Goal: Task Accomplishment & Management: Manage account settings

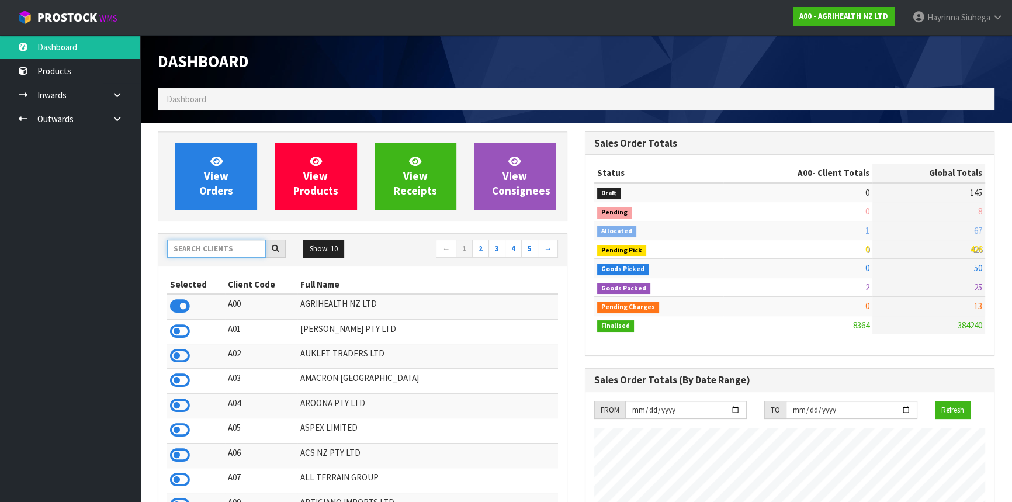
scroll to position [883, 426]
click at [202, 245] on input "text" at bounding box center [216, 248] width 99 height 18
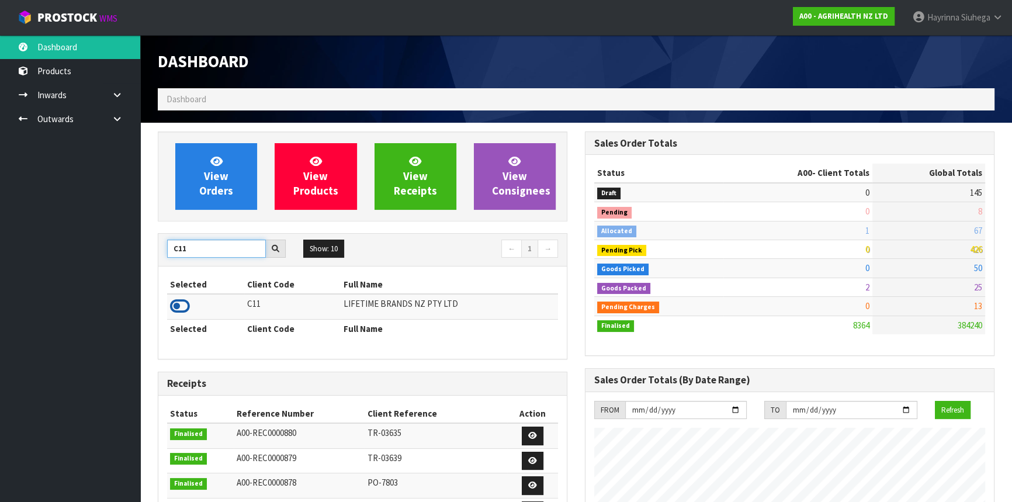
type input "C11"
click at [181, 308] on icon at bounding box center [180, 306] width 20 height 18
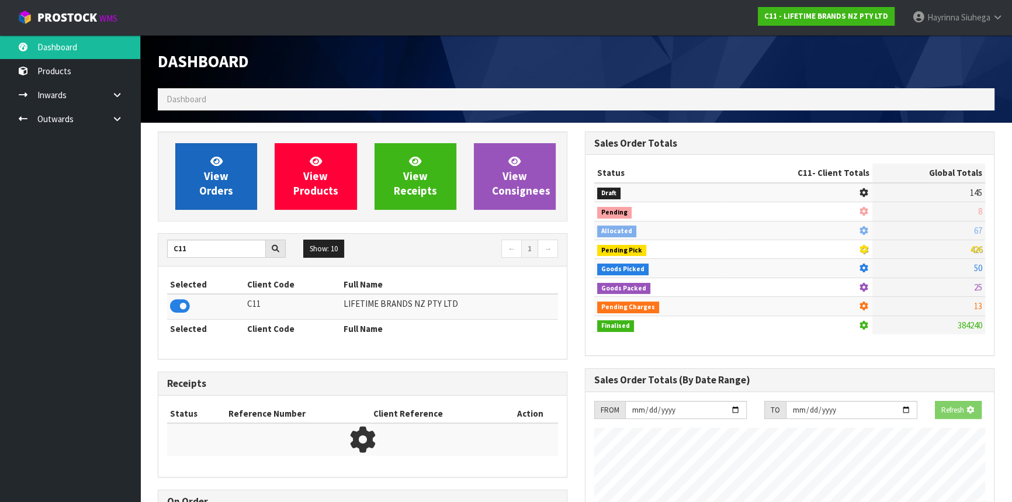
scroll to position [727, 426]
click at [229, 189] on span "View Orders" at bounding box center [216, 176] width 34 height 44
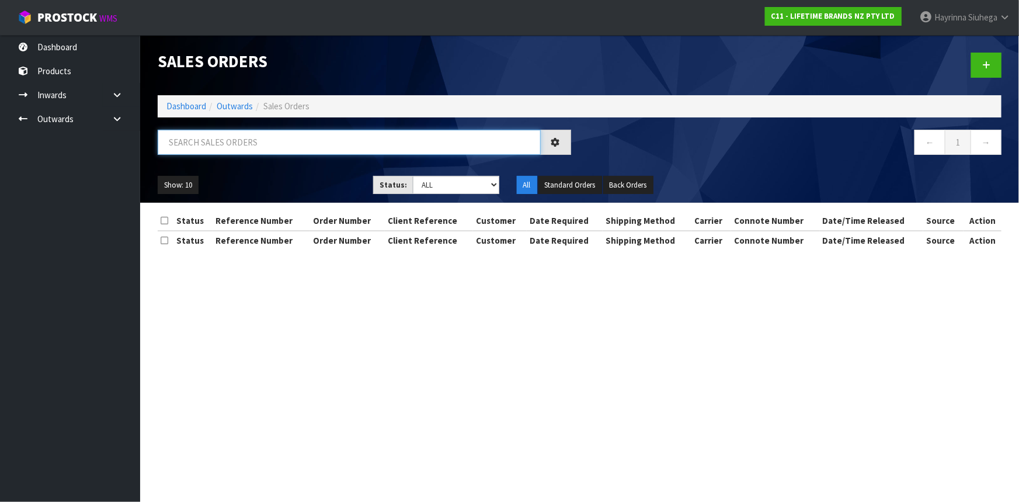
click at [236, 147] on input "text" at bounding box center [349, 142] width 383 height 25
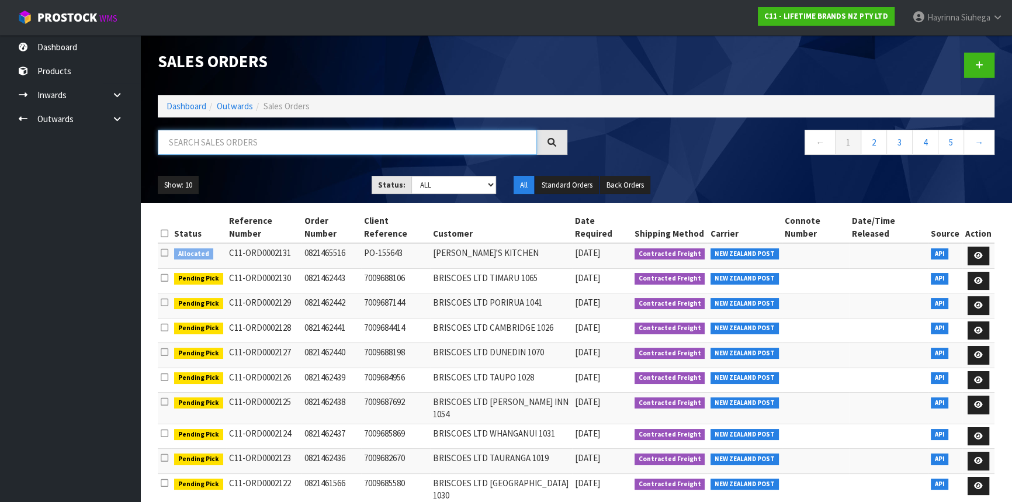
click at [232, 144] on input "text" at bounding box center [347, 142] width 379 height 25
type input "JOB-0415101"
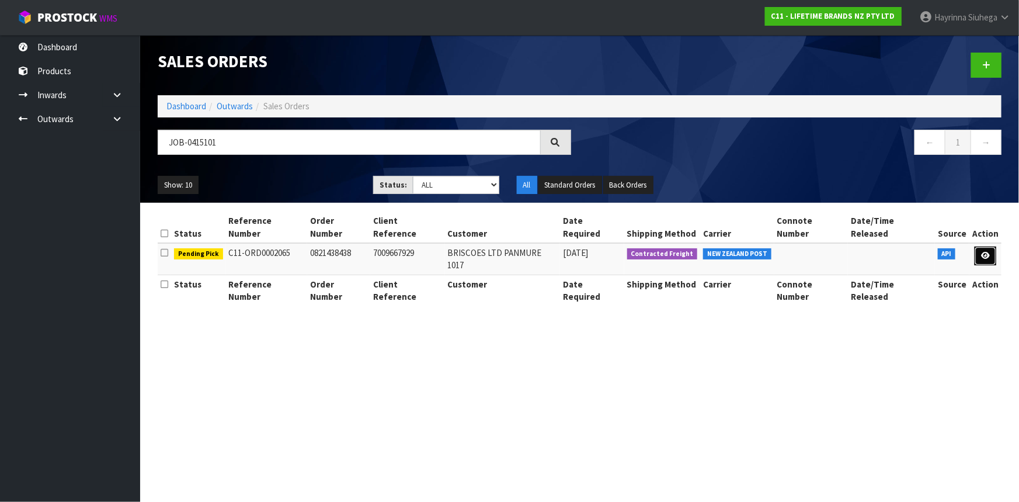
click at [982, 252] on icon at bounding box center [985, 256] width 9 height 8
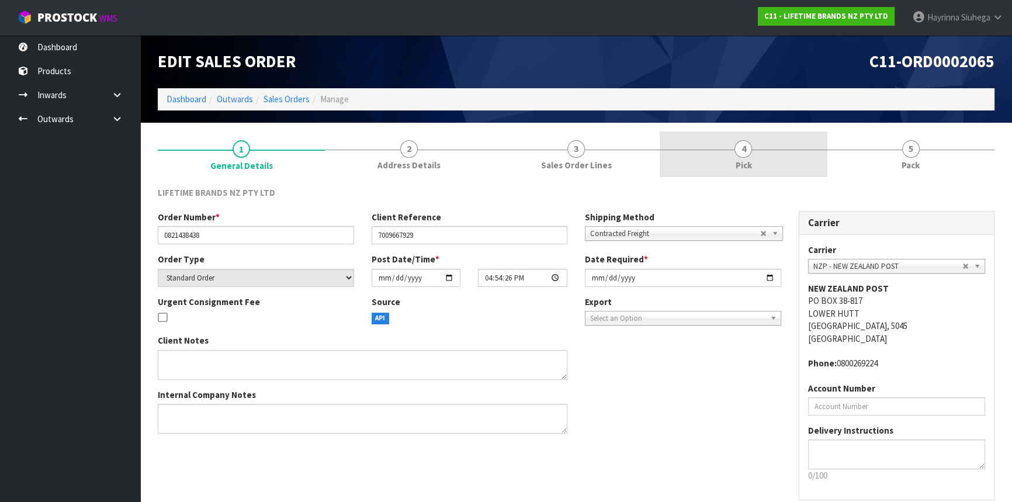
click at [792, 154] on link "4 Pick" at bounding box center [742, 154] width 167 height 46
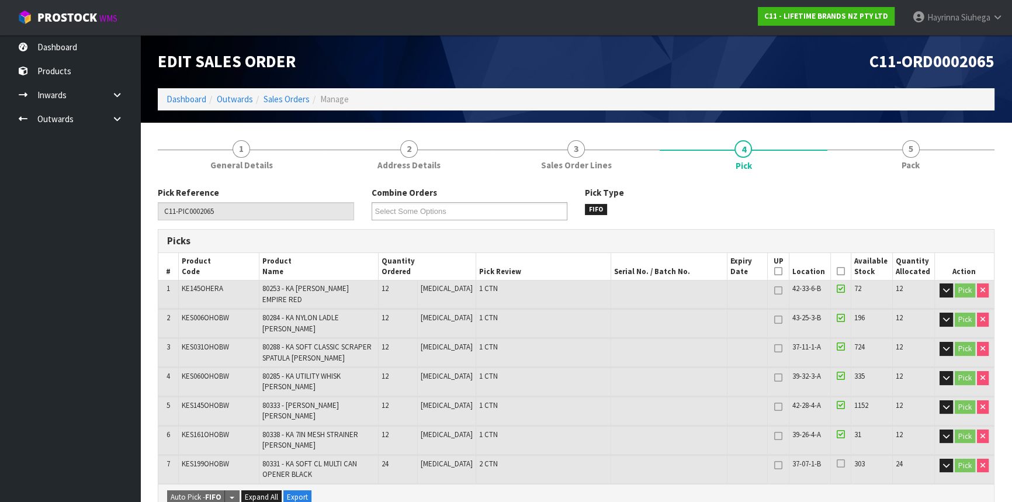
click at [836, 271] on icon at bounding box center [840, 271] width 8 height 1
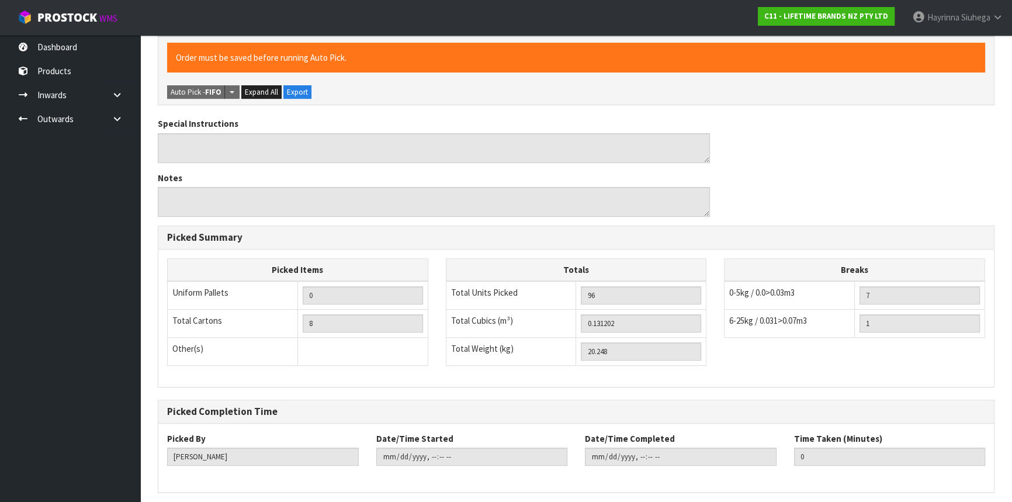
scroll to position [458, 0]
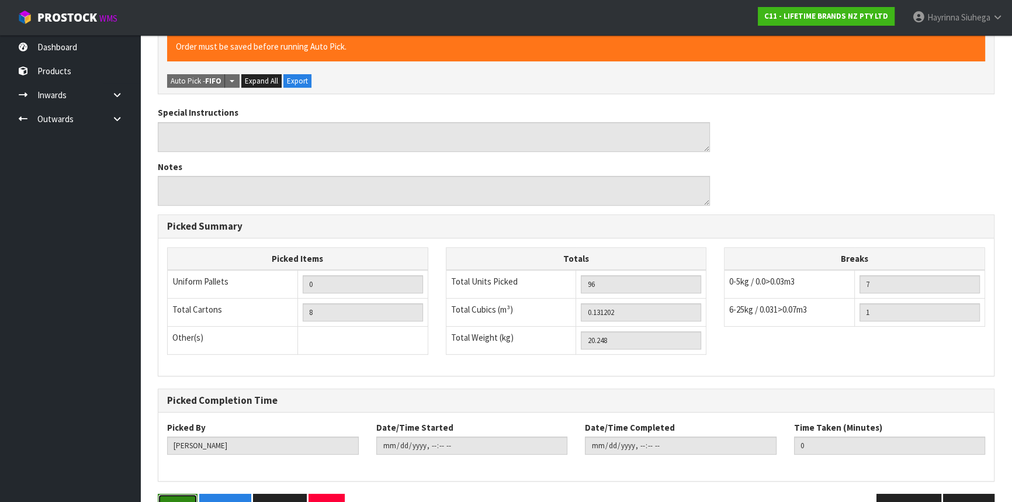
click at [175, 494] on button "Save" at bounding box center [178, 506] width 40 height 25
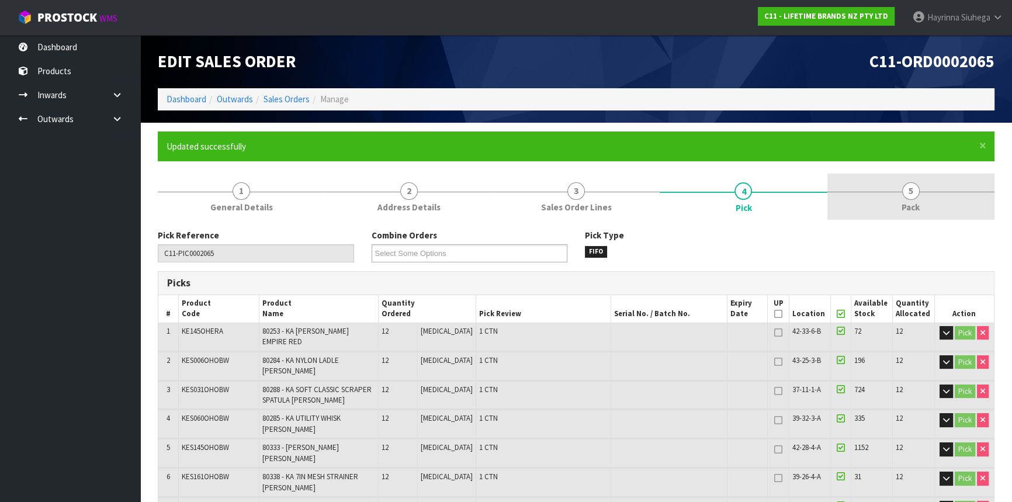
click at [891, 197] on link "5 Pack" at bounding box center [910, 196] width 167 height 46
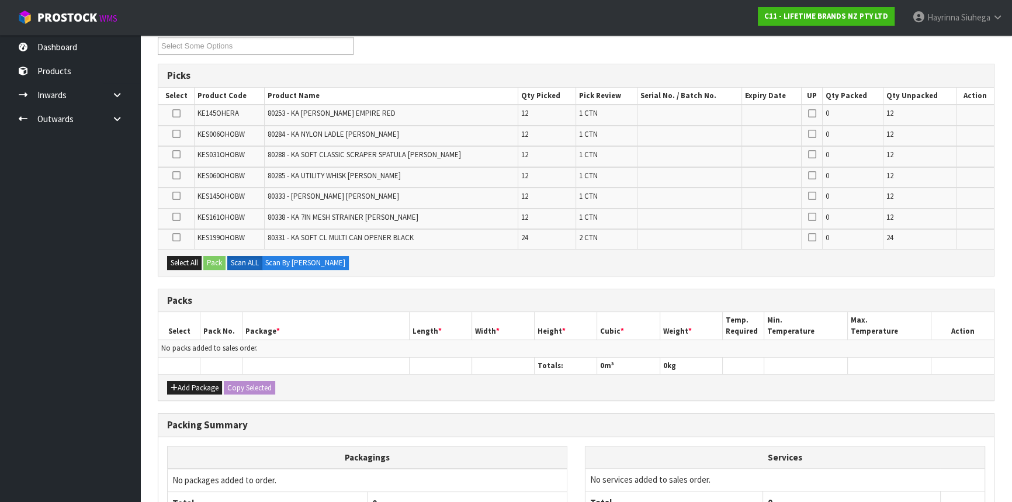
scroll to position [212, 0]
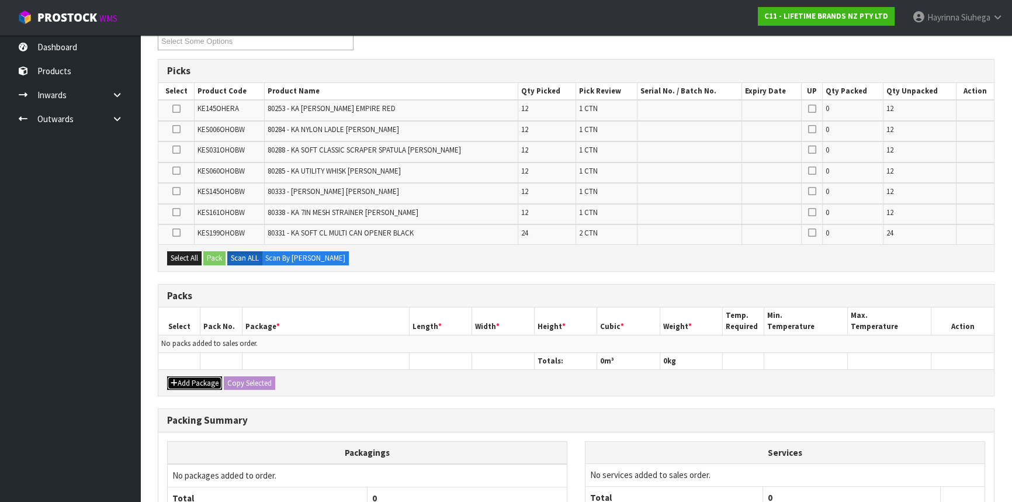
click at [178, 382] on button "Add Package" at bounding box center [194, 383] width 55 height 14
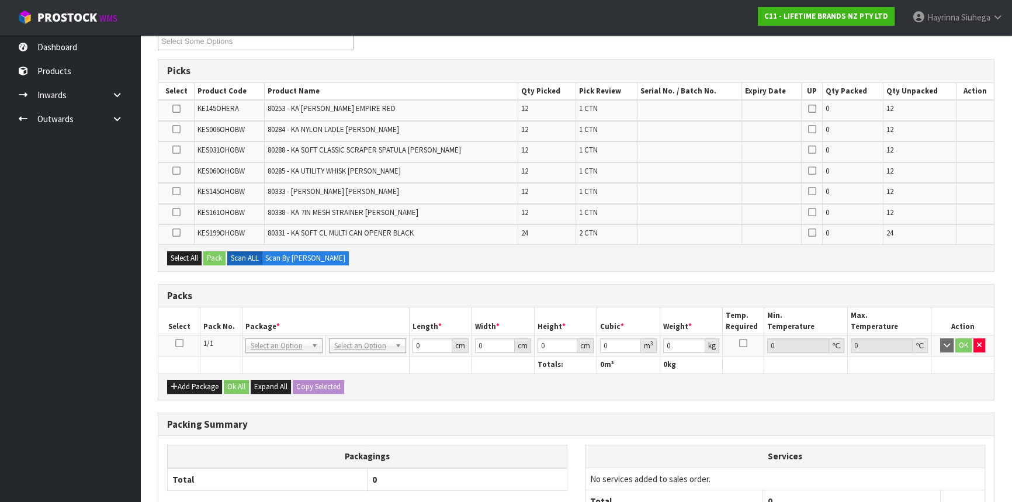
click at [178, 343] on icon at bounding box center [179, 343] width 8 height 1
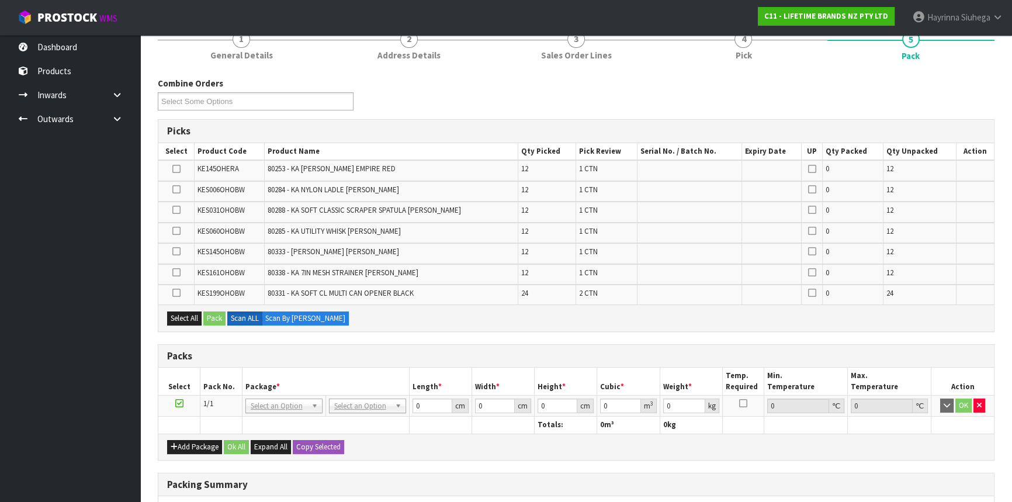
scroll to position [0, 0]
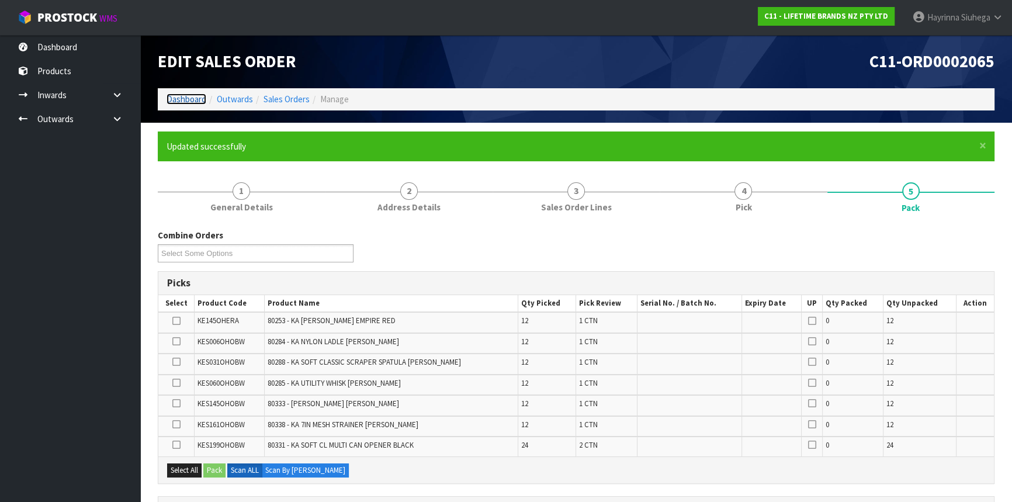
click at [194, 98] on link "Dashboard" at bounding box center [186, 98] width 40 height 11
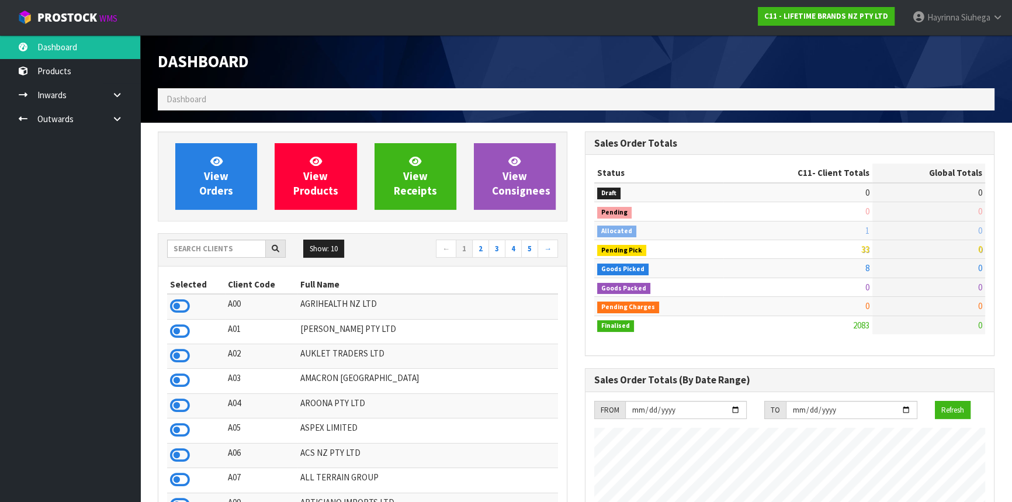
scroll to position [883, 426]
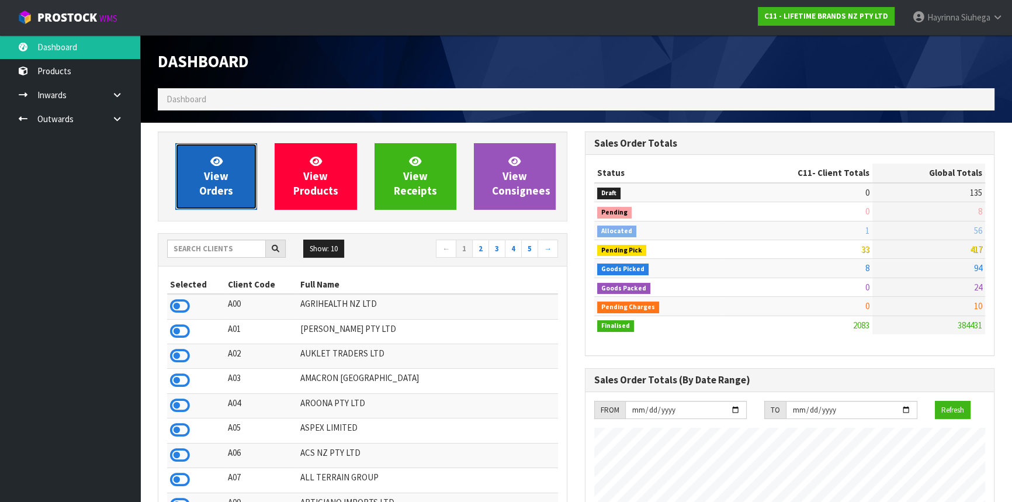
click at [197, 183] on link "View Orders" at bounding box center [216, 176] width 82 height 67
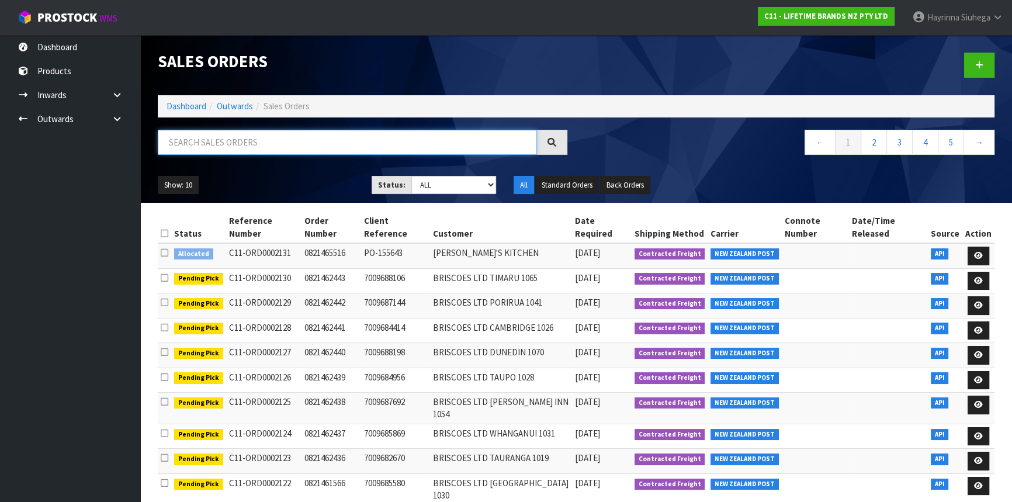
click at [252, 146] on input "text" at bounding box center [347, 142] width 379 height 25
type input "JOB-0415054"
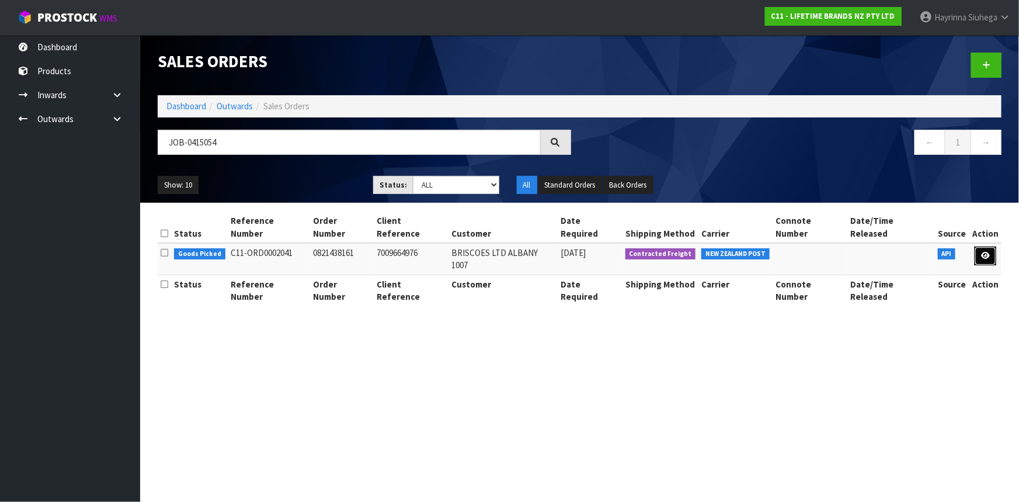
click at [989, 252] on icon at bounding box center [985, 256] width 9 height 8
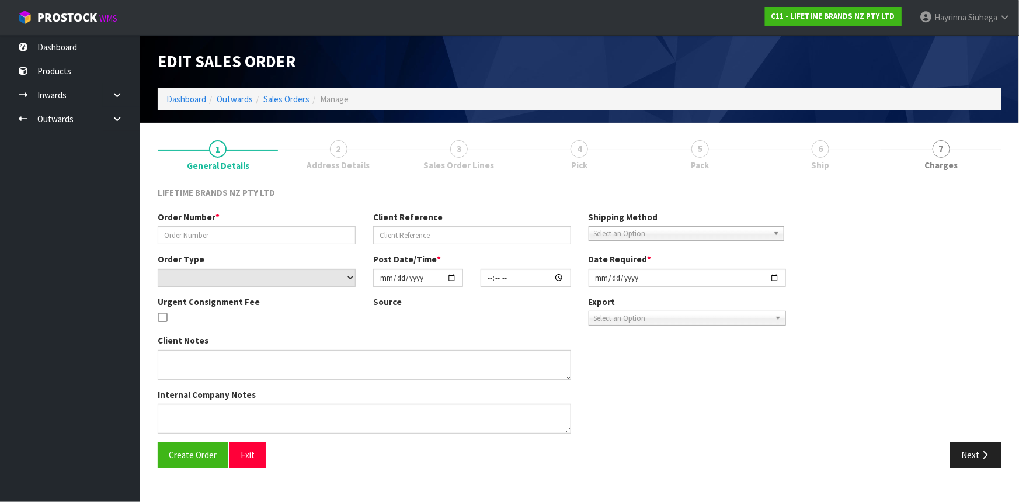
type input "0821438161"
type input "7009664976"
select select "number:0"
type input "[DATE]"
type input "15:34:33.000"
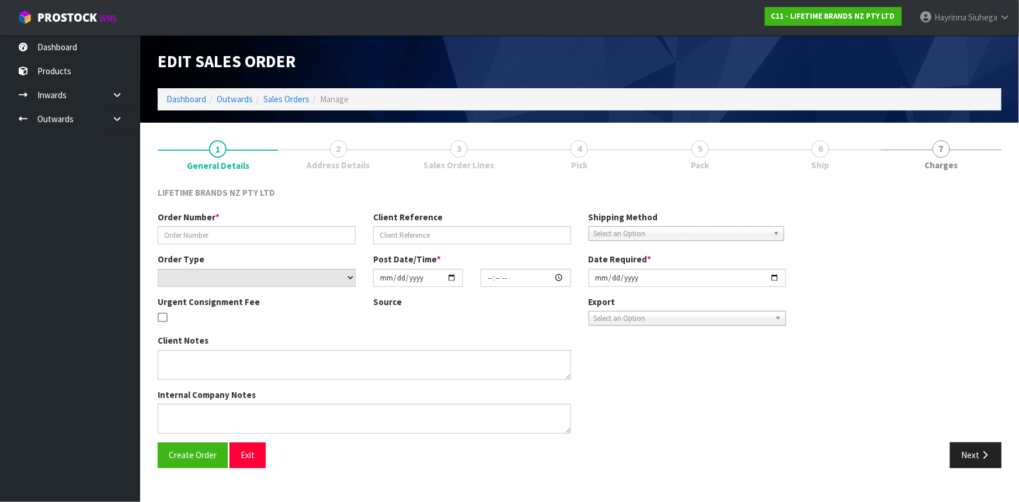
type input "[DATE]"
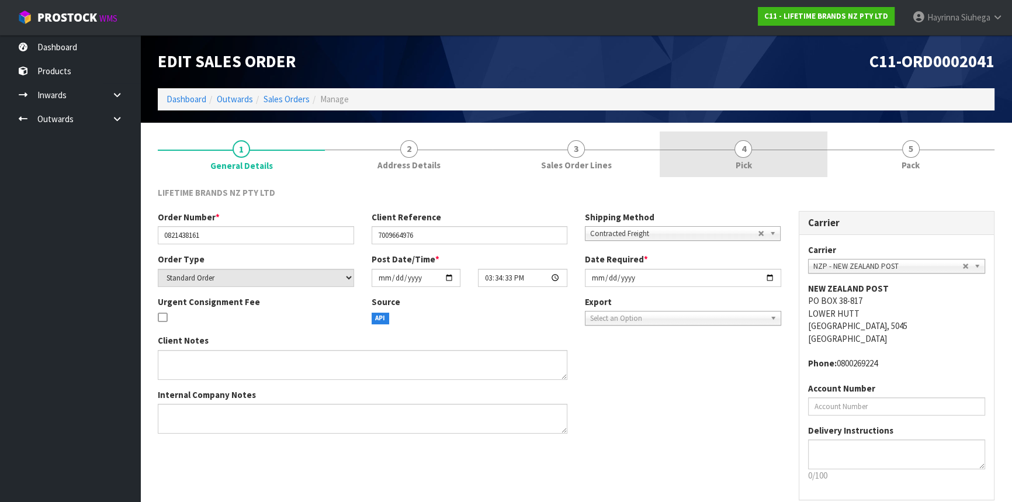
click at [770, 170] on link "4 Pick" at bounding box center [742, 154] width 167 height 46
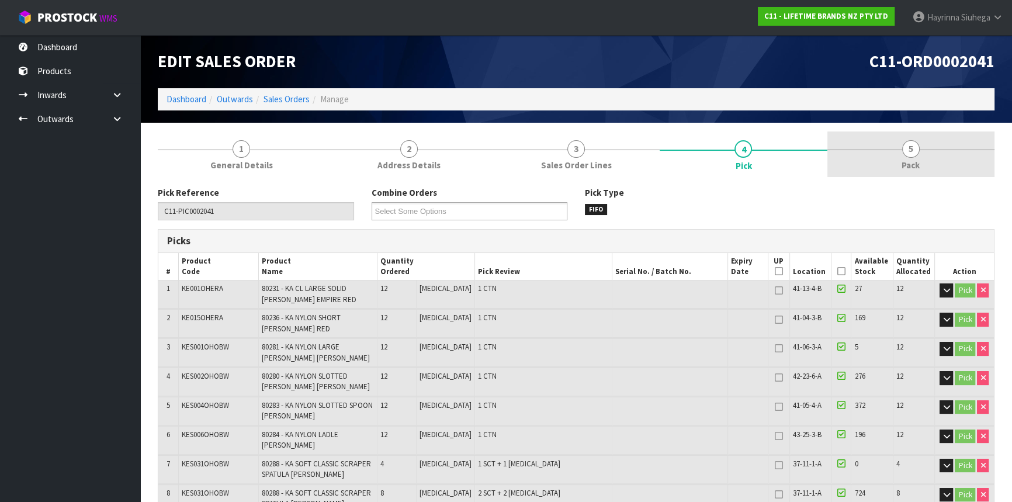
click at [872, 159] on link "5 Pack" at bounding box center [910, 154] width 167 height 46
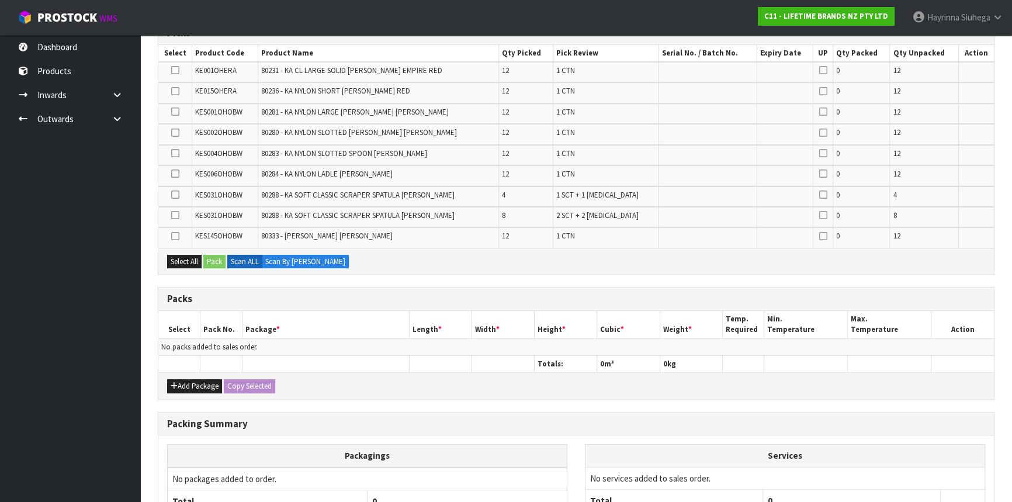
scroll to position [212, 0]
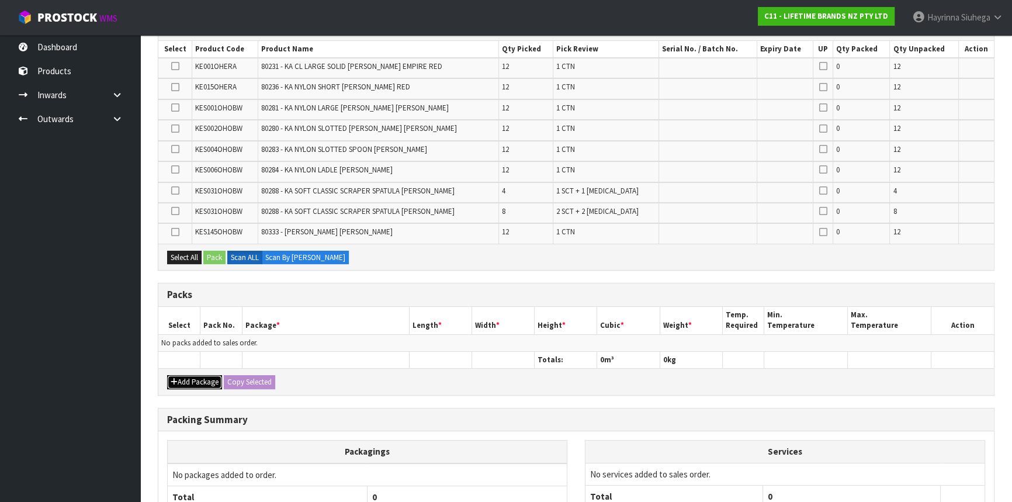
click at [194, 380] on button "Add Package" at bounding box center [194, 382] width 55 height 14
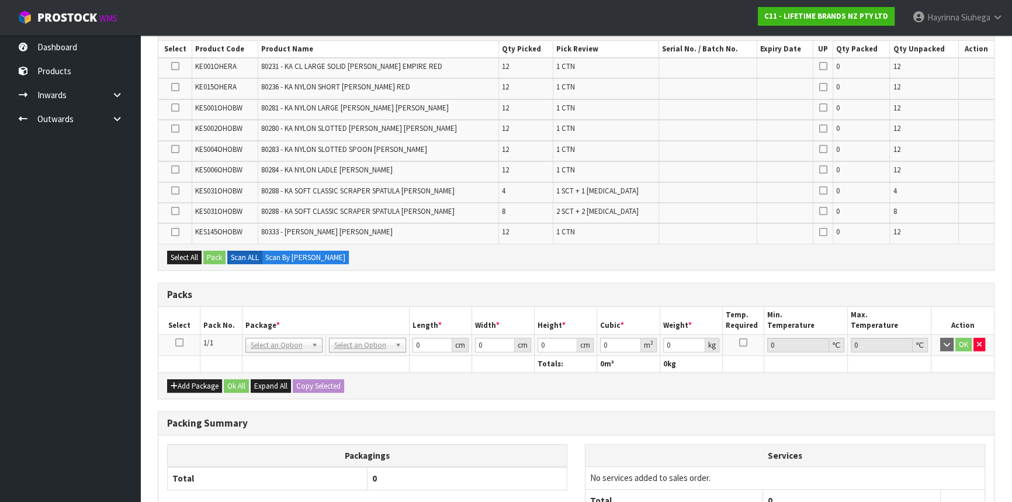
click at [179, 343] on icon at bounding box center [179, 342] width 8 height 1
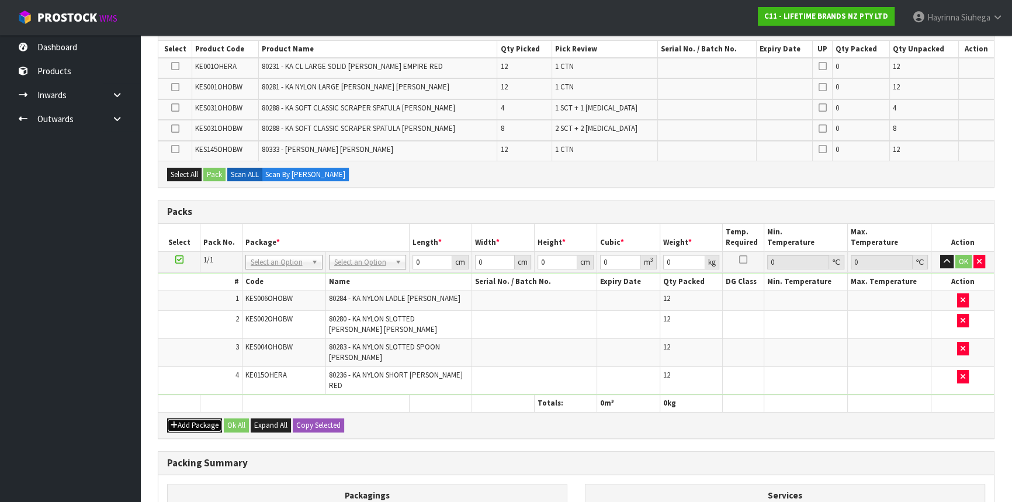
click at [179, 418] on button "Add Package" at bounding box center [194, 425] width 55 height 14
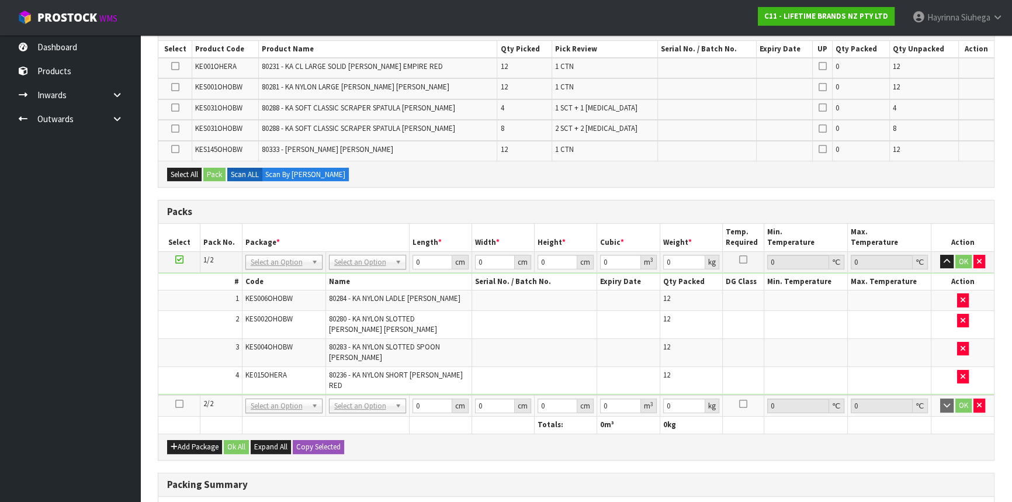
click at [180, 404] on icon at bounding box center [179, 404] width 8 height 1
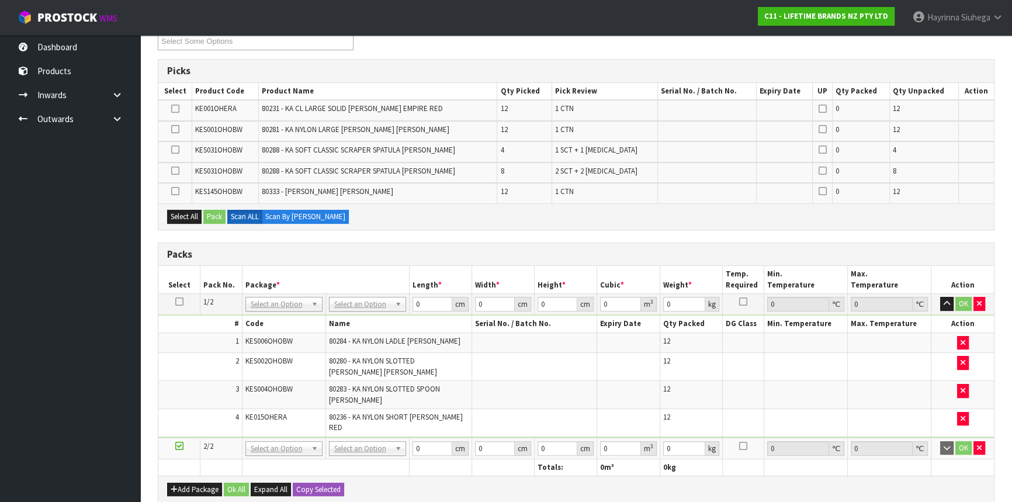
scroll to position [0, 0]
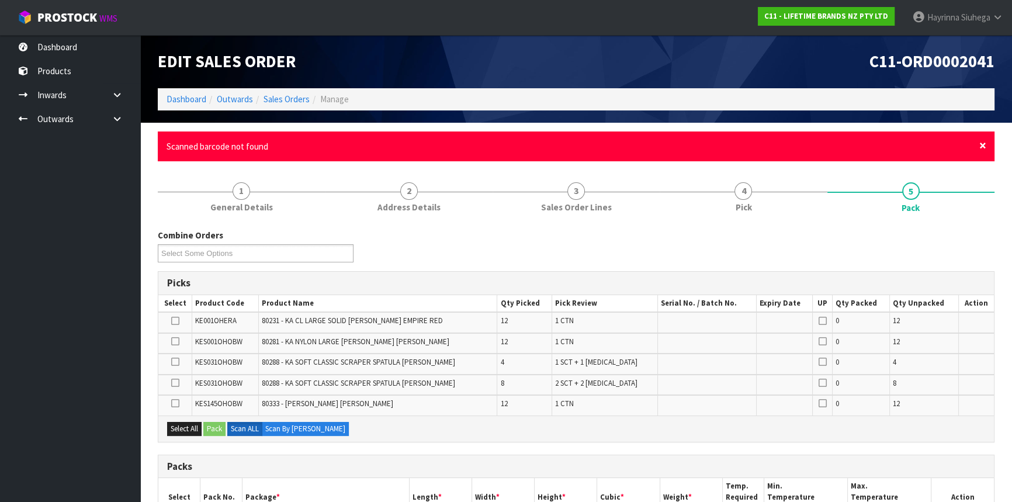
click at [981, 145] on span "×" at bounding box center [982, 145] width 7 height 16
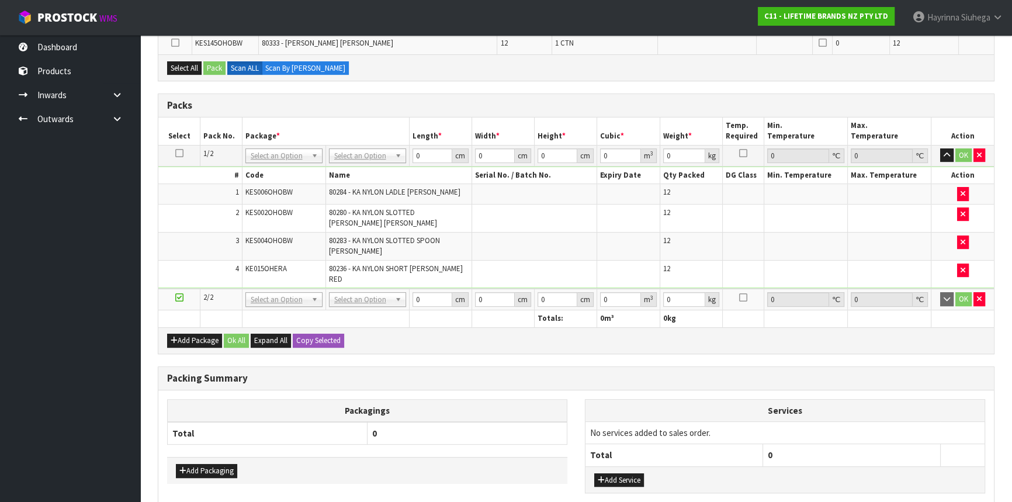
scroll to position [106, 0]
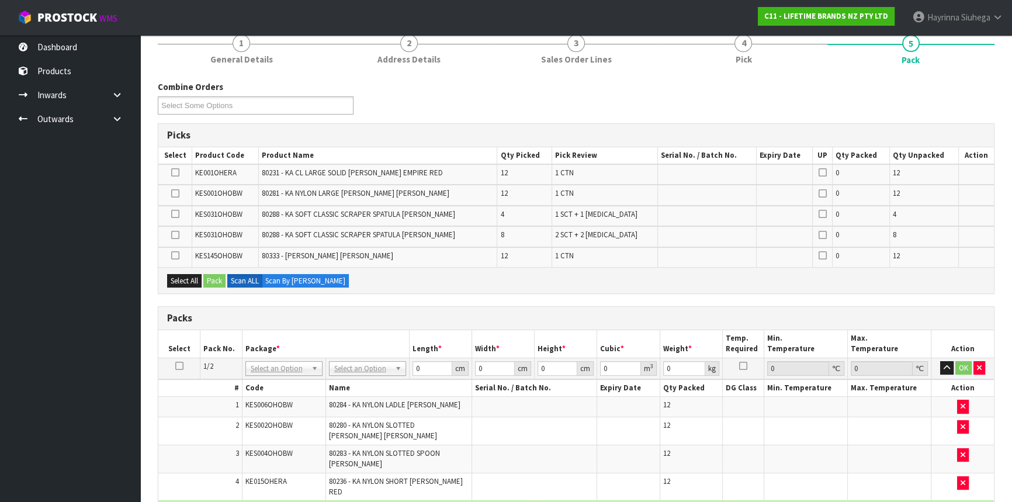
click at [170, 210] on td at bounding box center [175, 216] width 34 height 20
click at [173, 214] on icon at bounding box center [175, 214] width 8 height 1
click at [0, 0] on input "checkbox" at bounding box center [0, 0] width 0 height 0
click at [175, 235] on icon at bounding box center [175, 235] width 8 height 1
click at [0, 0] on input "checkbox" at bounding box center [0, 0] width 0 height 0
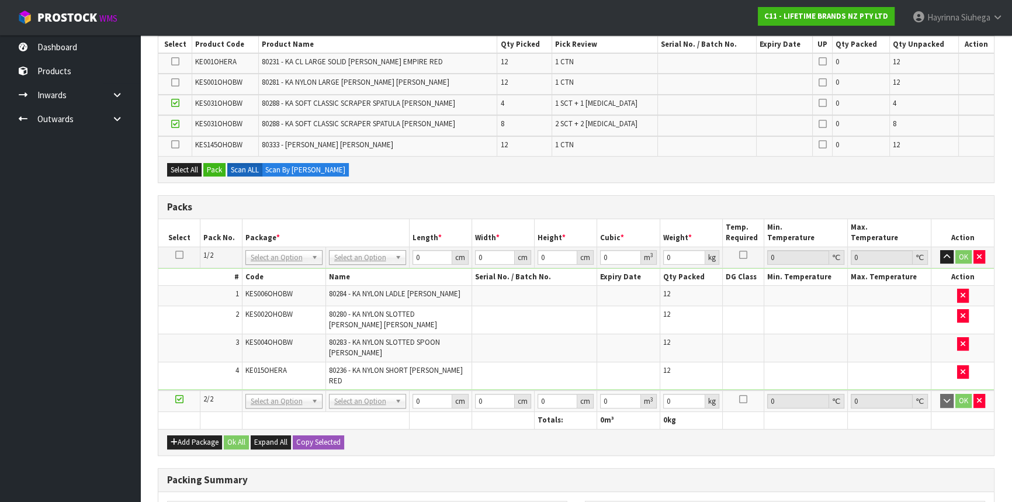
scroll to position [159, 0]
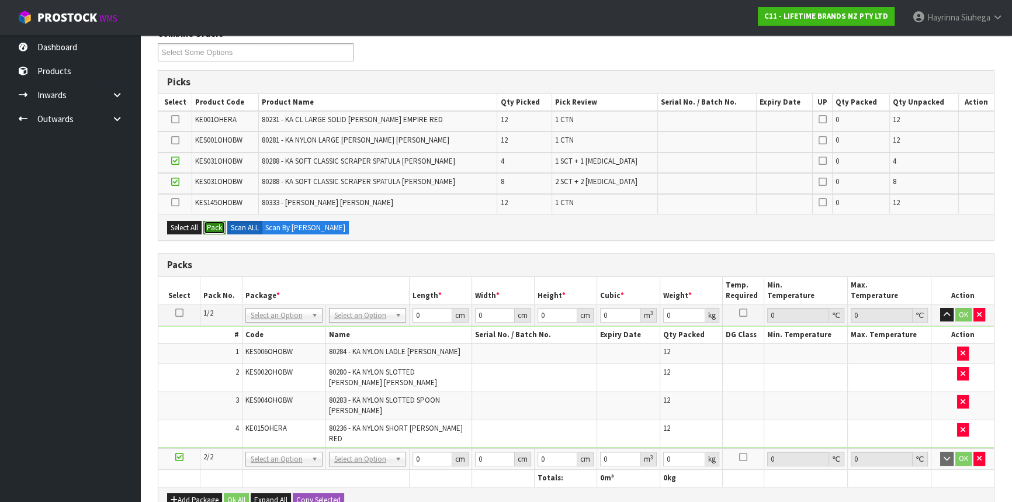
click at [216, 229] on button "Pack" at bounding box center [214, 228] width 22 height 14
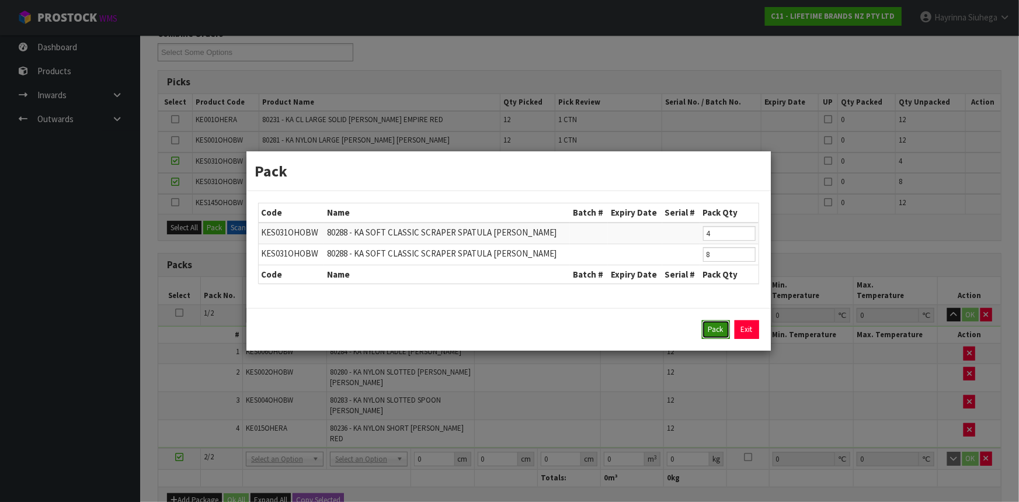
click at [713, 327] on button "Pack" at bounding box center [716, 329] width 28 height 19
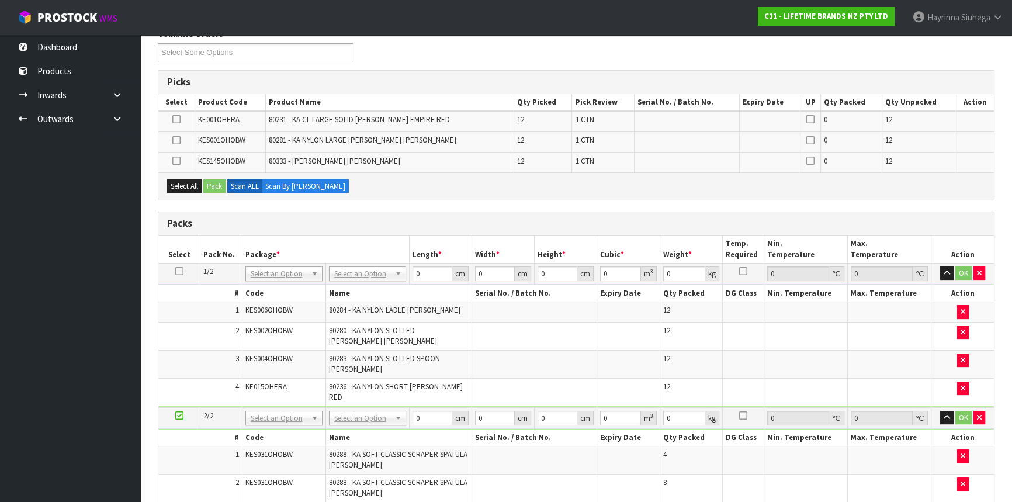
click at [28, 367] on ul "Dashboard Products Categories Serial Numbers Kitsets Packagings Inwards Purchas…" at bounding box center [70, 268] width 140 height 467
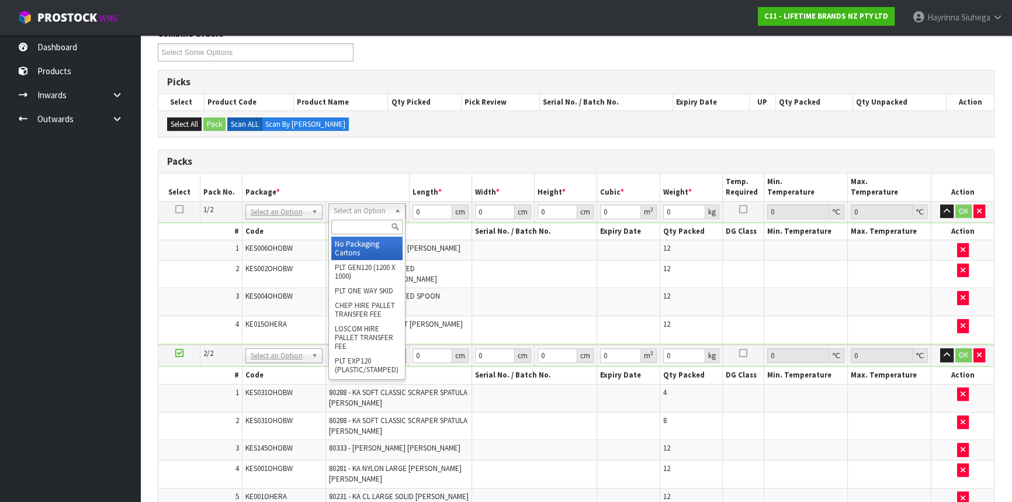
click at [364, 225] on input "text" at bounding box center [366, 227] width 71 height 15
type input "CTN9"
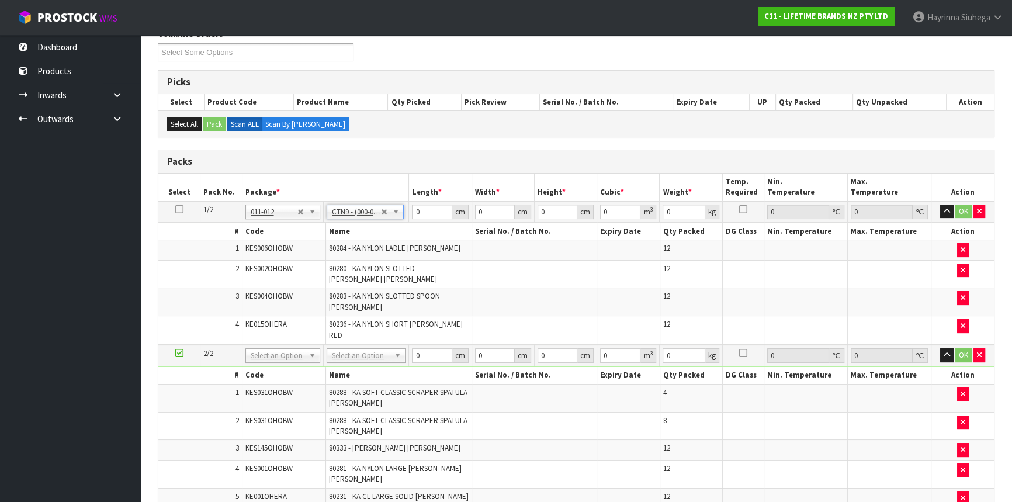
type input "51"
type input "38"
type input "58.5"
type input "0.113373"
type input "8.96"
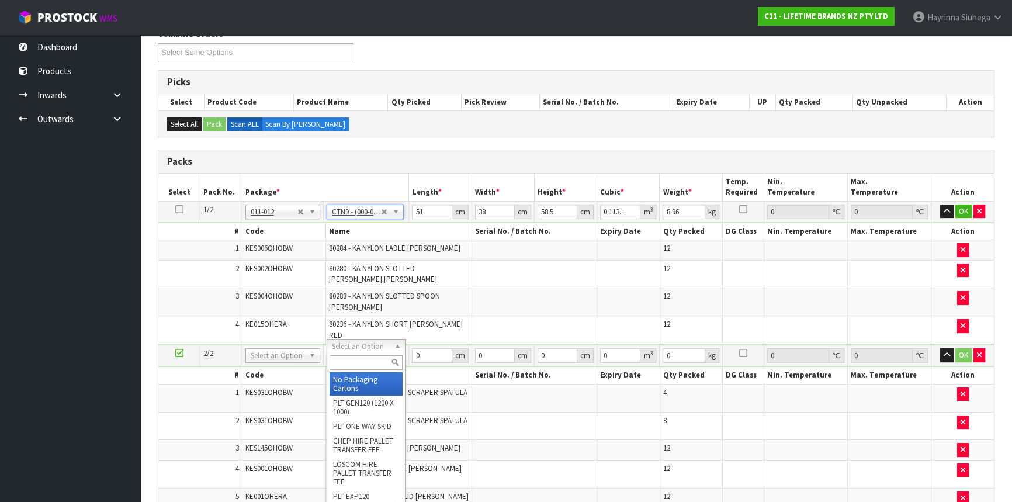
drag, startPoint x: 359, startPoint y: 345, endPoint x: 346, endPoint y: 364, distance: 23.7
click at [345, 367] on input "text" at bounding box center [365, 362] width 73 height 15
type input "CTN9"
drag, startPoint x: 369, startPoint y: 369, endPoint x: 366, endPoint y: 389, distance: 20.1
type input "2"
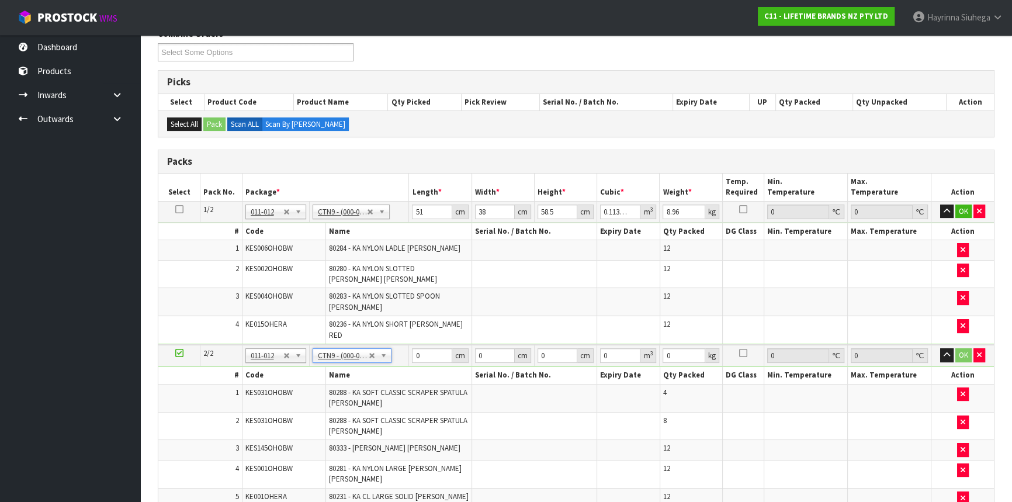
type input "51"
type input "38"
type input "58.5"
type input "0.113373"
type input "8.21"
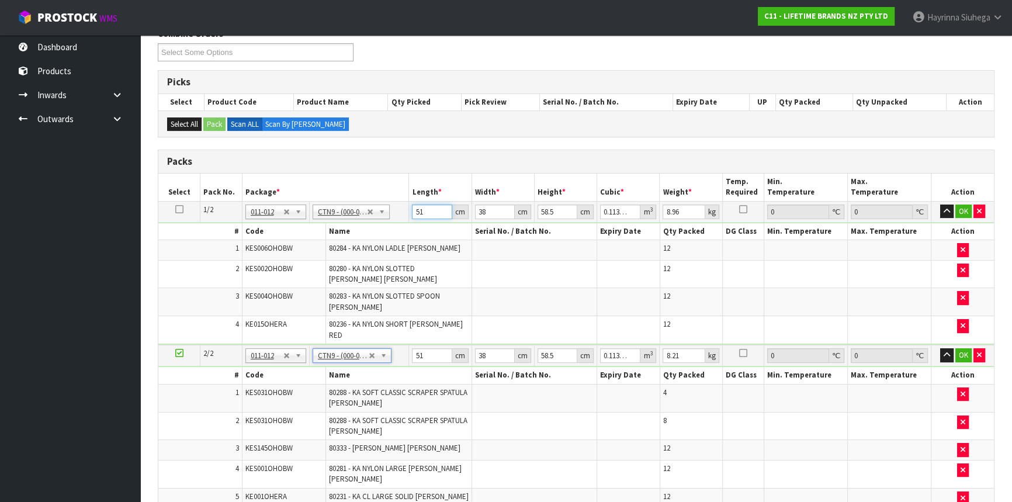
click at [413, 210] on input "51" at bounding box center [432, 211] width 40 height 15
type input "5"
type input "0.011115"
type input "52"
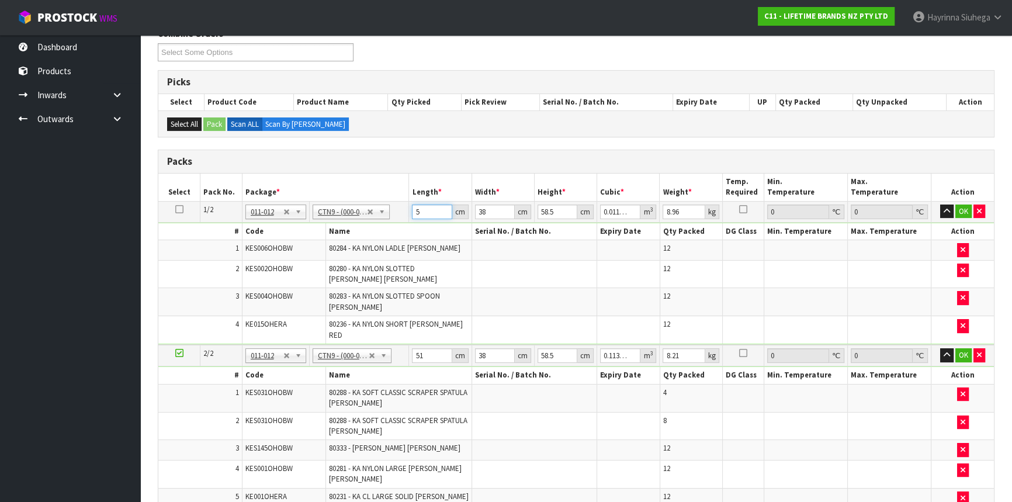
type input "0.115596"
type input "52"
type input "4"
type input "0.012168"
type input "42"
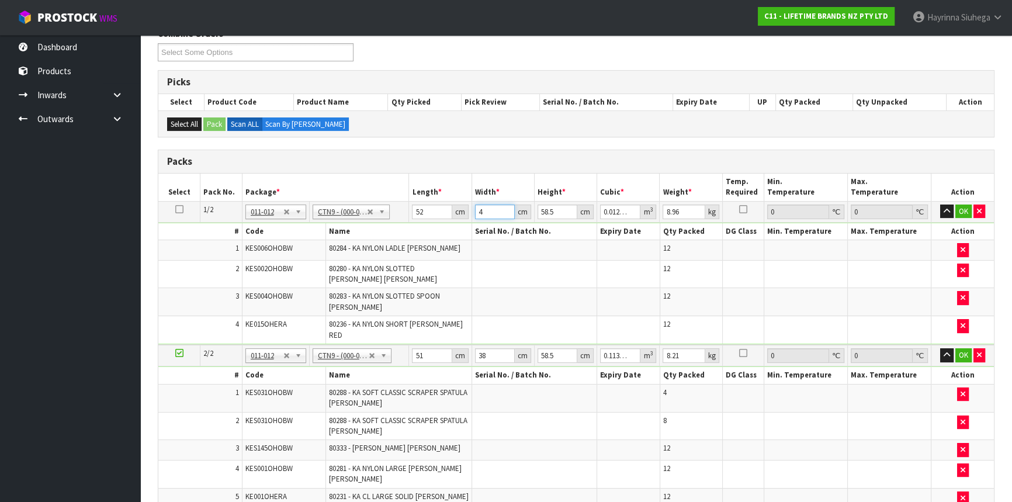
type input "0.127764"
type input "42"
type input "4"
type input "0.008736"
type input "45"
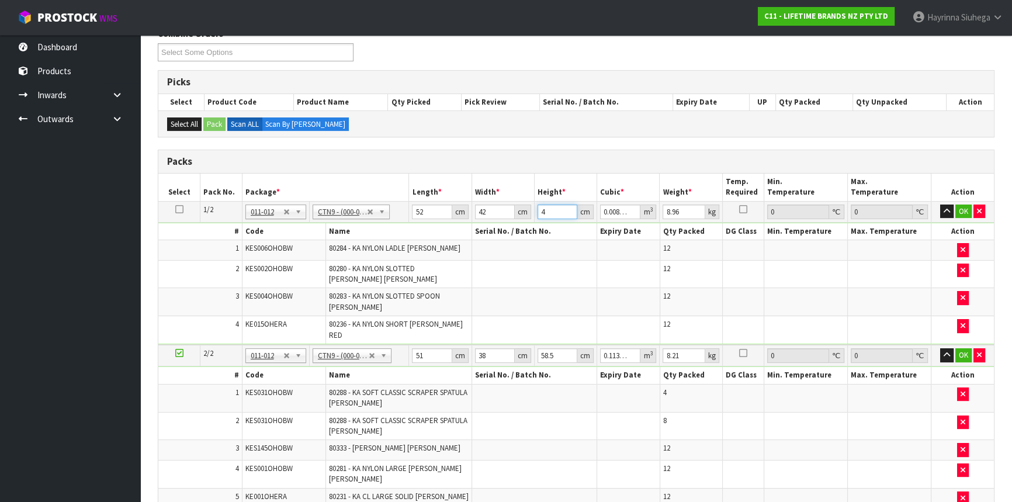
type input "0.09828"
type input "45"
type input "10"
click button "OK" at bounding box center [963, 211] width 16 height 14
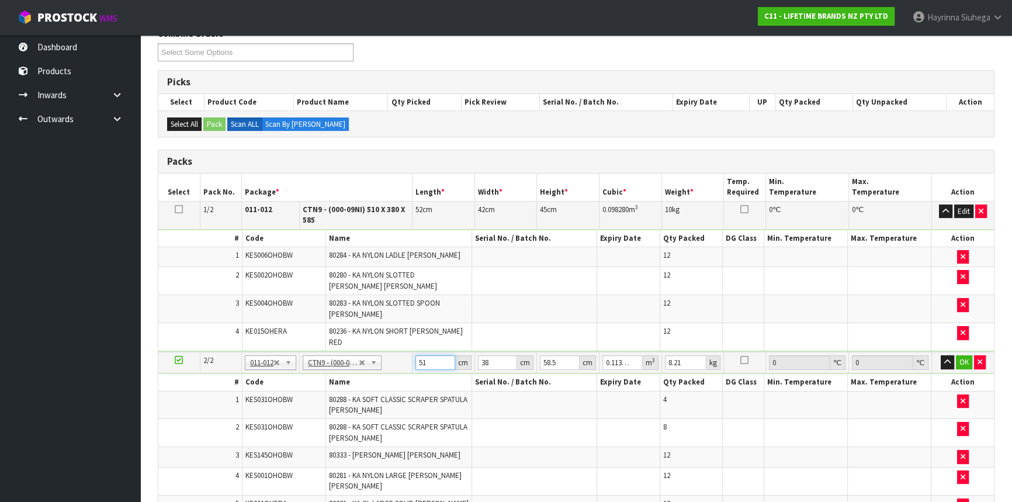
type input "5"
type input "0.011115"
type input "52"
type input "0.115596"
type input "52"
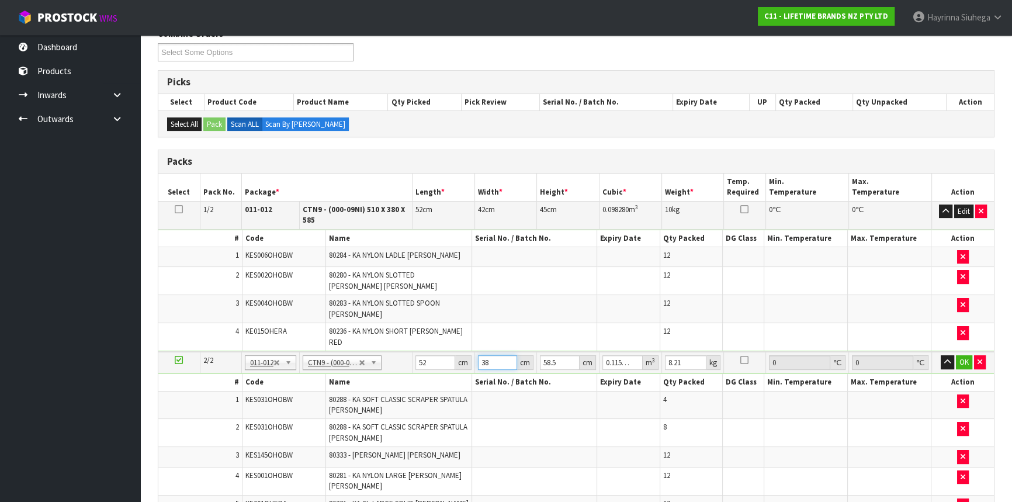
type input "4"
type input "0.012168"
type input "41"
type input "0.124722"
type input "41"
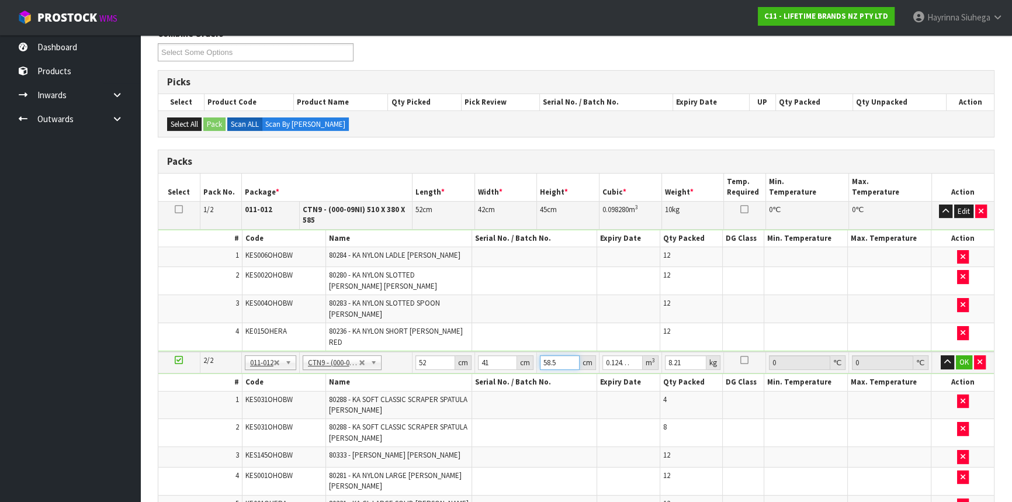
type input "4"
type input "0.008528"
type input "40"
type input "0.08528"
type input "40"
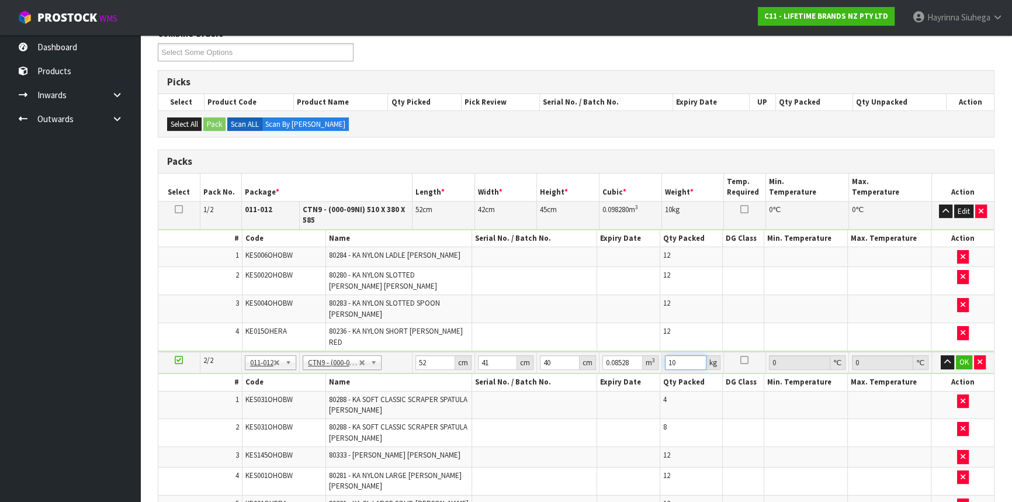
type input "10"
click button "OK" at bounding box center [964, 362] width 16 height 14
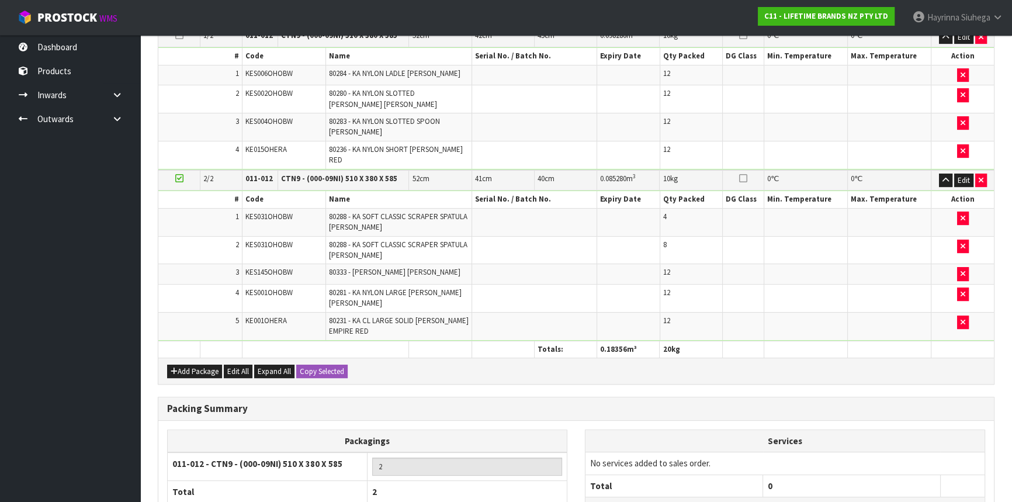
scroll to position [426, 0]
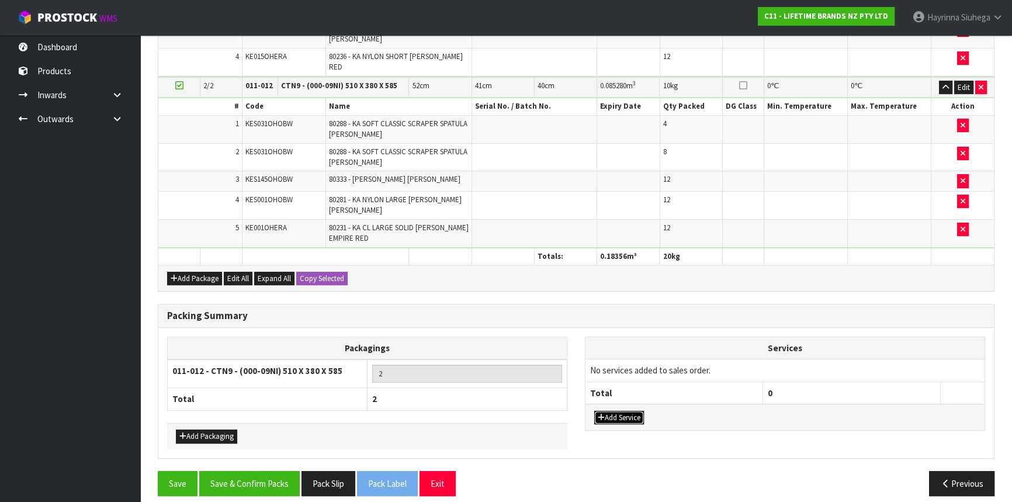
click at [637, 412] on button "Add Service" at bounding box center [619, 418] width 50 height 14
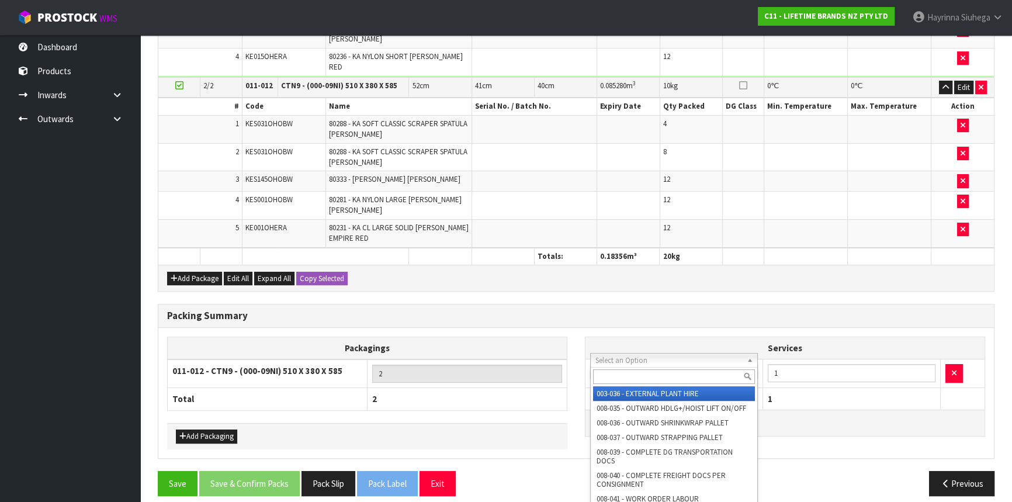
click at [641, 367] on div at bounding box center [673, 376] width 166 height 19
click at [631, 374] on input "text" at bounding box center [674, 376] width 162 height 15
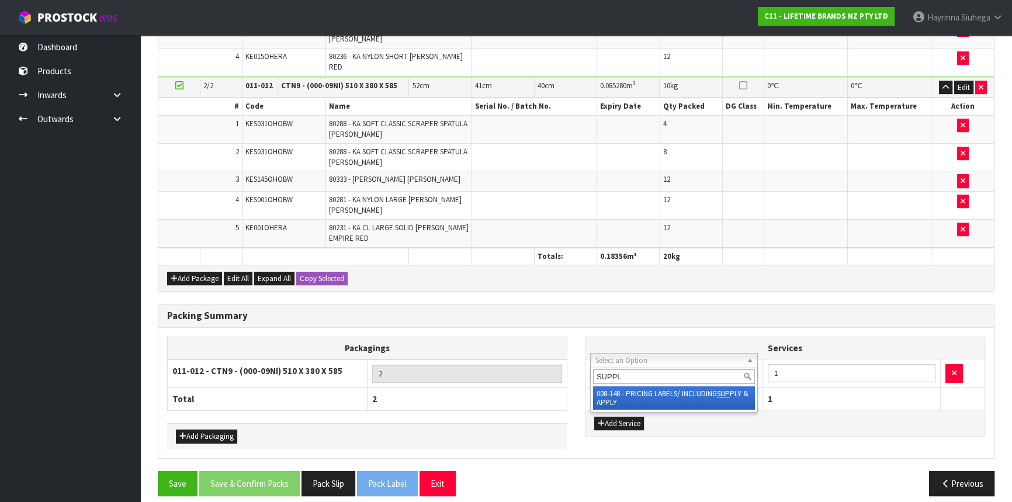
type input "SUPPLY"
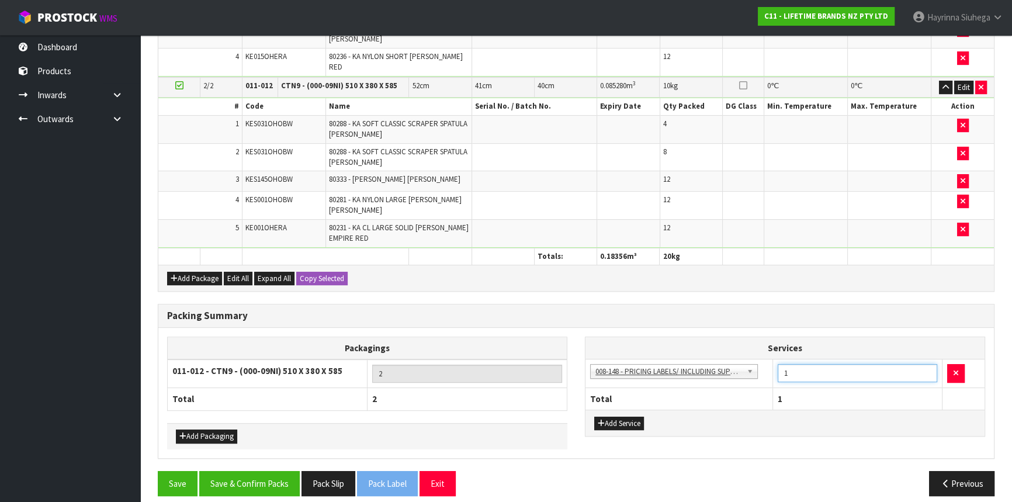
drag, startPoint x: 808, startPoint y: 364, endPoint x: 745, endPoint y: 368, distance: 63.2
click at [747, 368] on tr "003-036 - EXTERNAL PLANT HIRE 008-035 - OUTWARD HDLG+/HOIST LIFT ON/OFF 008-036…" at bounding box center [784, 373] width 399 height 29
type input "60"
click at [269, 471] on button "Save & Confirm Packs" at bounding box center [249, 483] width 100 height 25
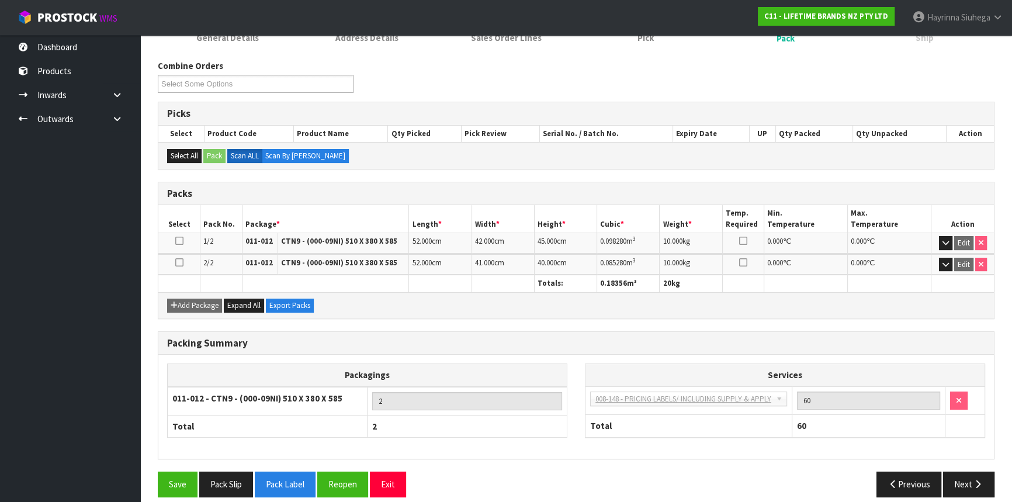
scroll to position [179, 0]
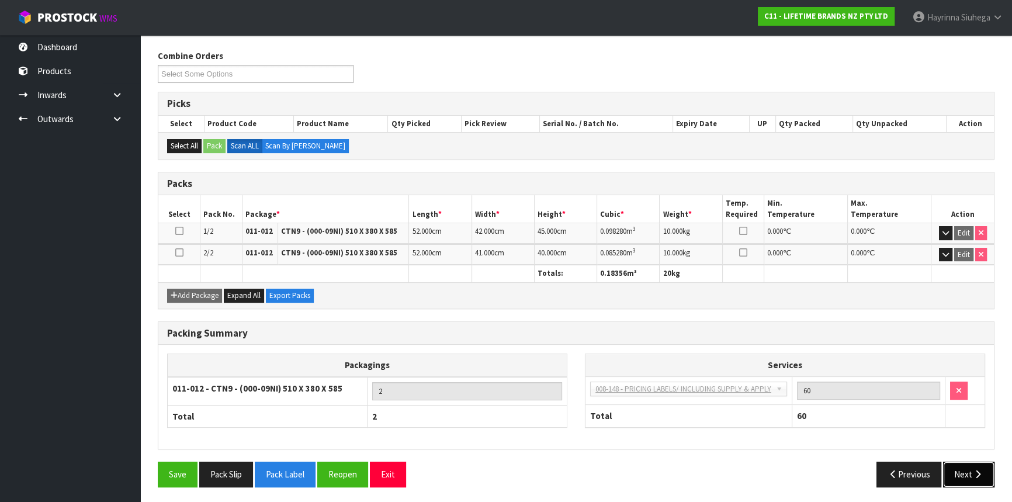
click at [981, 474] on icon "button" at bounding box center [977, 474] width 11 height 9
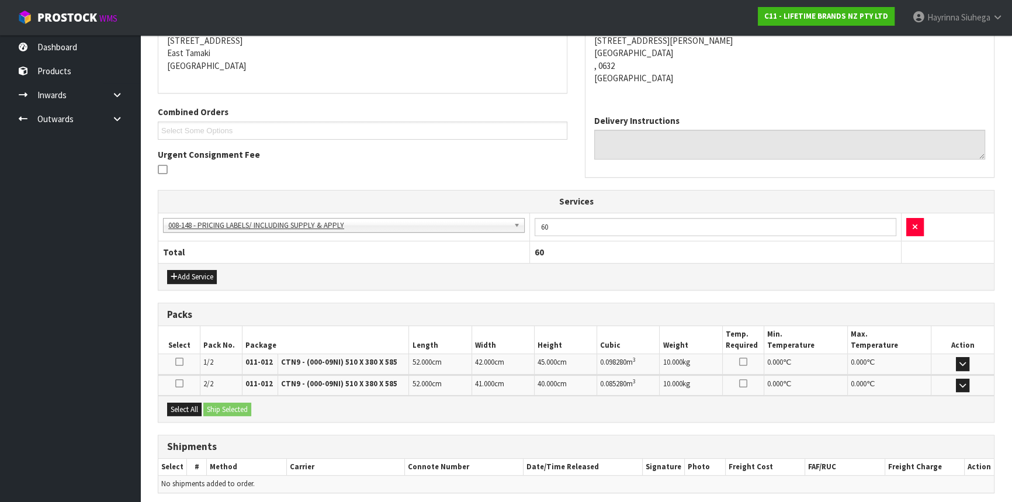
scroll to position [265, 0]
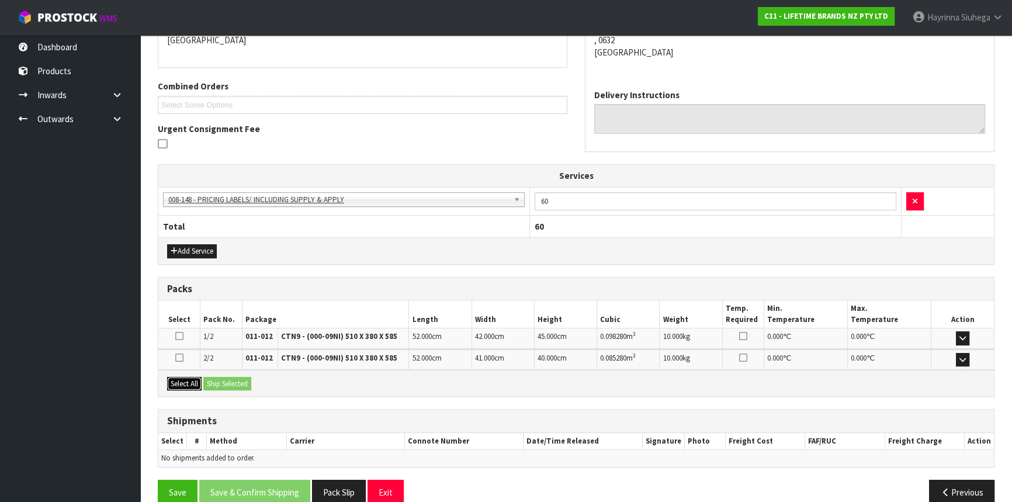
click at [189, 380] on button "Select All" at bounding box center [184, 384] width 34 height 14
click at [227, 378] on button "Ship Selected" at bounding box center [227, 384] width 48 height 14
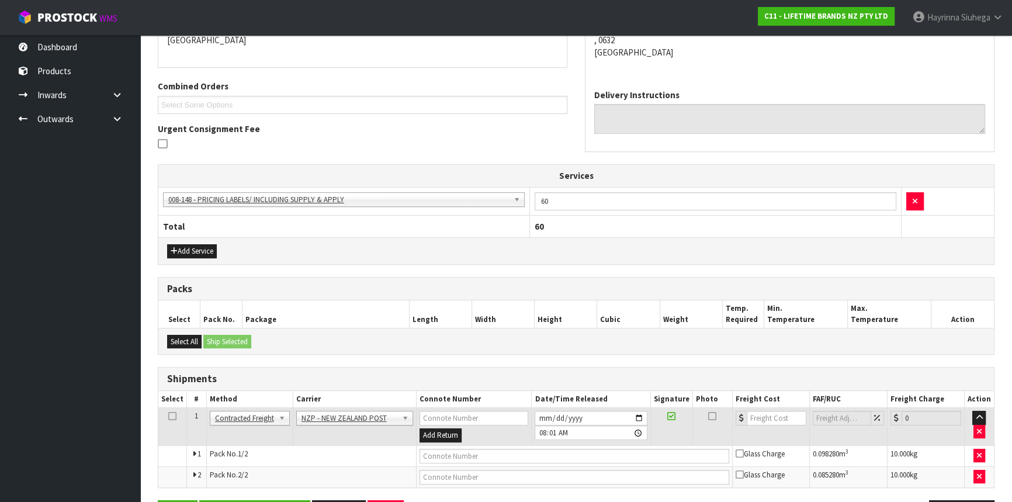
scroll to position [304, 0]
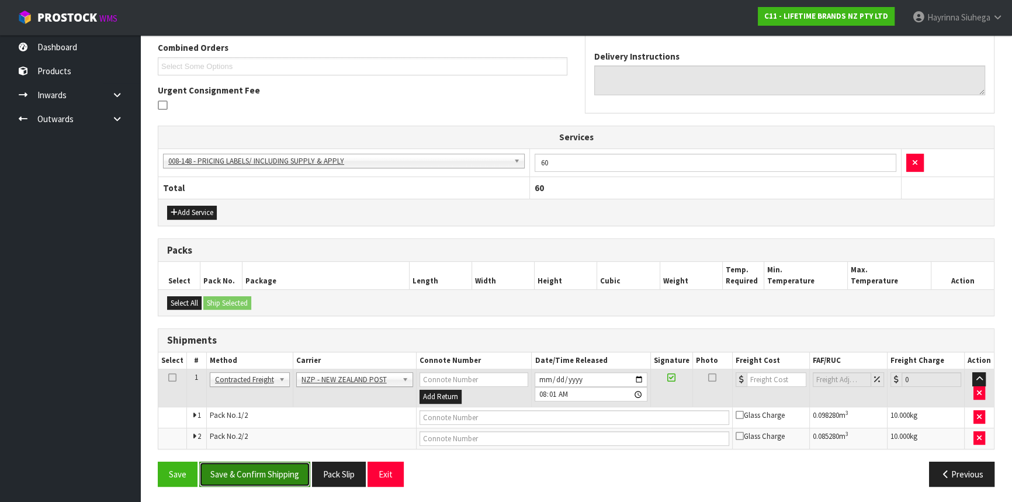
click at [252, 476] on button "Save & Confirm Shipping" at bounding box center [254, 473] width 111 height 25
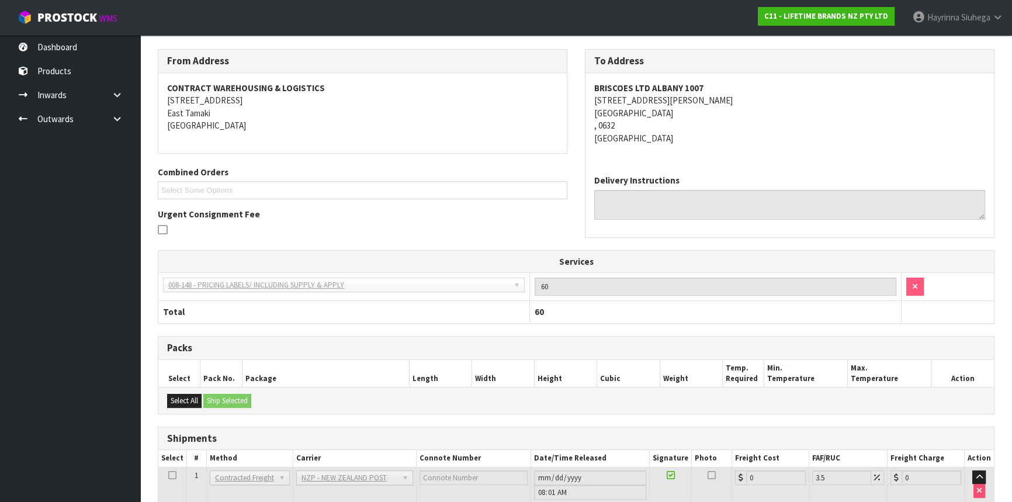
scroll to position [286, 0]
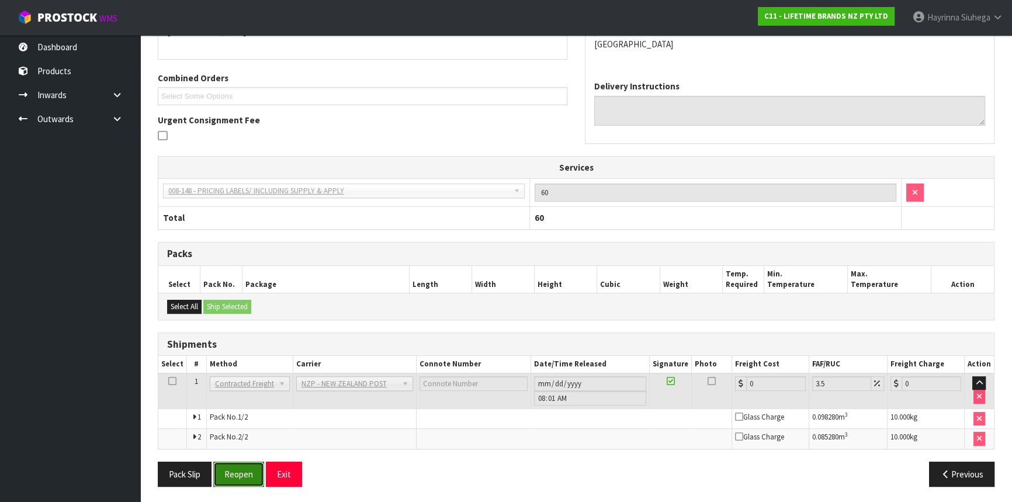
click at [226, 470] on button "Reopen" at bounding box center [238, 473] width 51 height 25
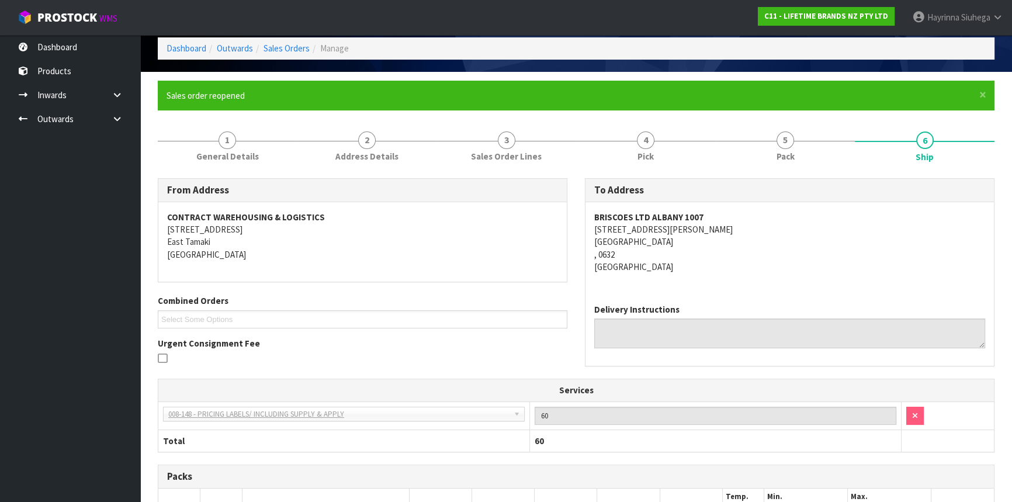
scroll to position [274, 0]
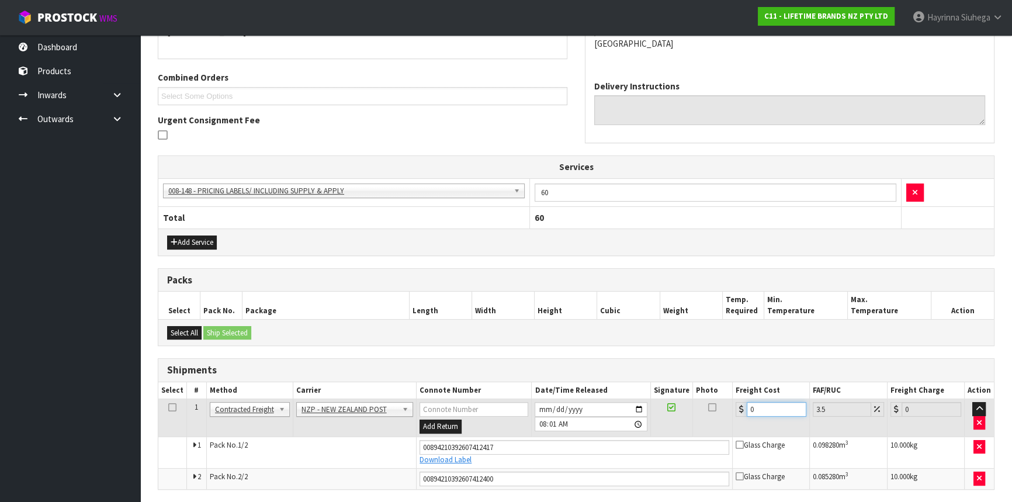
drag, startPoint x: 762, startPoint y: 404, endPoint x: 672, endPoint y: 409, distance: 90.6
click at [672, 409] on tr "1 Client Local Pickup Customer Local Pickup Company Freight Contracted Freight …" at bounding box center [575, 418] width 835 height 38
type input "8"
type input "8.28"
type input "8.6"
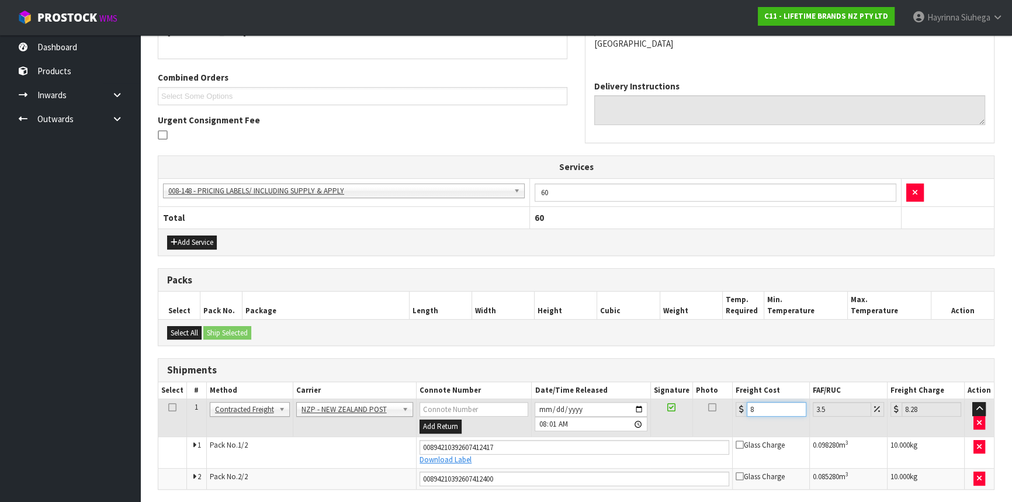
type input "8.9"
type input "8.66"
type input "8.96"
type input "8.66"
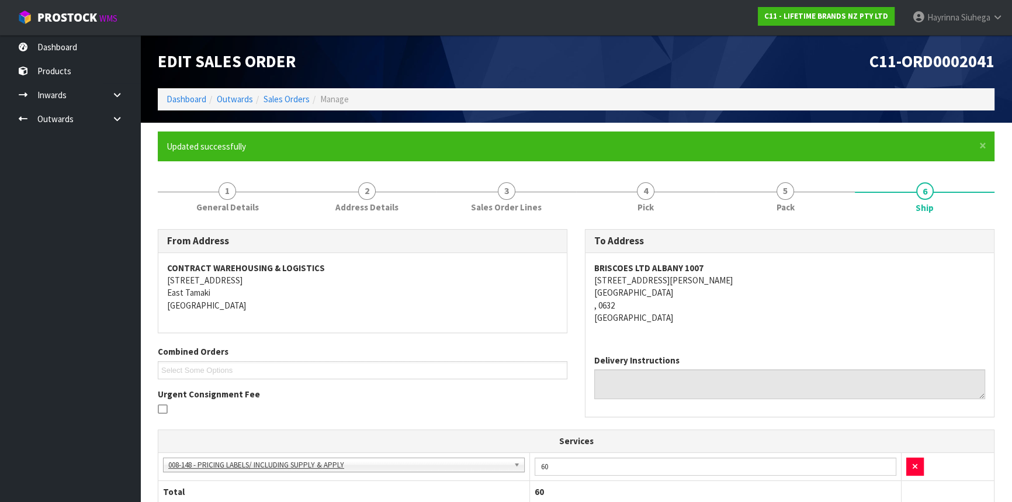
scroll to position [314, 0]
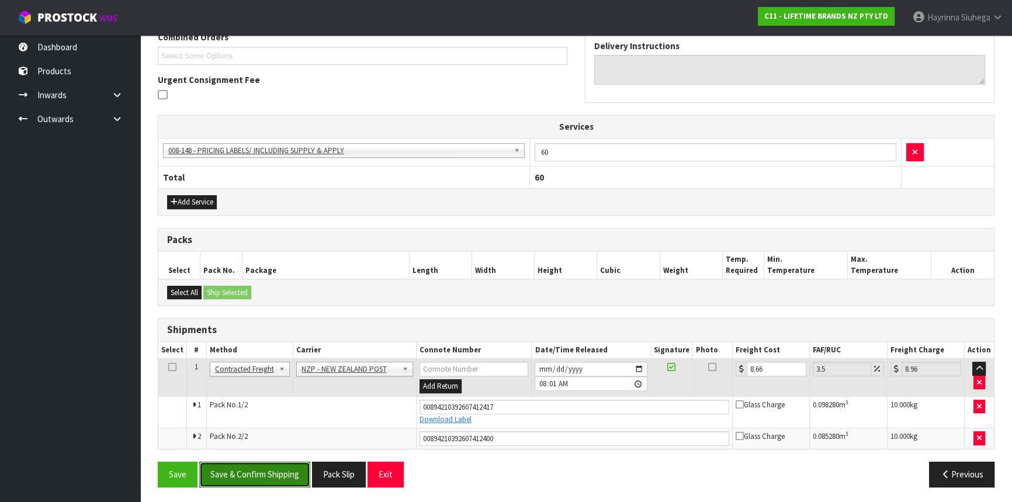
click at [284, 471] on button "Save & Confirm Shipping" at bounding box center [254, 473] width 111 height 25
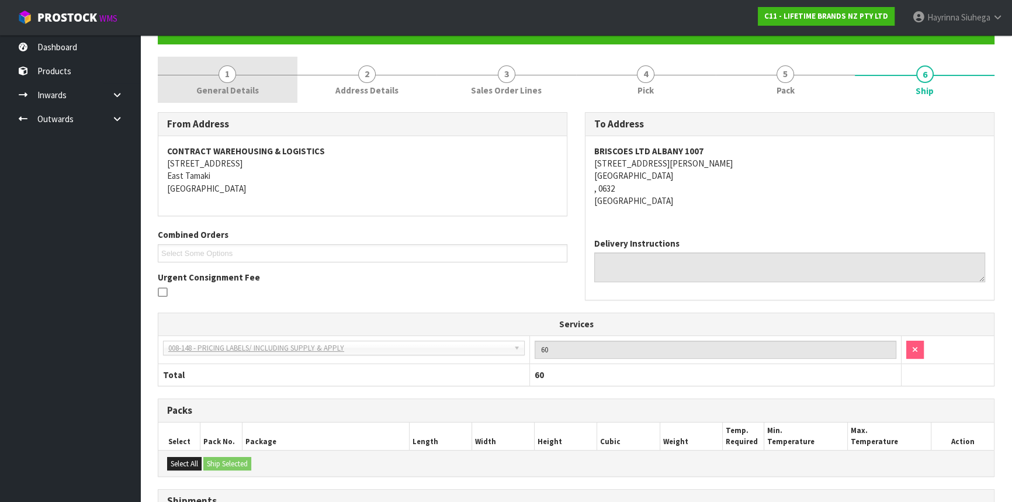
scroll to position [16, 0]
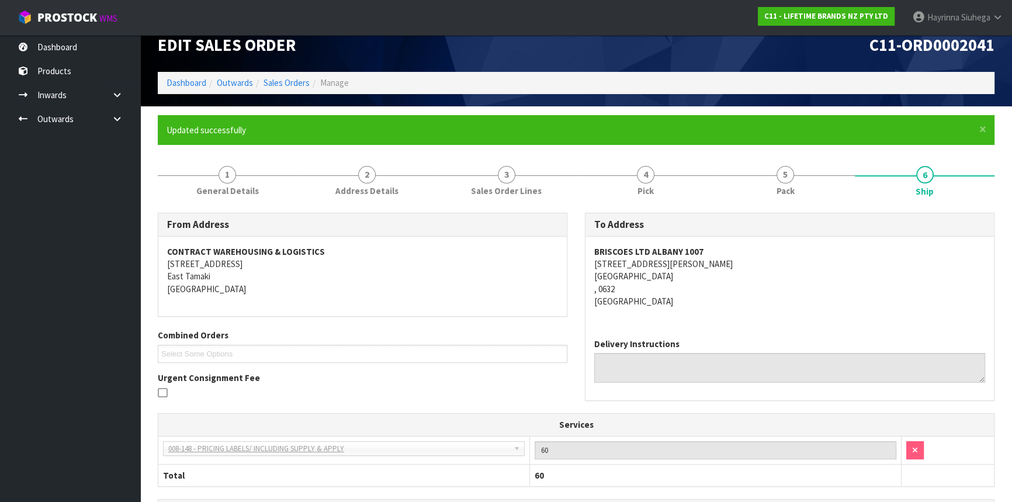
click at [196, 89] on ol "Dashboard Outwards Sales Orders Manage" at bounding box center [576, 83] width 836 height 22
click at [198, 84] on link "Dashboard" at bounding box center [186, 82] width 40 height 11
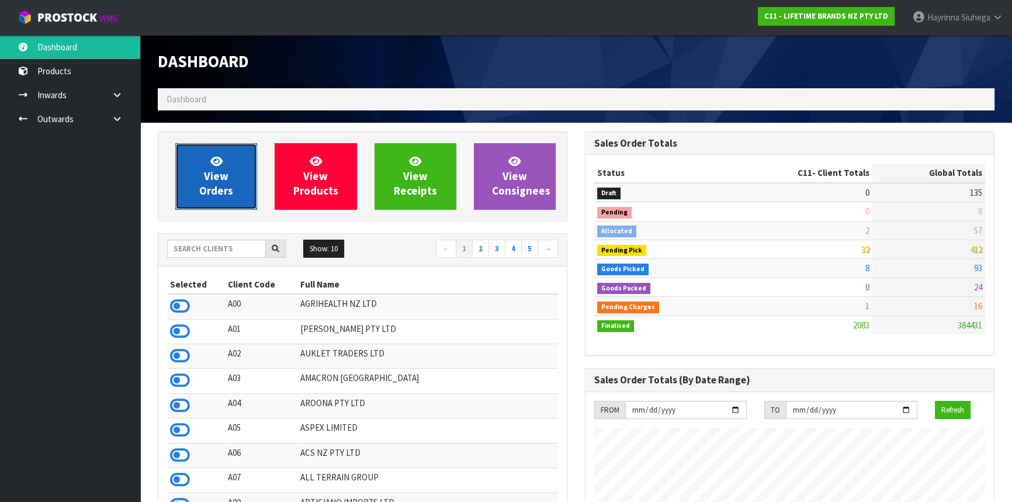
click at [218, 169] on span "View Orders" at bounding box center [216, 176] width 34 height 44
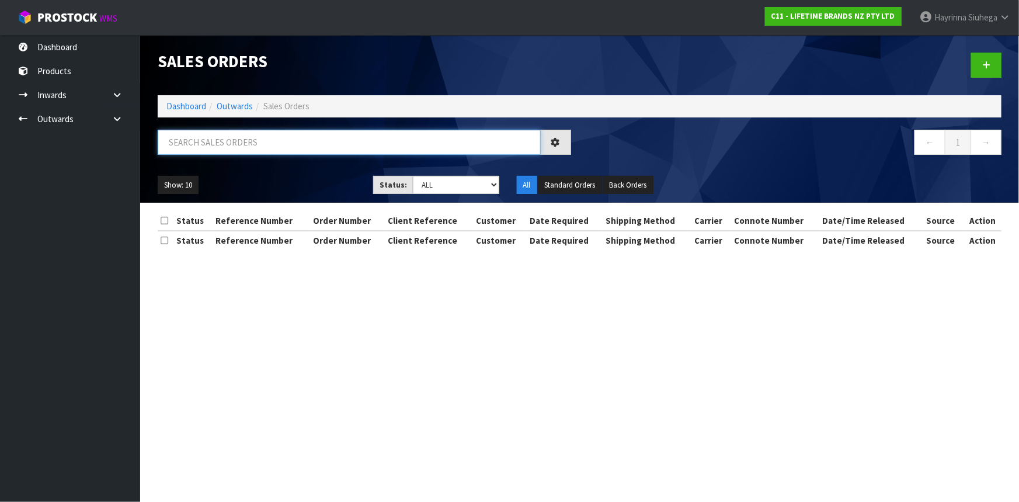
click at [259, 145] on input "text" at bounding box center [349, 142] width 383 height 25
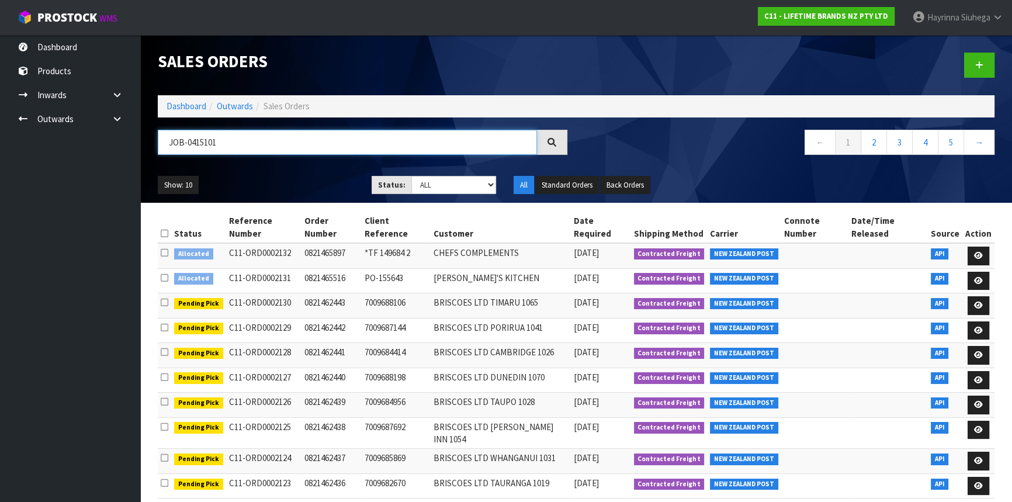
type input "JOB-0415101"
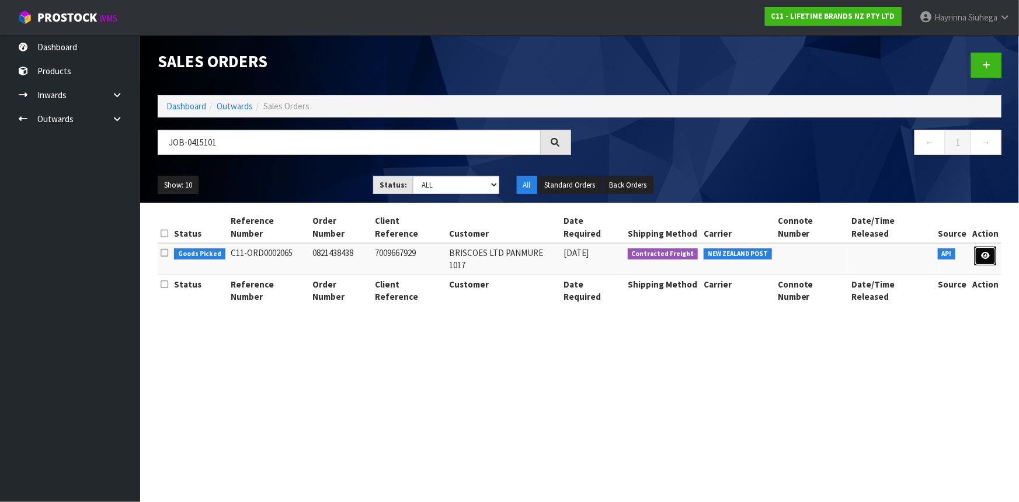
click at [985, 252] on icon at bounding box center [985, 256] width 9 height 8
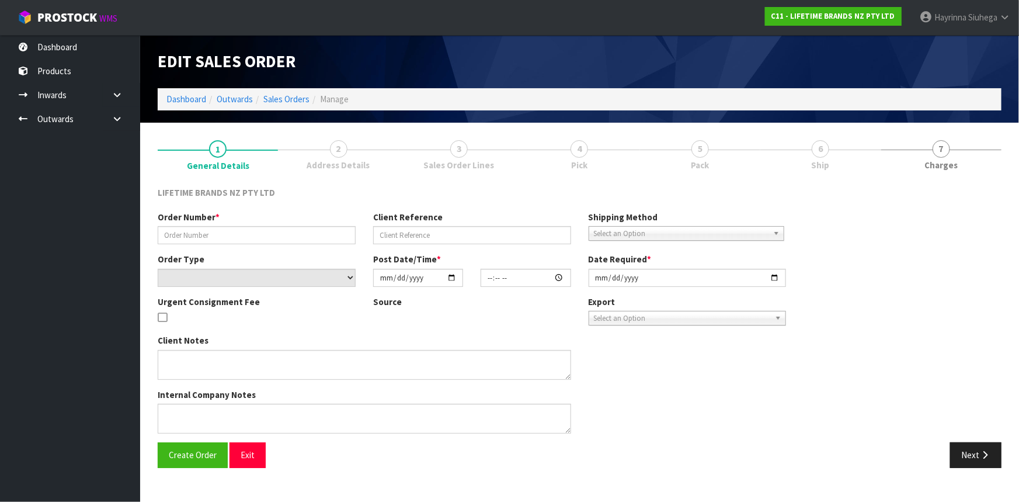
type input "0821438438"
type input "7009667929"
select select "number:0"
type input "[DATE]"
type input "16:54:26.000"
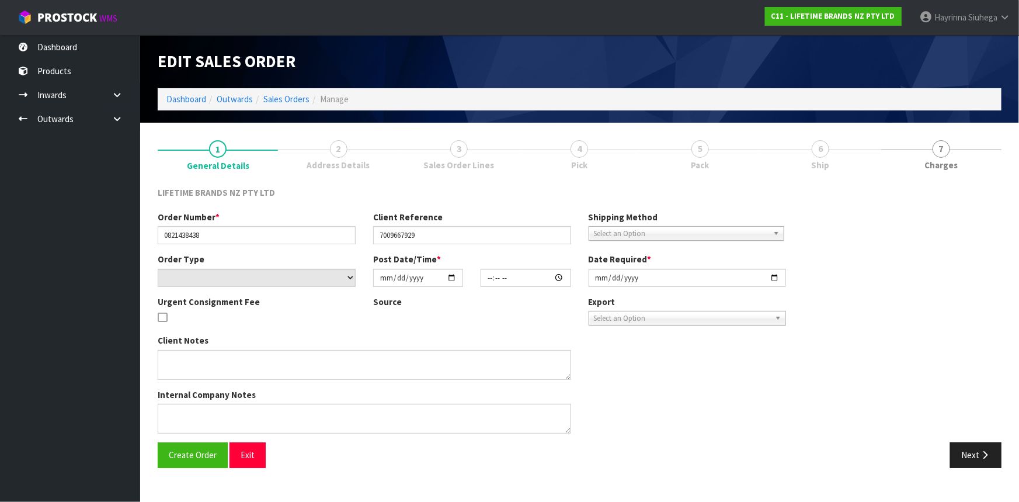
type input "[DATE]"
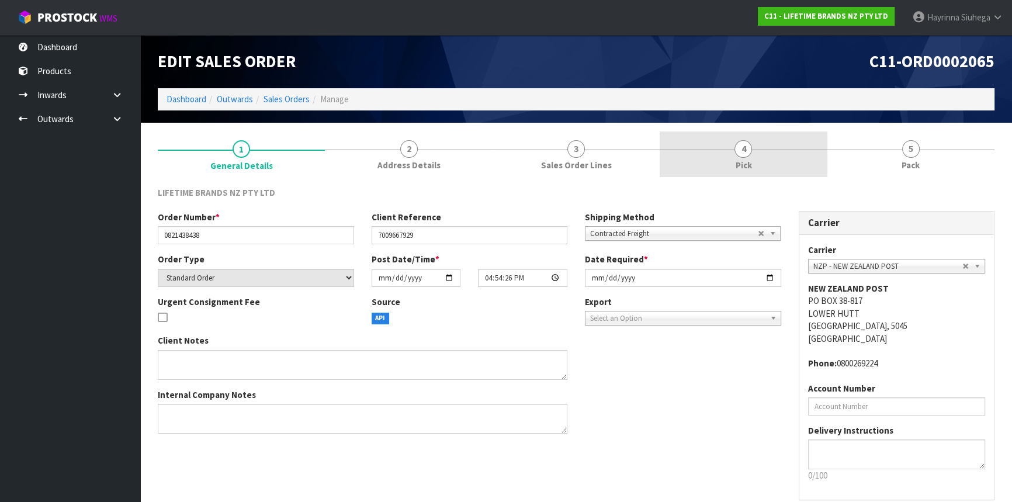
click at [794, 165] on link "4 Pick" at bounding box center [742, 154] width 167 height 46
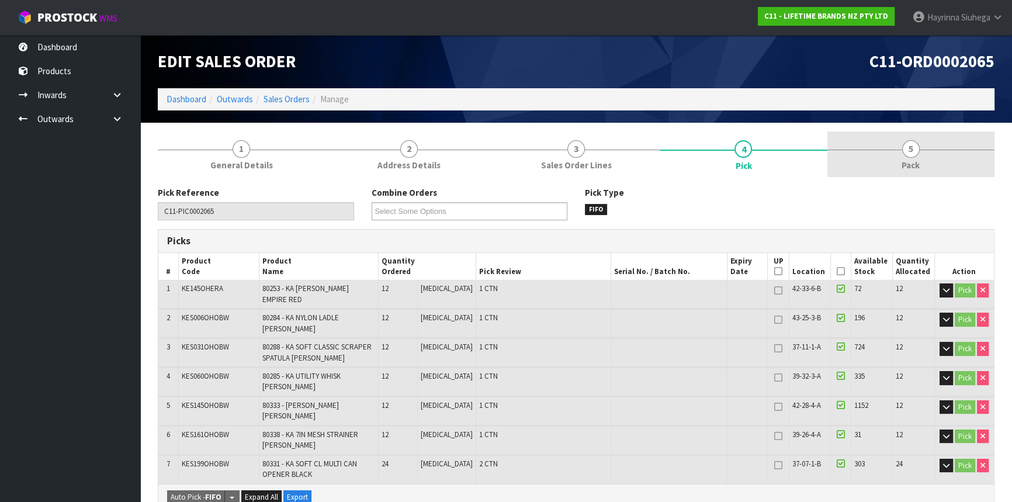
click at [907, 150] on span "5" at bounding box center [911, 149] width 18 height 18
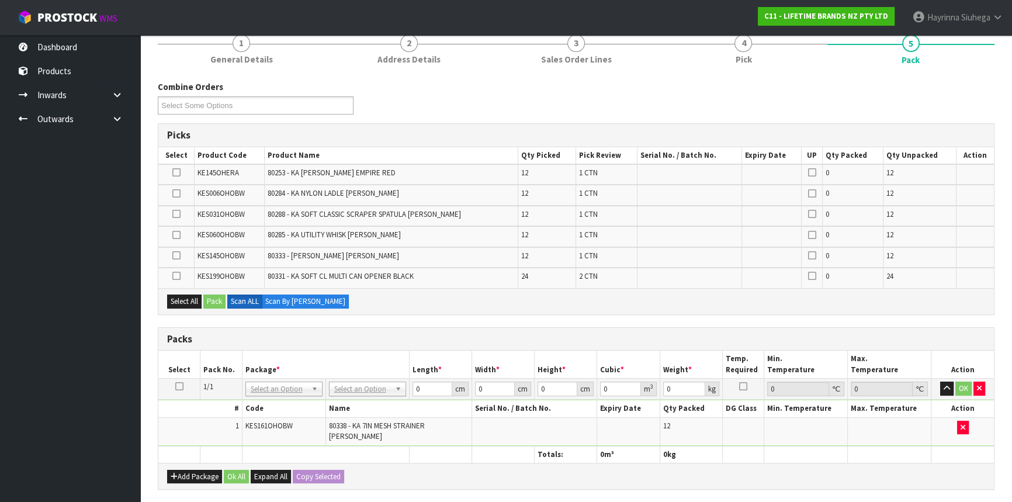
scroll to position [298, 0]
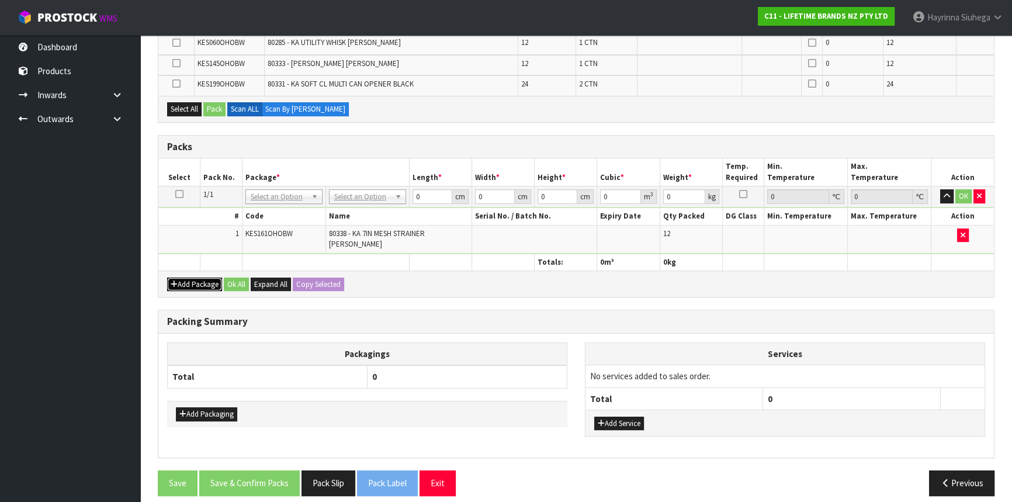
click at [200, 277] on button "Add Package" at bounding box center [194, 284] width 55 height 14
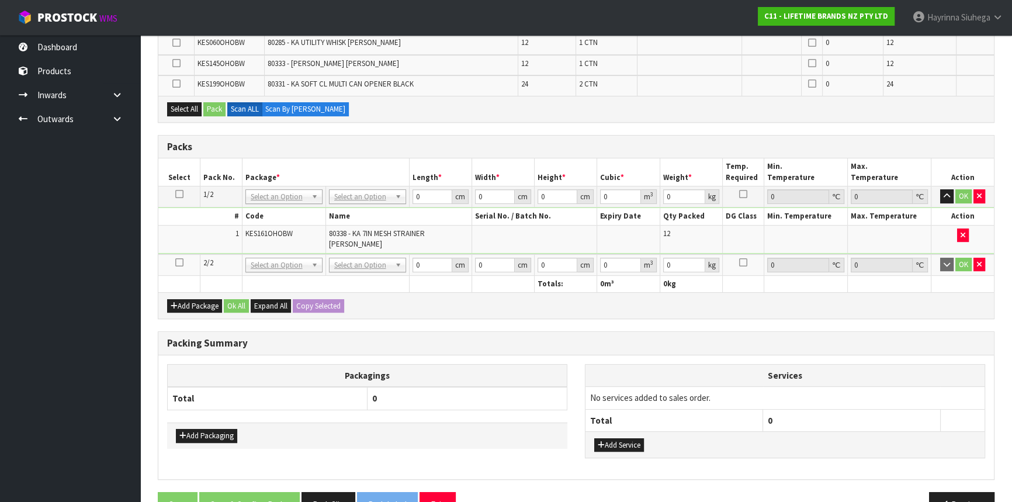
click at [180, 262] on icon at bounding box center [179, 262] width 8 height 1
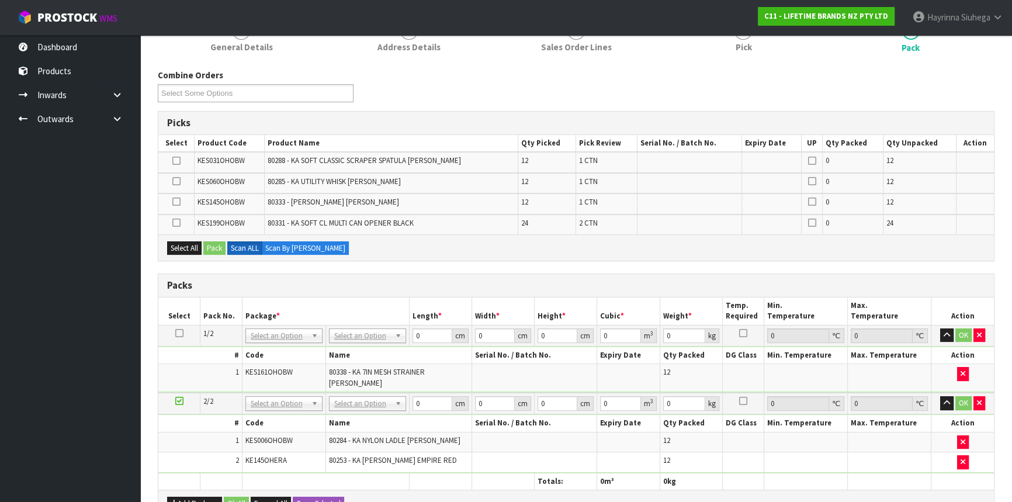
scroll to position [212, 0]
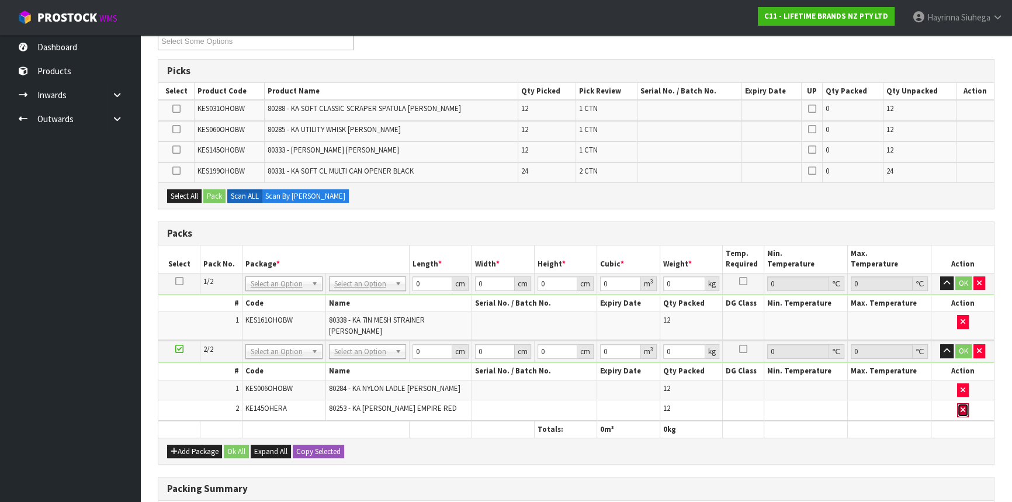
click at [960, 406] on icon "button" at bounding box center [962, 410] width 5 height 8
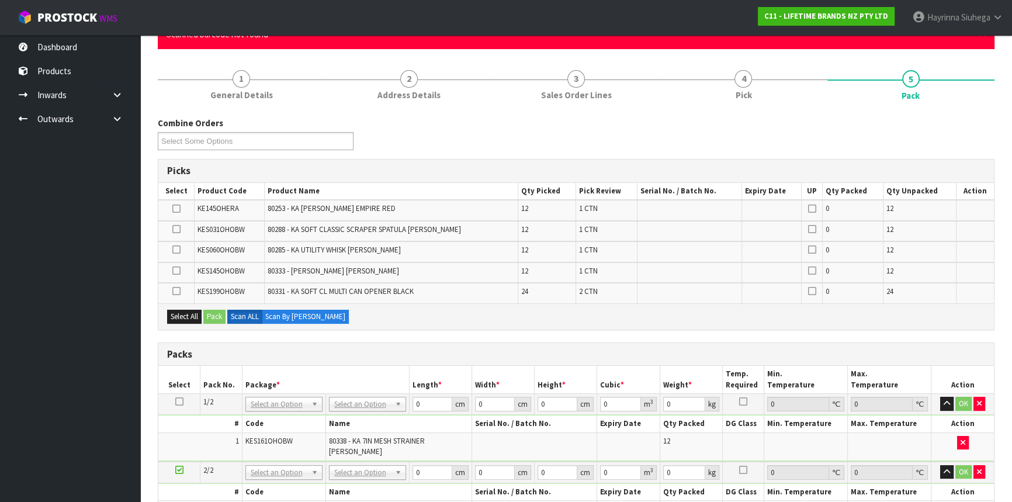
scroll to position [0, 0]
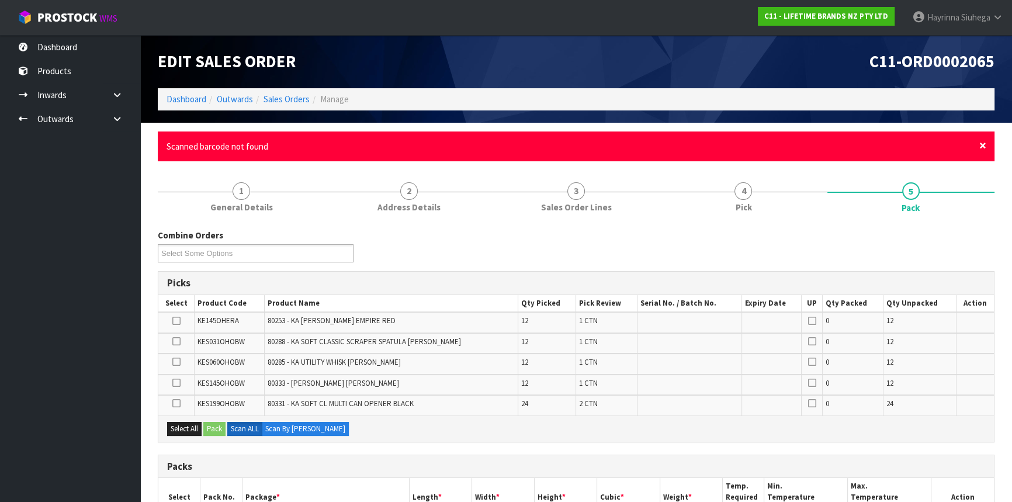
click at [984, 144] on span "×" at bounding box center [982, 145] width 7 height 16
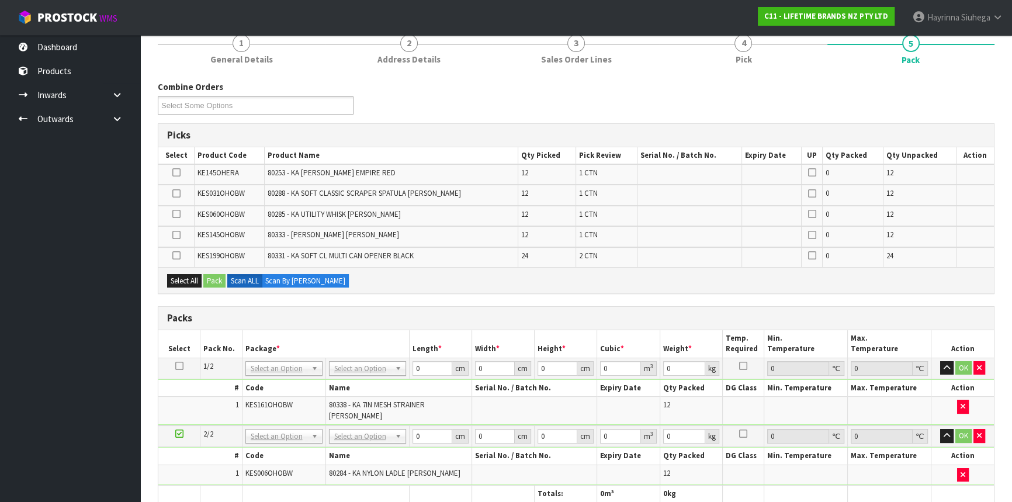
scroll to position [318, 0]
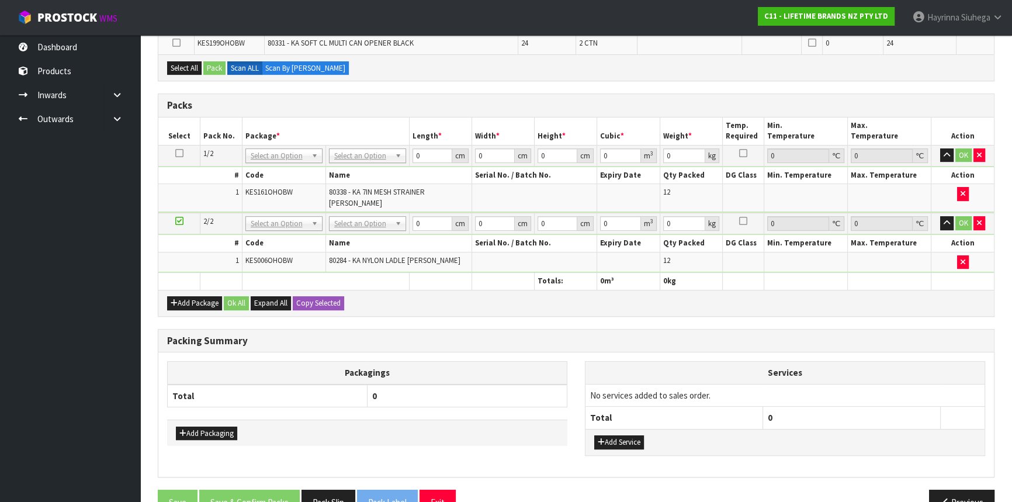
click at [655, 335] on div "Packing Summary" at bounding box center [575, 340] width 835 height 23
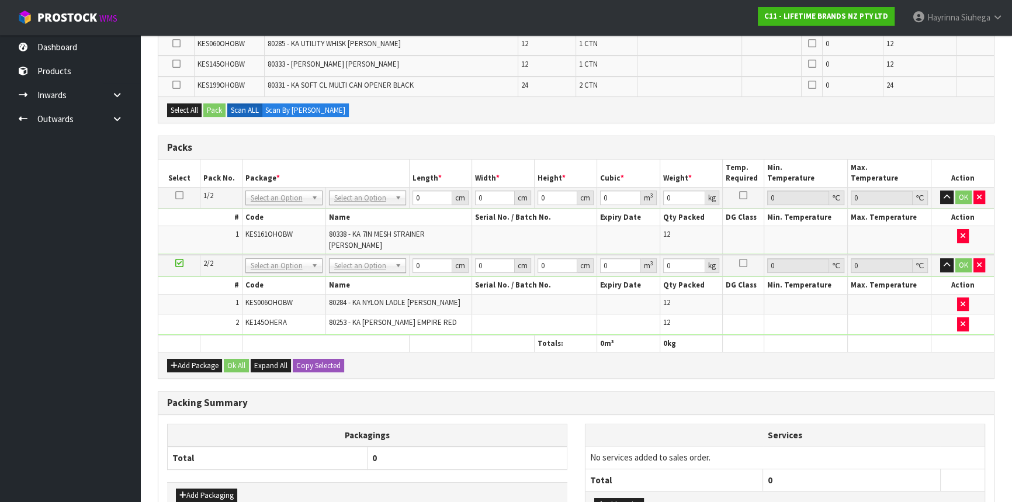
scroll to position [0, 0]
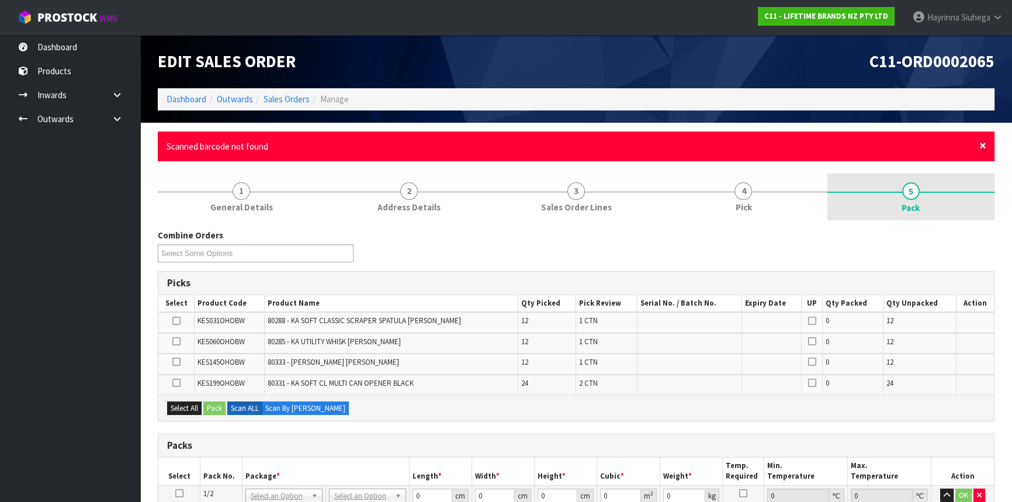
drag, startPoint x: 981, startPoint y: 142, endPoint x: 965, endPoint y: 162, distance: 25.8
click at [982, 142] on span "×" at bounding box center [982, 145] width 7 height 16
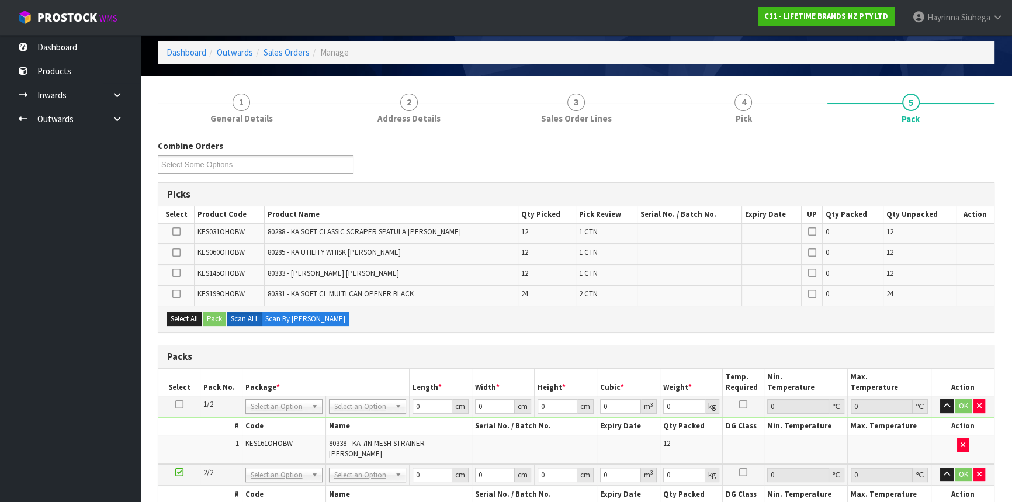
scroll to position [159, 0]
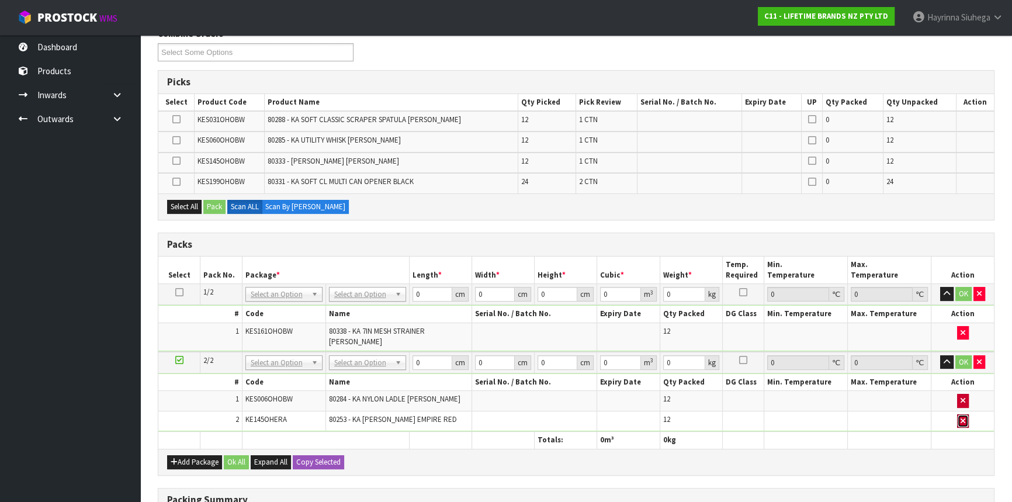
click at [961, 417] on icon "button" at bounding box center [962, 421] width 5 height 8
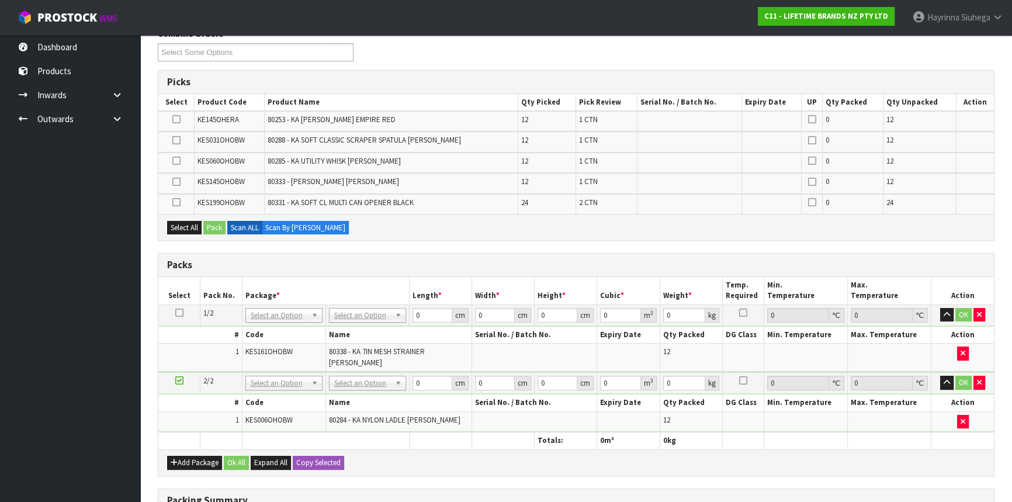
click at [181, 380] on icon at bounding box center [179, 380] width 8 height 1
click at [221, 340] on th "#" at bounding box center [200, 334] width 84 height 17
click at [177, 380] on icon at bounding box center [179, 380] width 8 height 1
click at [394, 432] on th at bounding box center [325, 440] width 167 height 17
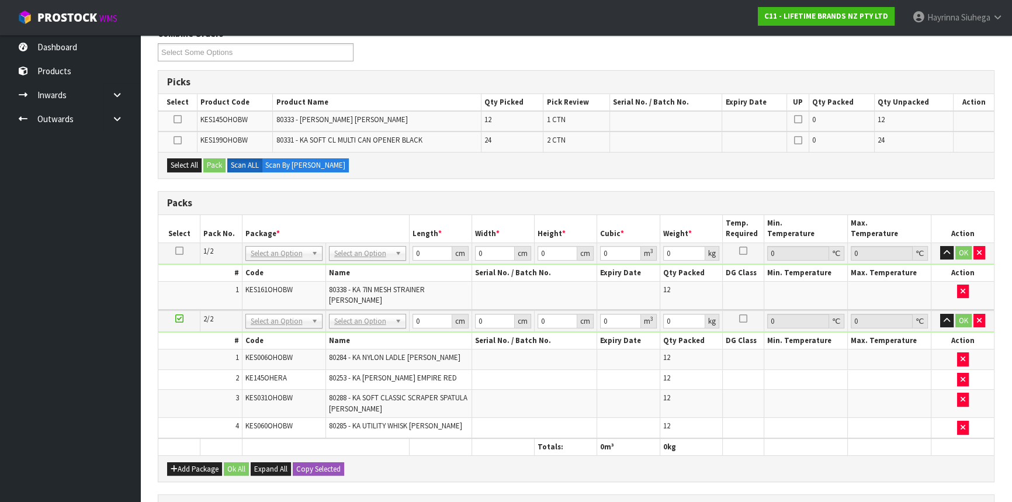
click at [181, 318] on icon at bounding box center [179, 318] width 8 height 1
drag, startPoint x: 182, startPoint y: 456, endPoint x: 182, endPoint y: 449, distance: 7.0
click at [182, 462] on button "Add Package" at bounding box center [194, 469] width 55 height 14
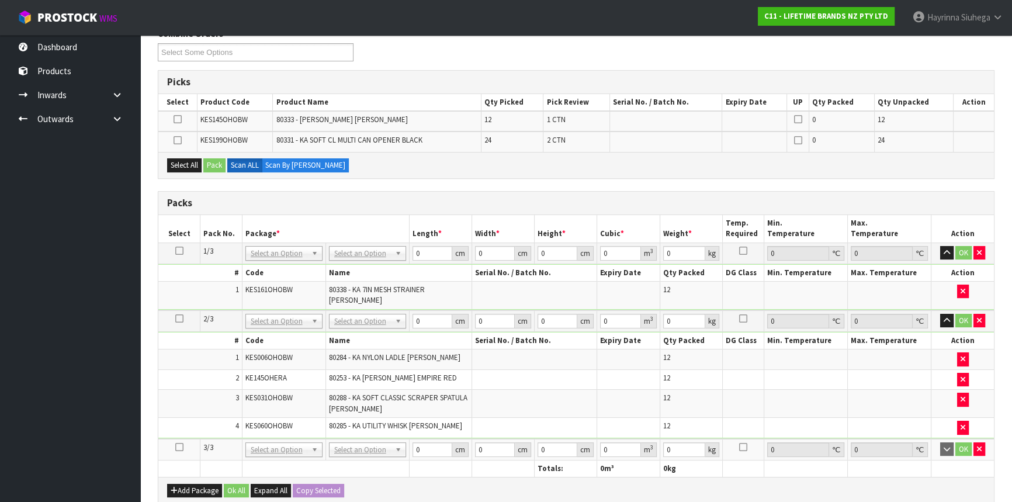
click at [182, 447] on icon at bounding box center [179, 447] width 8 height 1
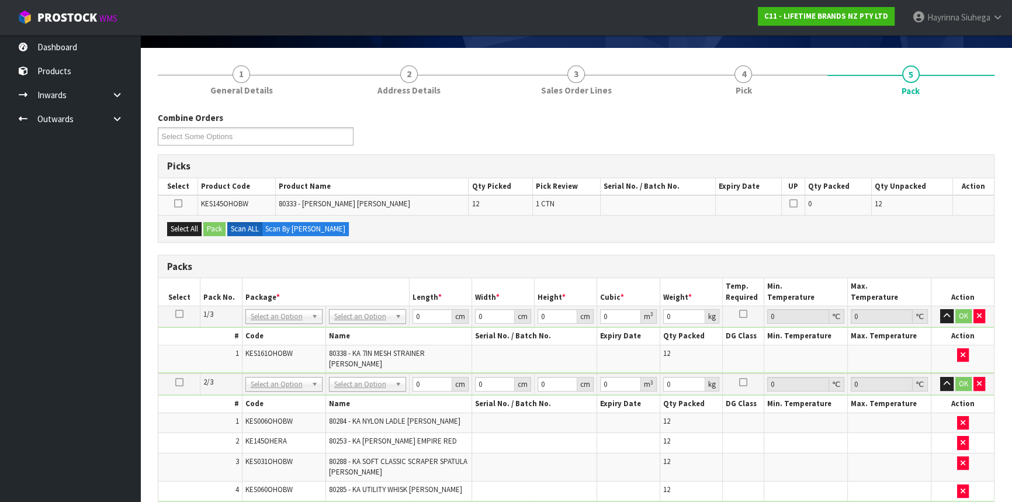
scroll to position [0, 0]
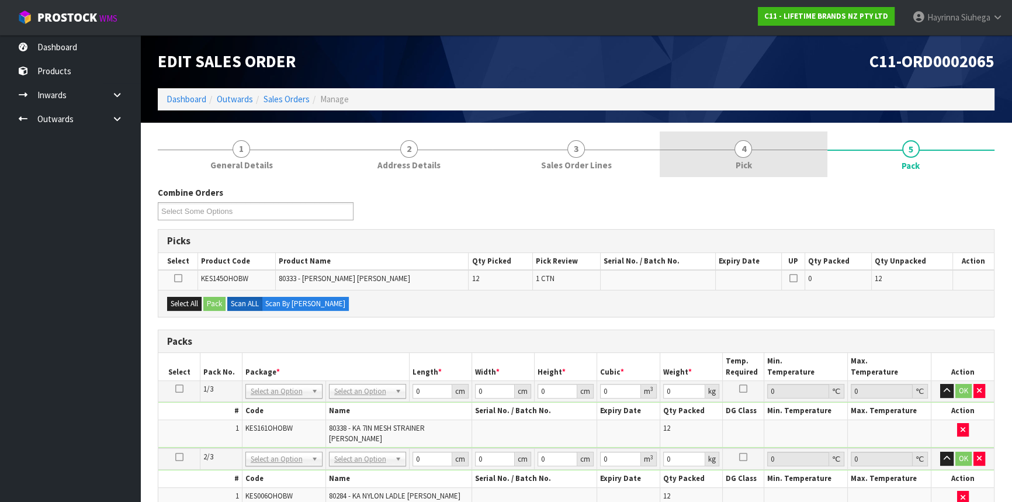
click at [732, 145] on link "4 Pick" at bounding box center [742, 154] width 167 height 46
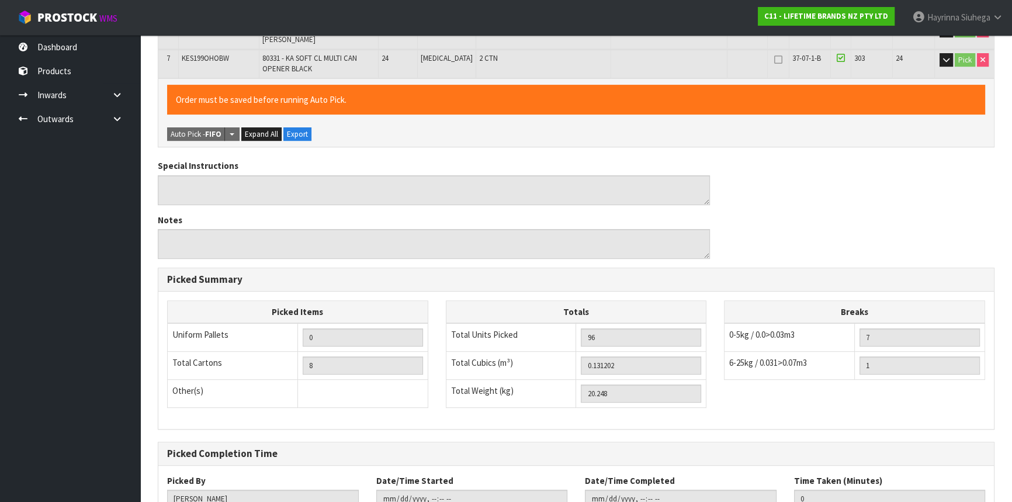
scroll to position [458, 0]
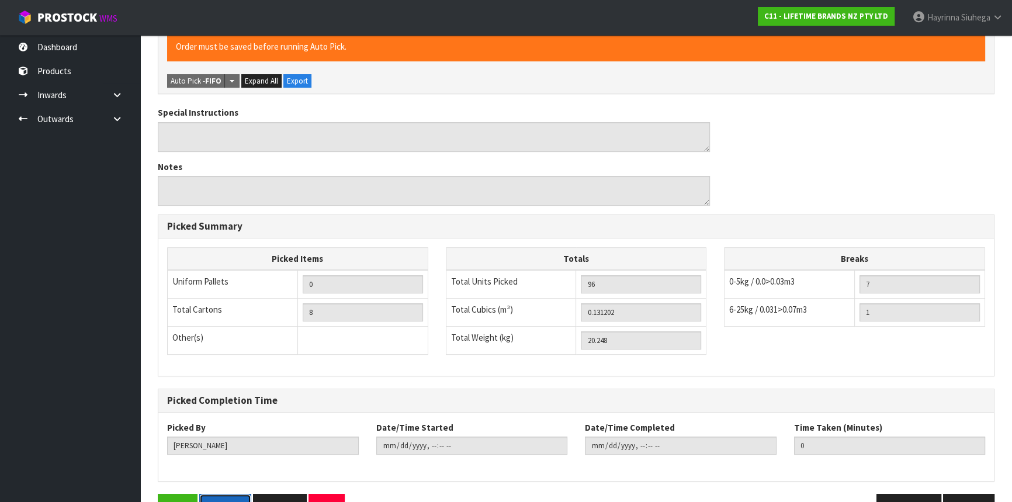
click at [213, 494] on button "Pick Slip" at bounding box center [225, 506] width 52 height 25
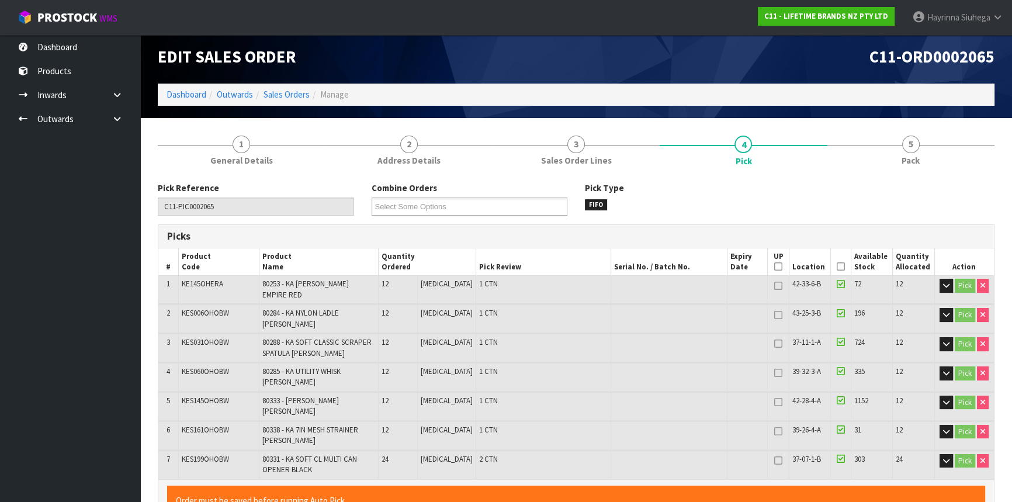
scroll to position [0, 0]
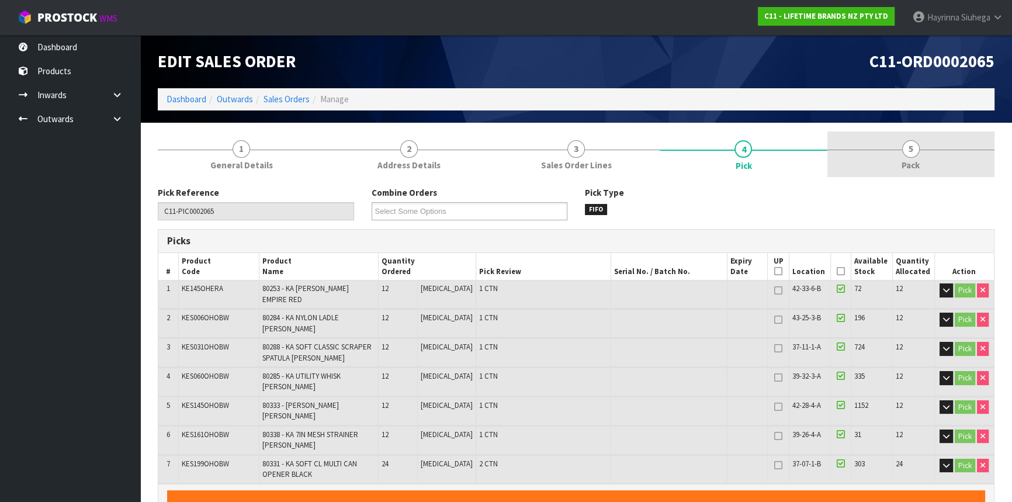
click at [867, 143] on link "5 Pack" at bounding box center [910, 154] width 167 height 46
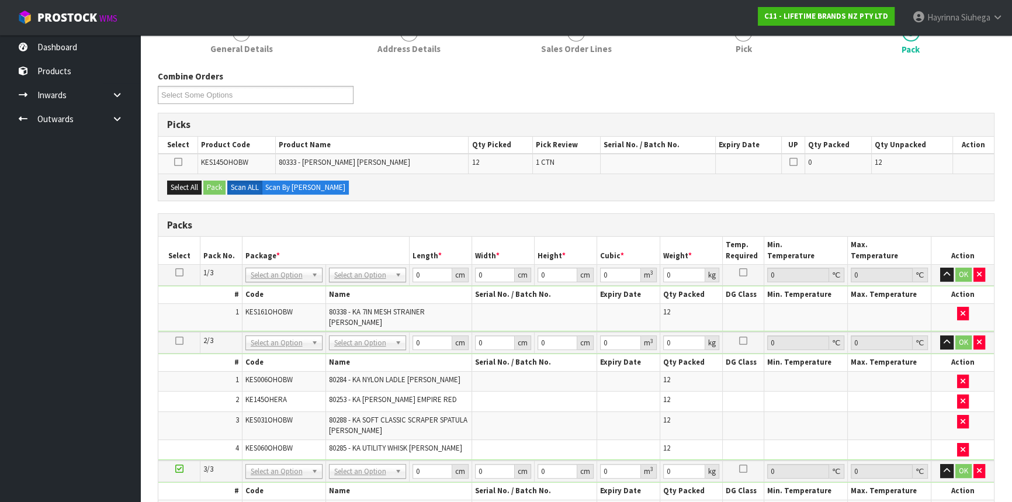
scroll to position [265, 0]
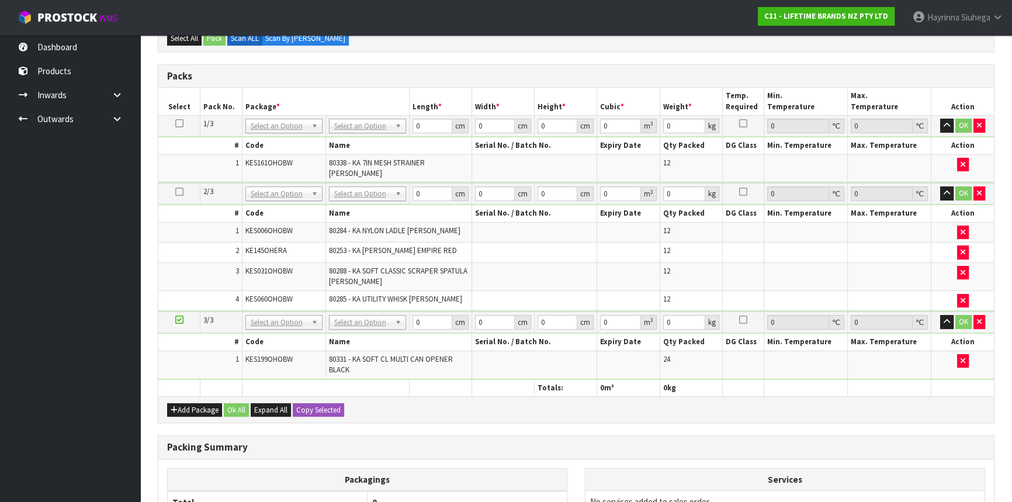
click at [181, 192] on icon at bounding box center [179, 192] width 8 height 1
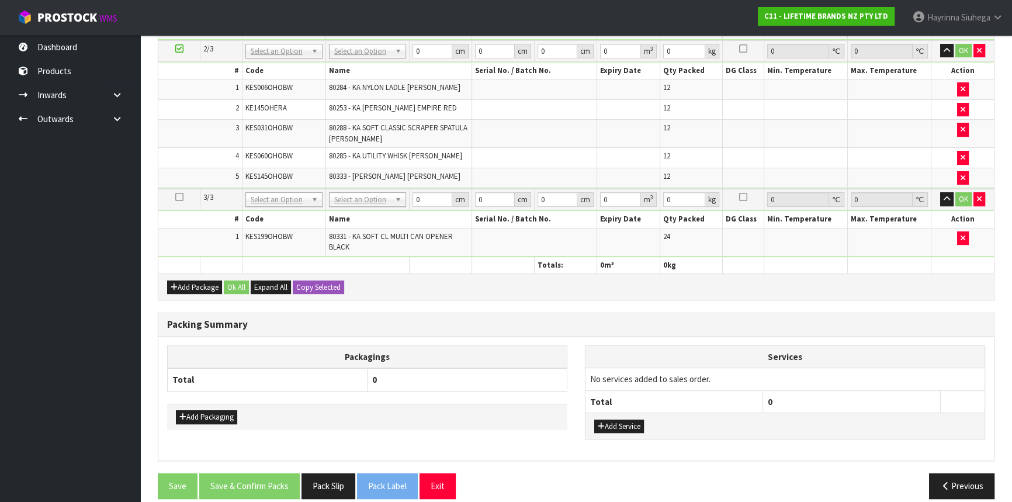
scroll to position [390, 0]
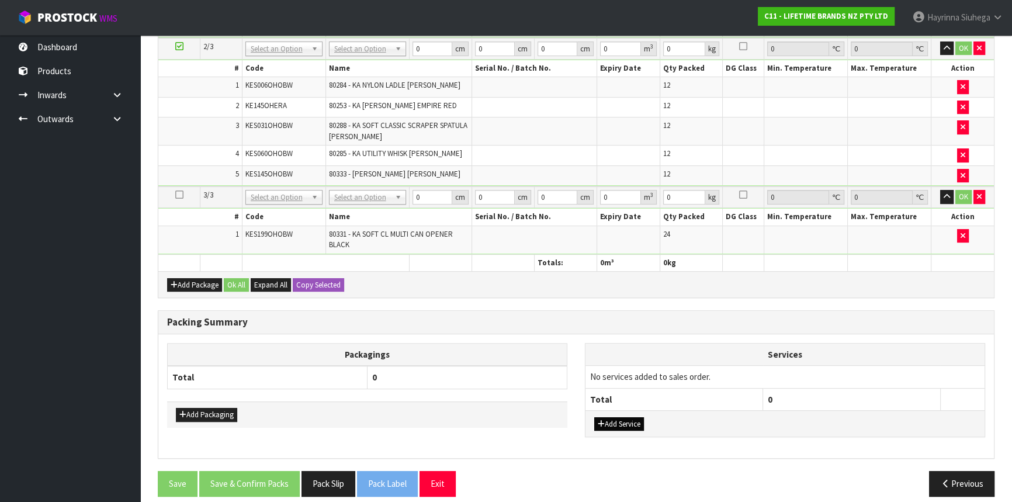
click at [624, 410] on div "Add Service" at bounding box center [784, 423] width 399 height 26
click at [620, 417] on button "Add Service" at bounding box center [619, 424] width 50 height 14
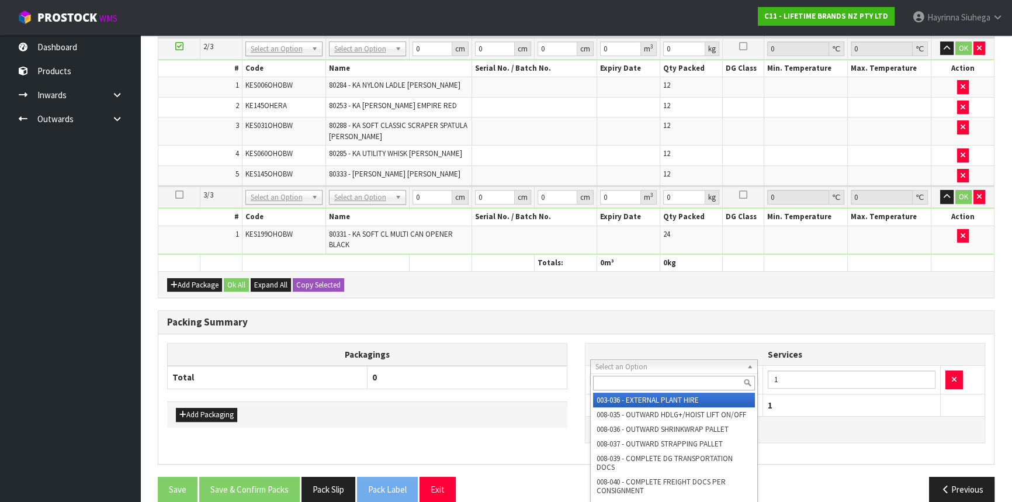
click at [637, 374] on div at bounding box center [673, 382] width 166 height 19
click at [634, 383] on input "text" at bounding box center [674, 383] width 162 height 15
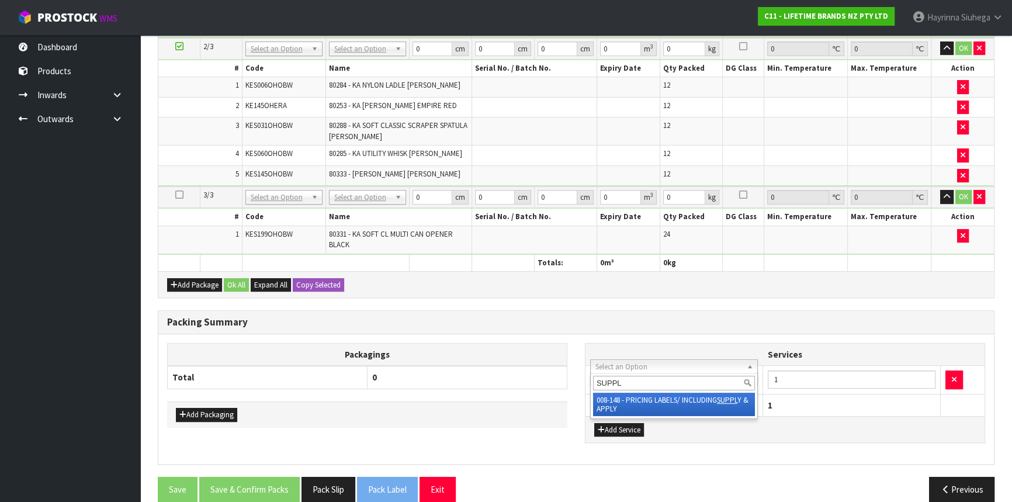
type input "SUPPL"
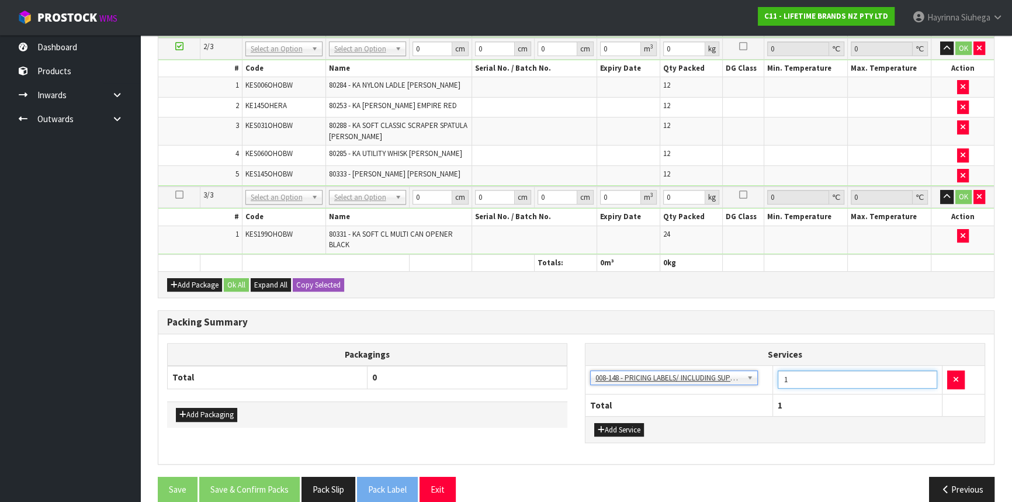
drag, startPoint x: 814, startPoint y: 365, endPoint x: 624, endPoint y: 367, distance: 189.8
click at [668, 367] on tr "003-036 - EXTERNAL PLANT HIRE 008-035 - OUTWARD HDLG+/HOIST LIFT ON/OFF 008-036…" at bounding box center [784, 380] width 399 height 29
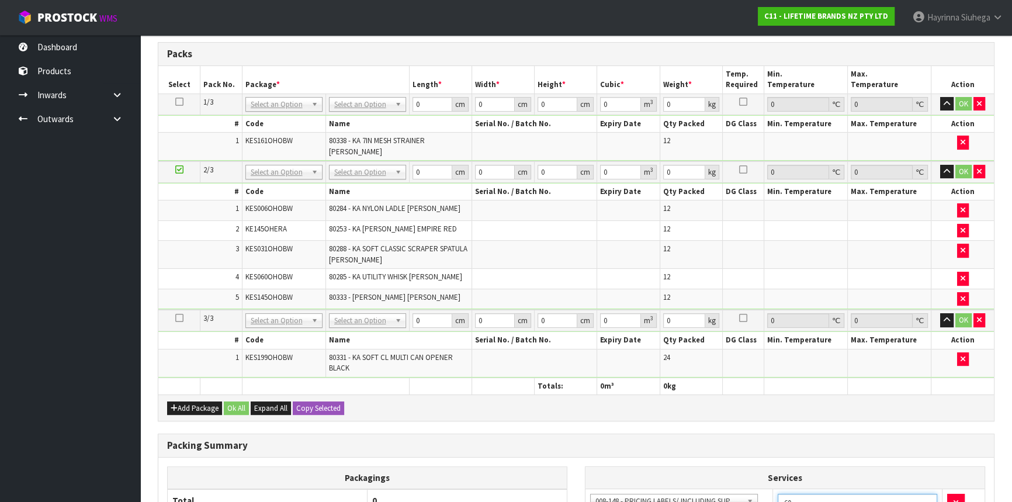
scroll to position [124, 0]
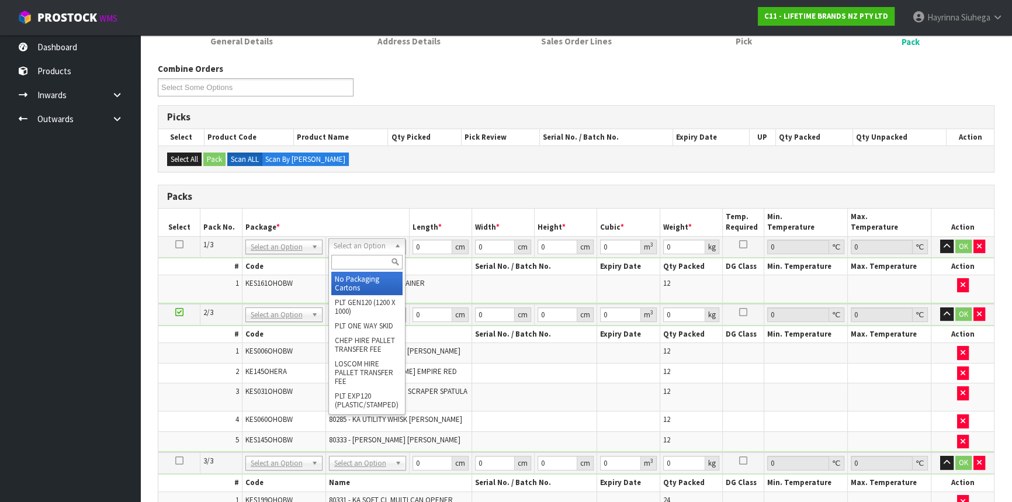
type input "60"
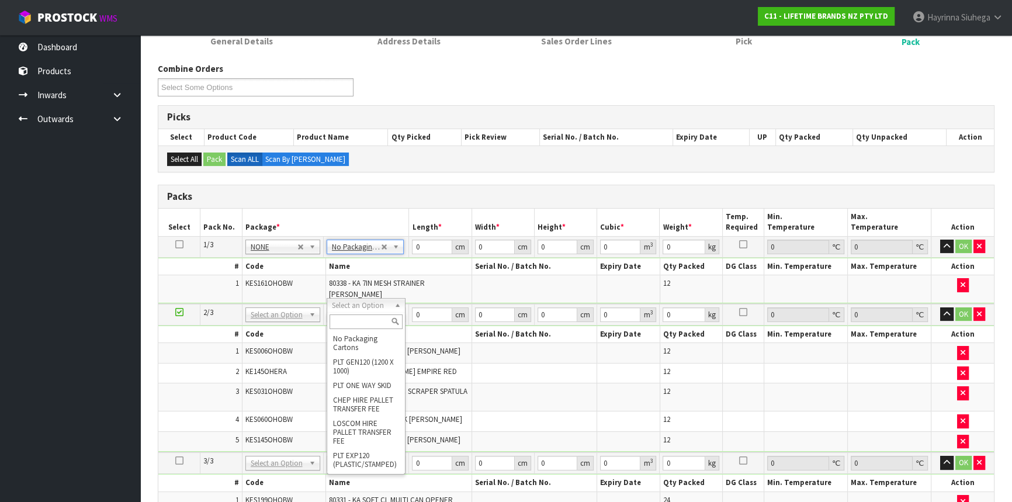
click at [352, 322] on input "text" at bounding box center [365, 321] width 73 height 15
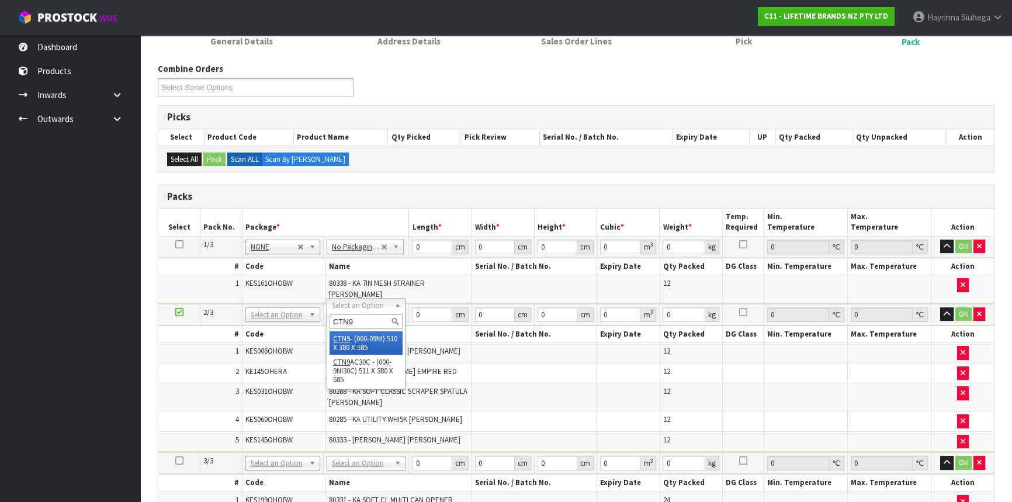
type input "CTN9"
type input "51"
type input "38"
type input "58.5"
type input "0.113373"
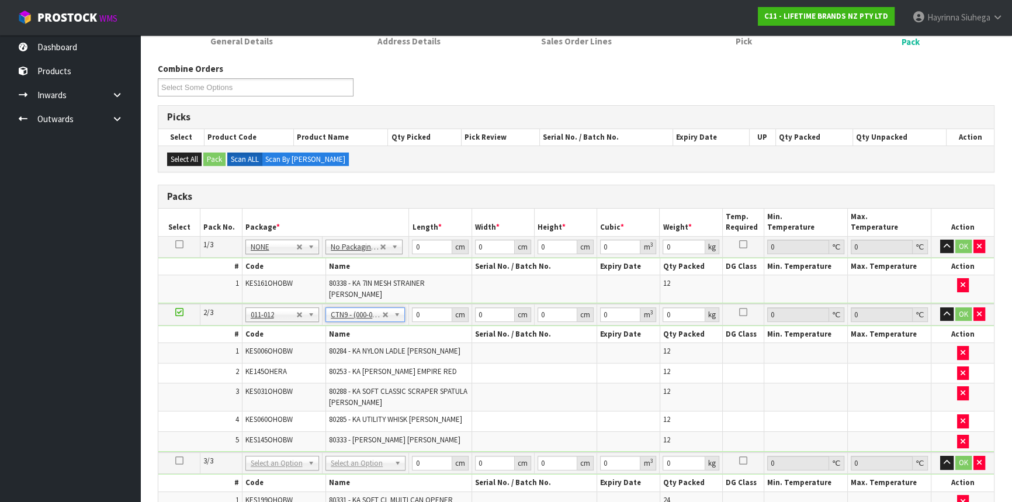
type input "10.12"
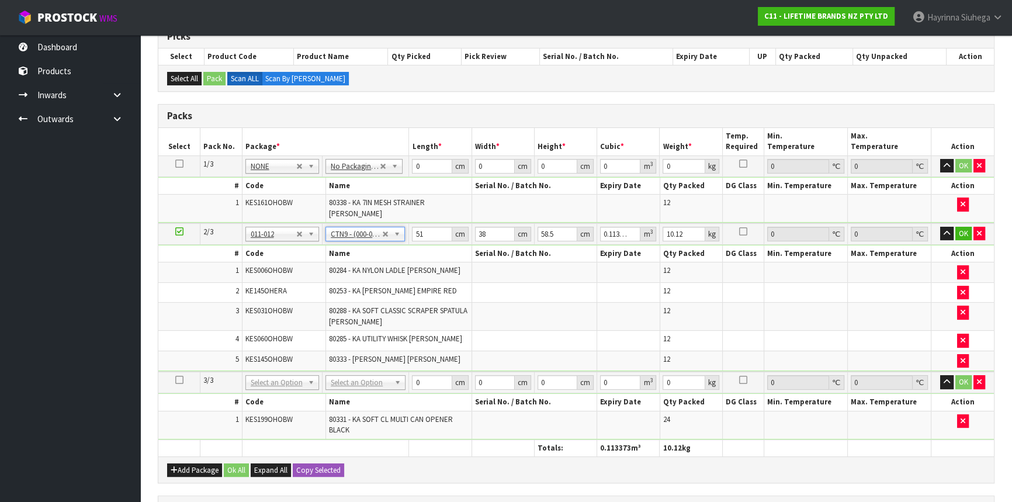
scroll to position [283, 0]
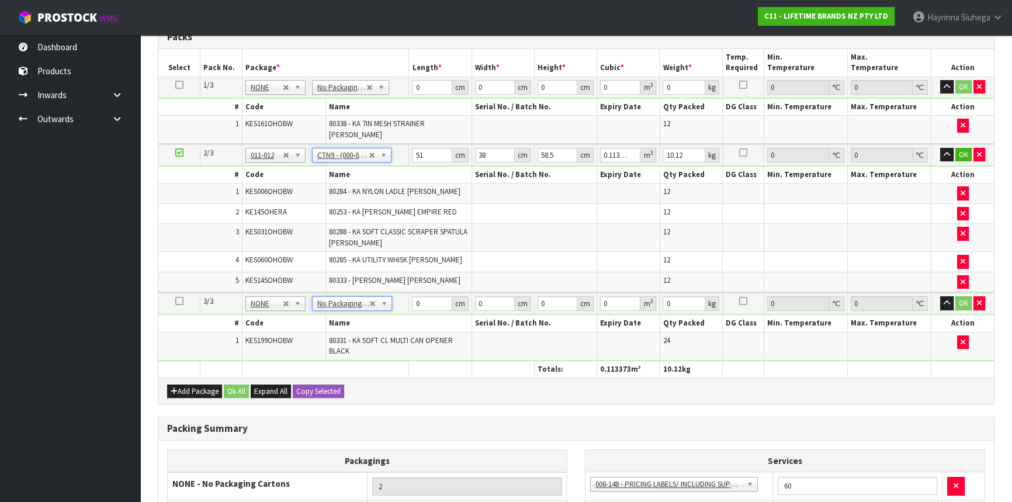
type input "2"
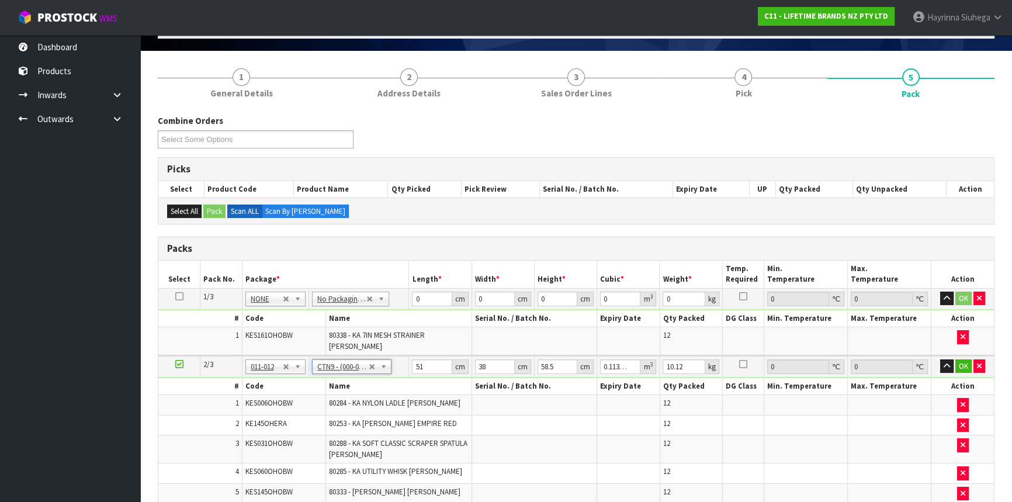
scroll to position [71, 0]
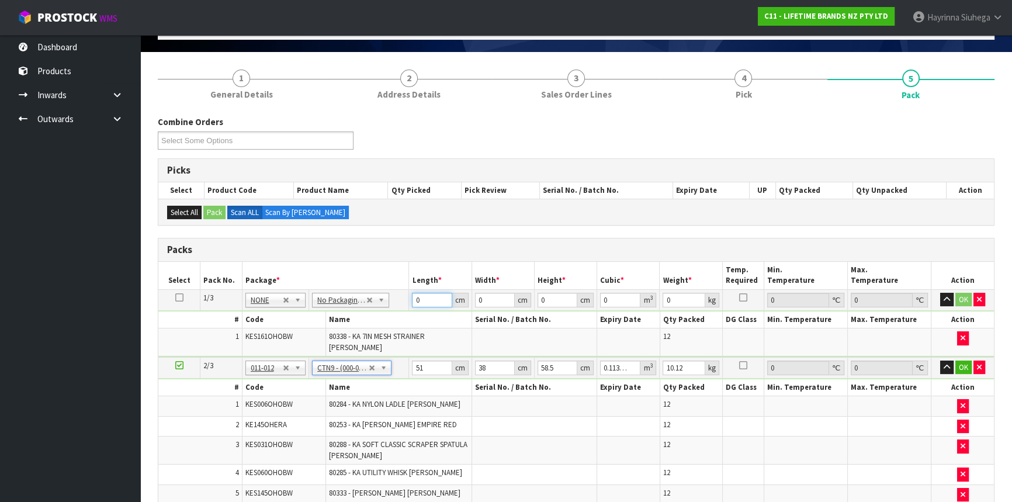
click at [417, 293] on input "0" at bounding box center [432, 300] width 40 height 15
click at [414, 301] on input "0" at bounding box center [432, 300] width 40 height 15
type input "44"
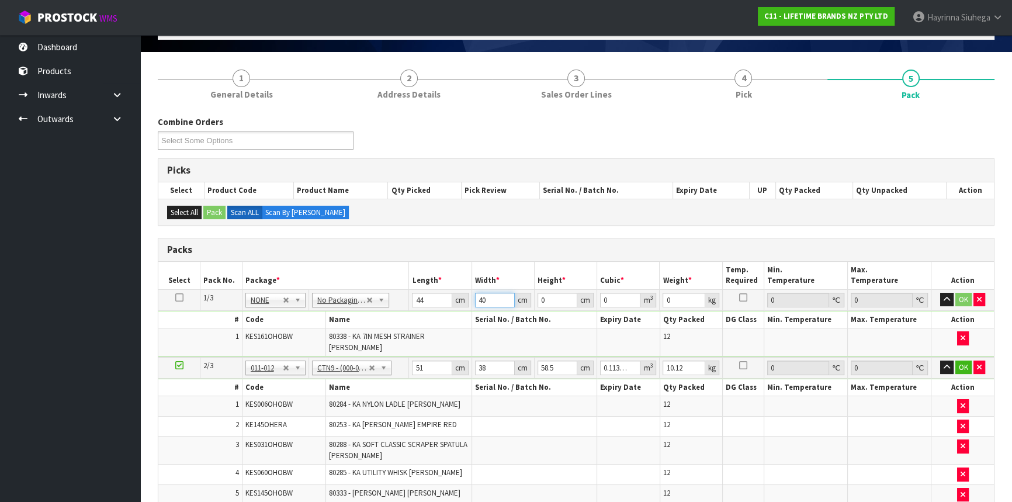
type input "40"
type input "3"
type input "0.00528"
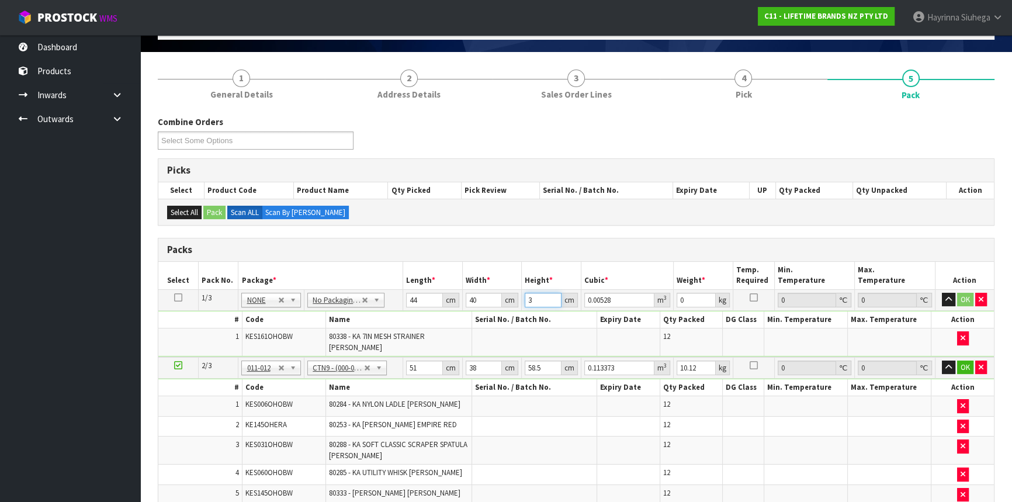
type input "30"
type input "0.0528"
type input "30"
type input "5"
click button "OK" at bounding box center [965, 300] width 16 height 14
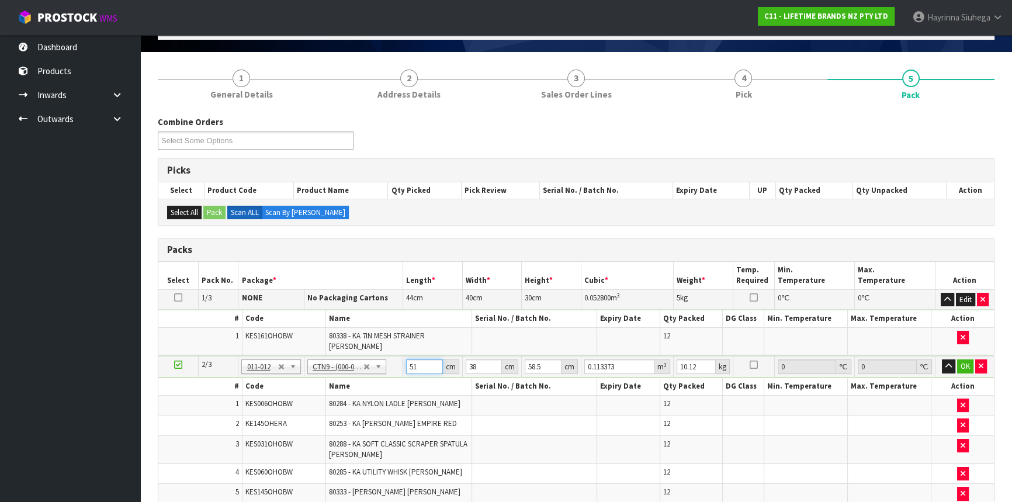
type input "5"
type input "0.011115"
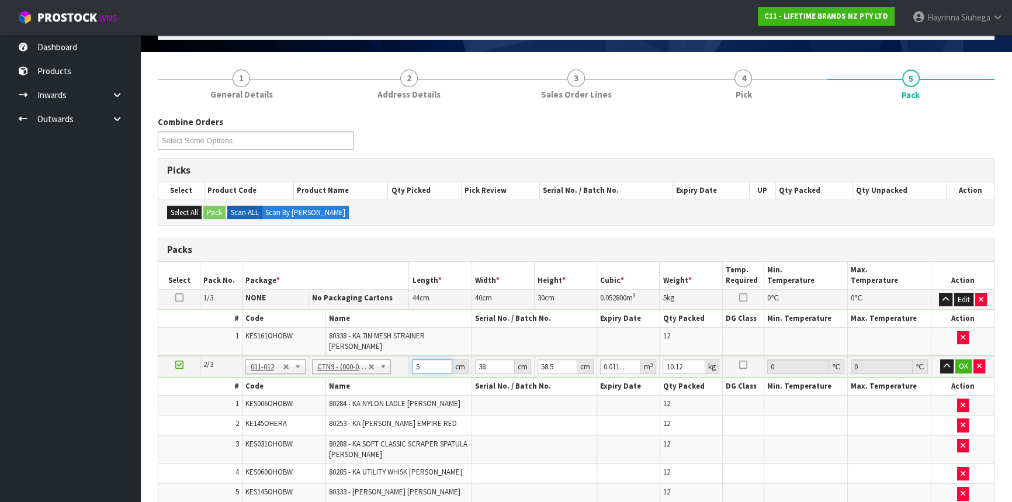
type input "53"
type input "0.117819"
type input "53"
type input "4"
type input "0.012402"
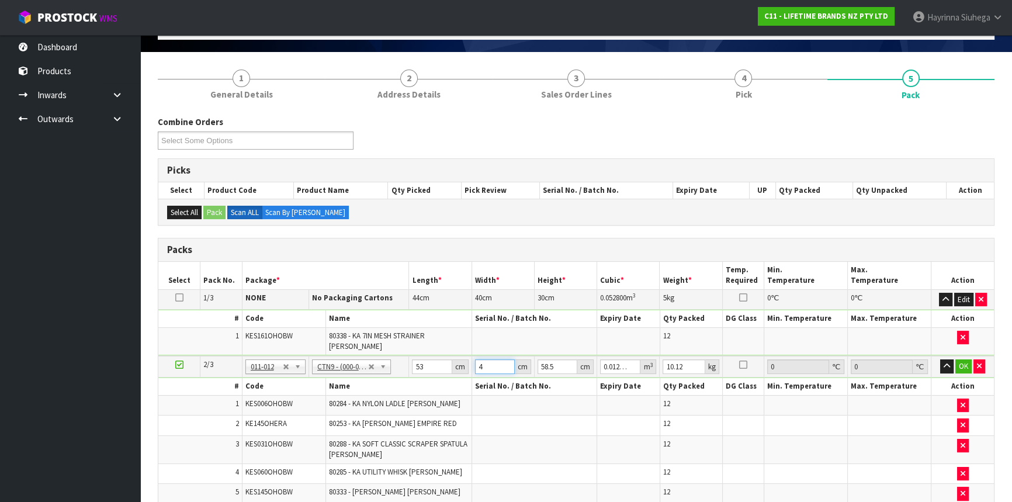
type input "40"
type input "0.12402"
type input "40"
type input "4"
type input "0.00848"
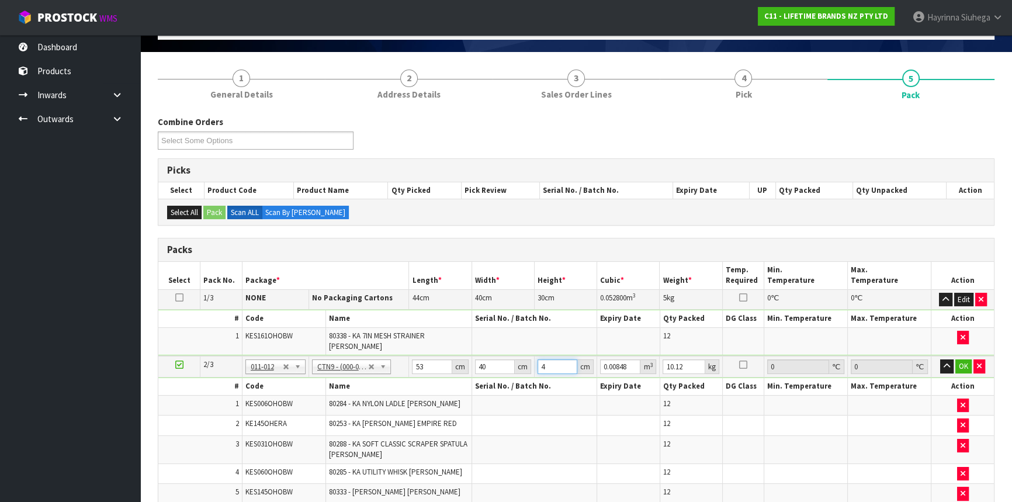
type input "41"
type input "0.08692"
type input "41"
type input "11"
click button "OK" at bounding box center [963, 366] width 16 height 14
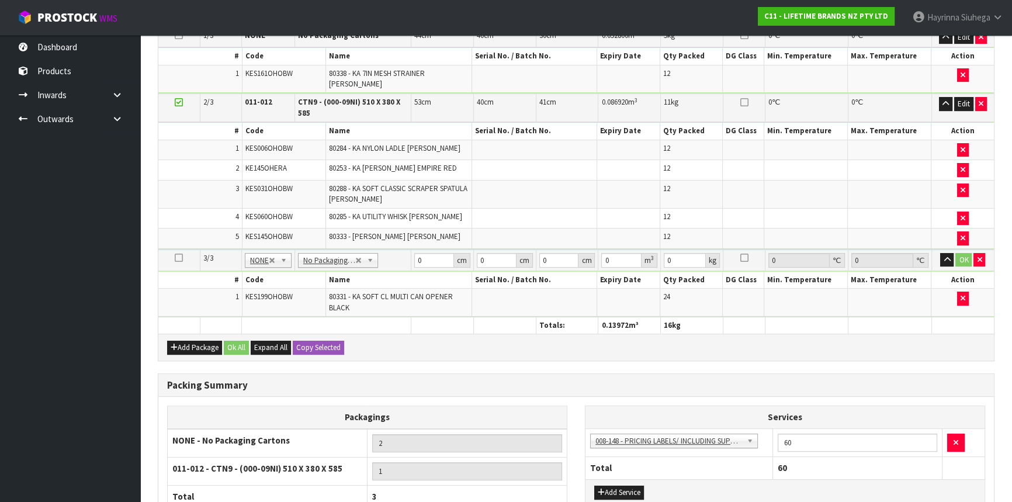
scroll to position [429, 0]
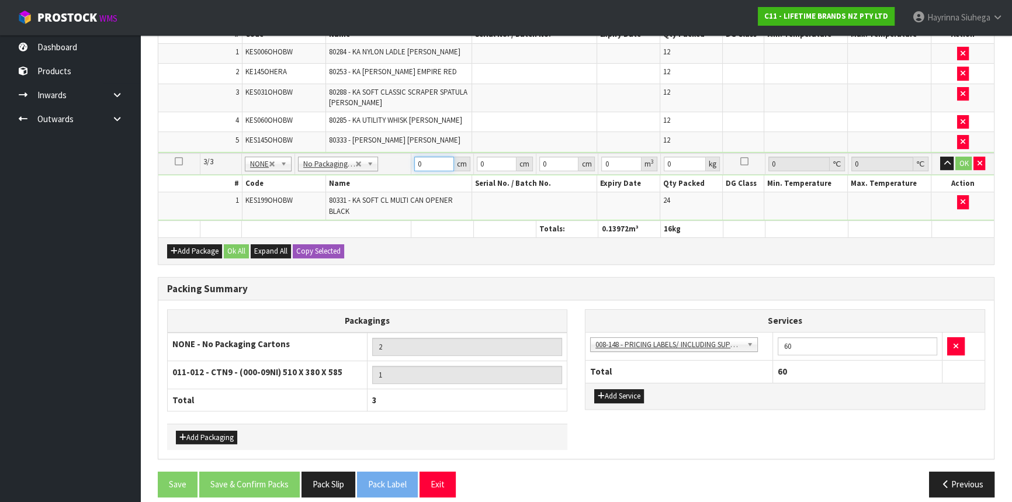
click at [415, 158] on input "0" at bounding box center [434, 164] width 40 height 15
type input "30"
type input "4"
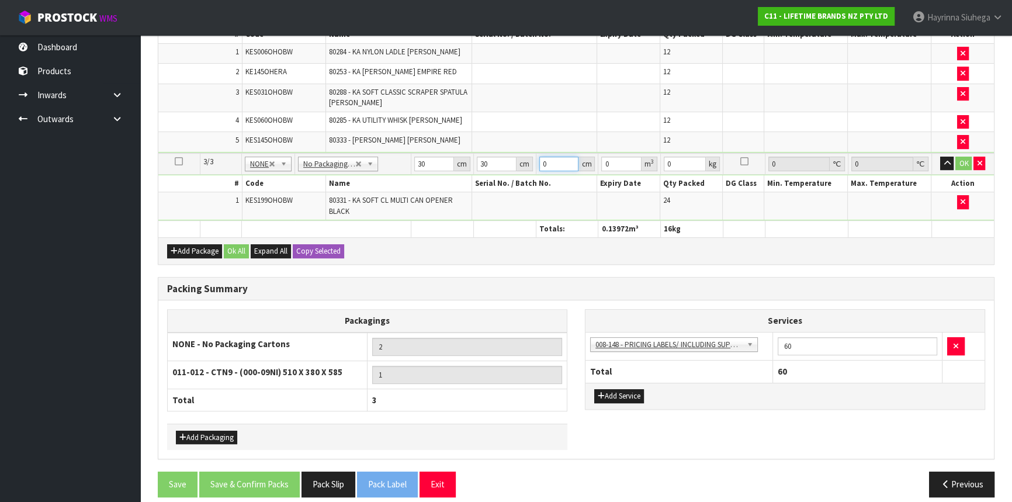
type input "0.0036"
type input "40"
type input "0.036"
type input "40"
type input "9"
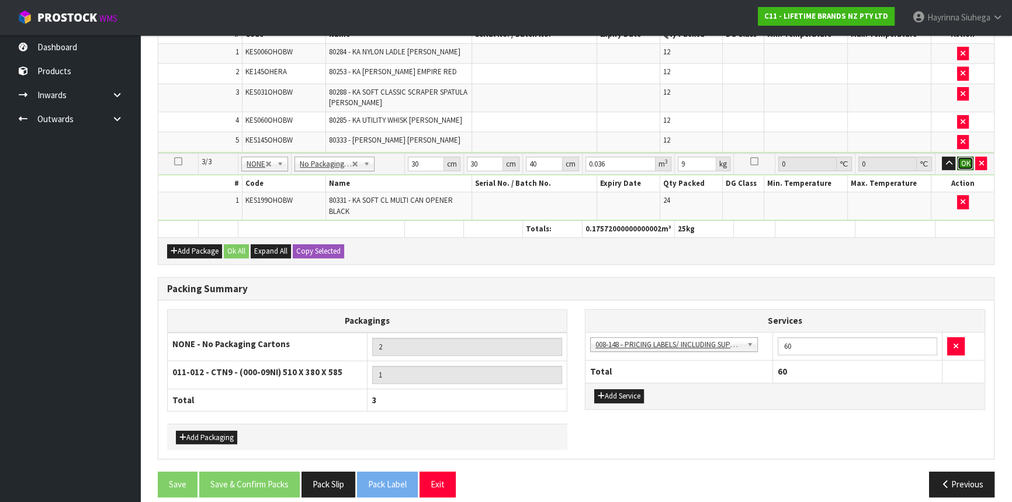
click button "OK" at bounding box center [965, 164] width 16 height 14
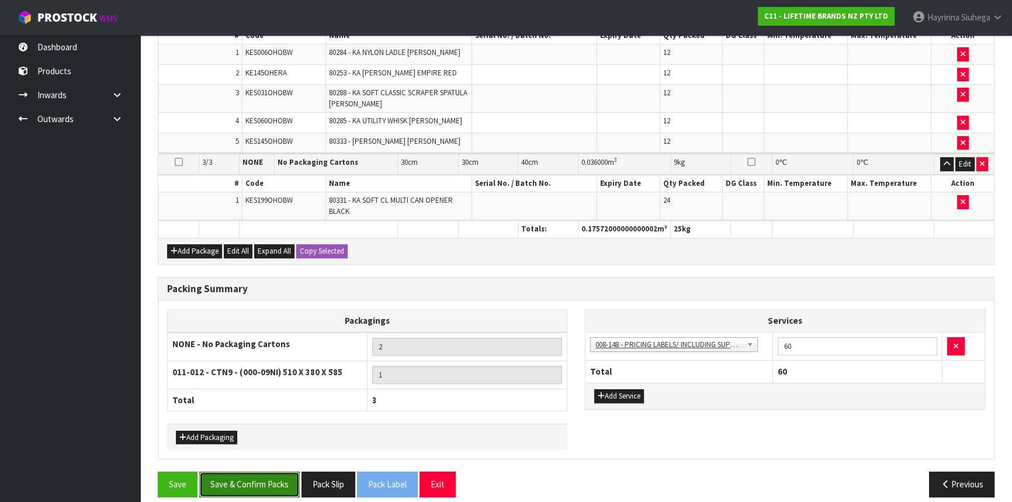
click at [274, 481] on button "Save & Confirm Packs" at bounding box center [249, 483] width 100 height 25
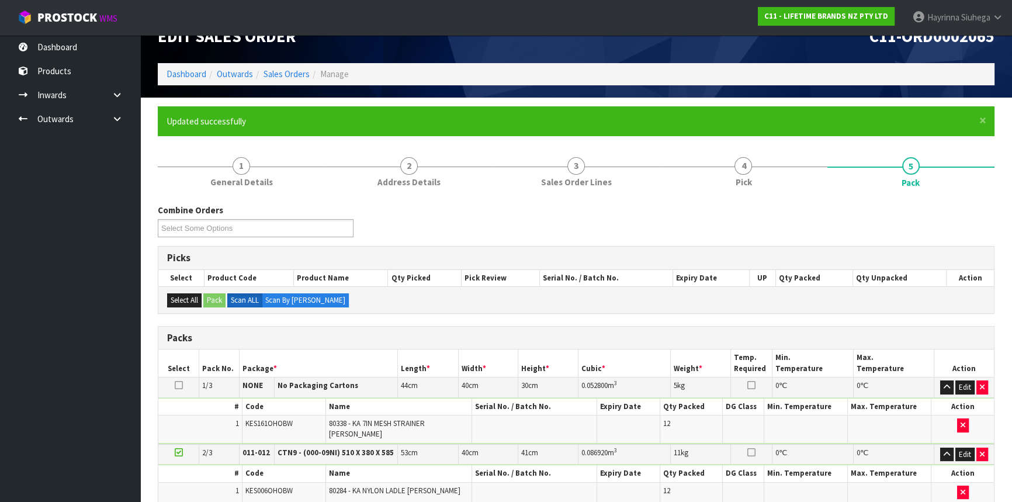
scroll to position [228, 0]
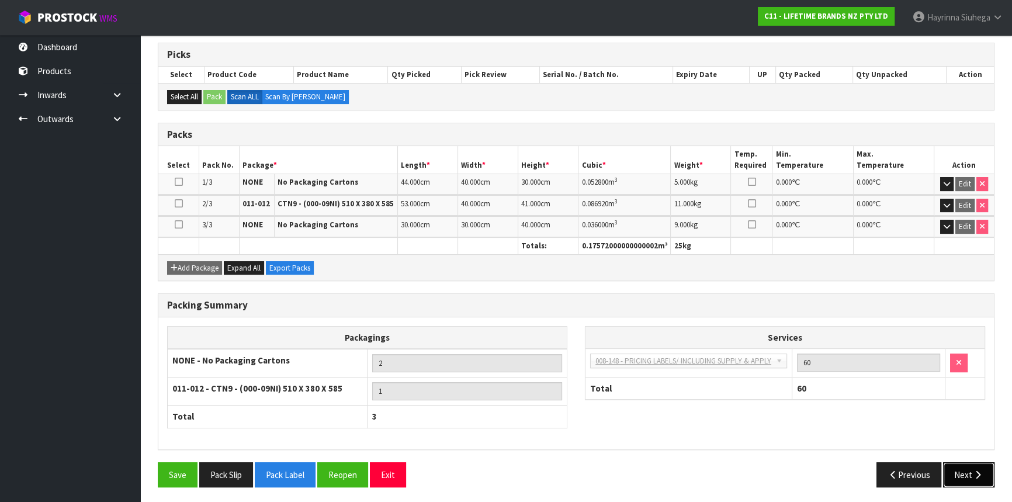
click at [983, 466] on button "Next" at bounding box center [968, 474] width 51 height 25
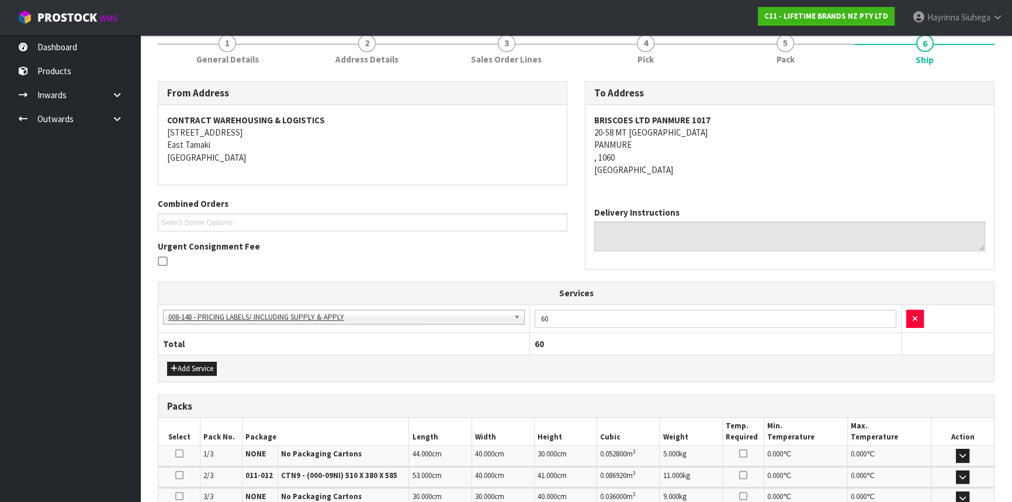
scroll to position [304, 0]
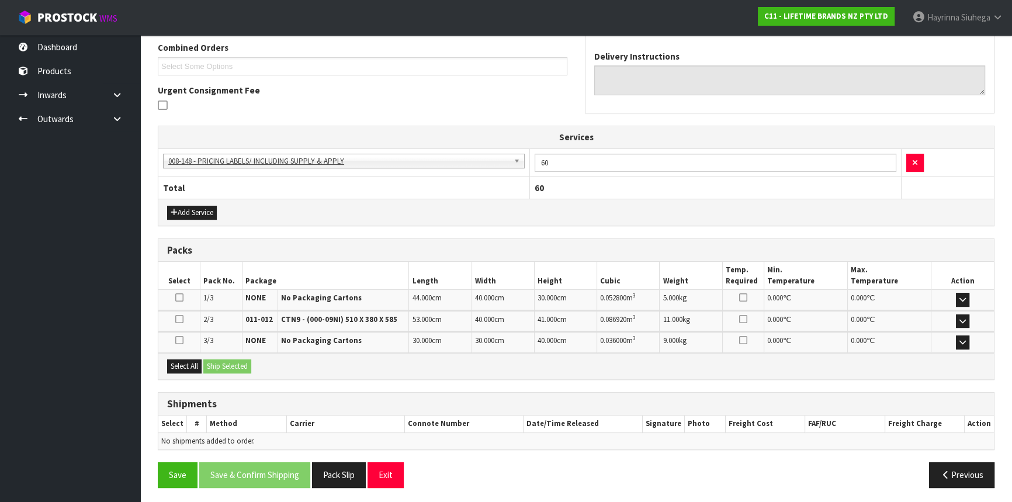
click at [203, 357] on div "Select All Ship Selected" at bounding box center [575, 366] width 835 height 26
drag, startPoint x: 192, startPoint y: 362, endPoint x: 217, endPoint y: 364, distance: 24.6
click at [193, 362] on button "Select All" at bounding box center [184, 366] width 34 height 14
click at [229, 366] on button "Ship Selected" at bounding box center [227, 366] width 48 height 14
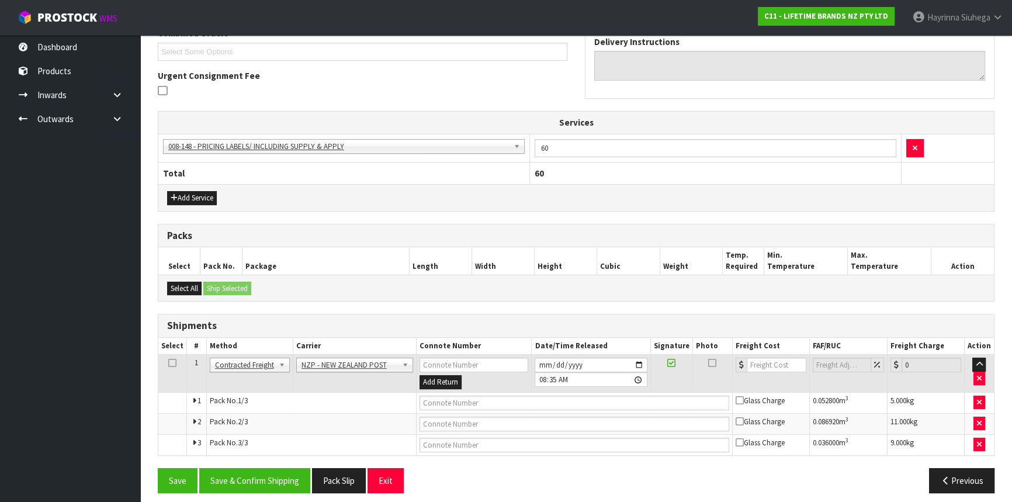
scroll to position [325, 0]
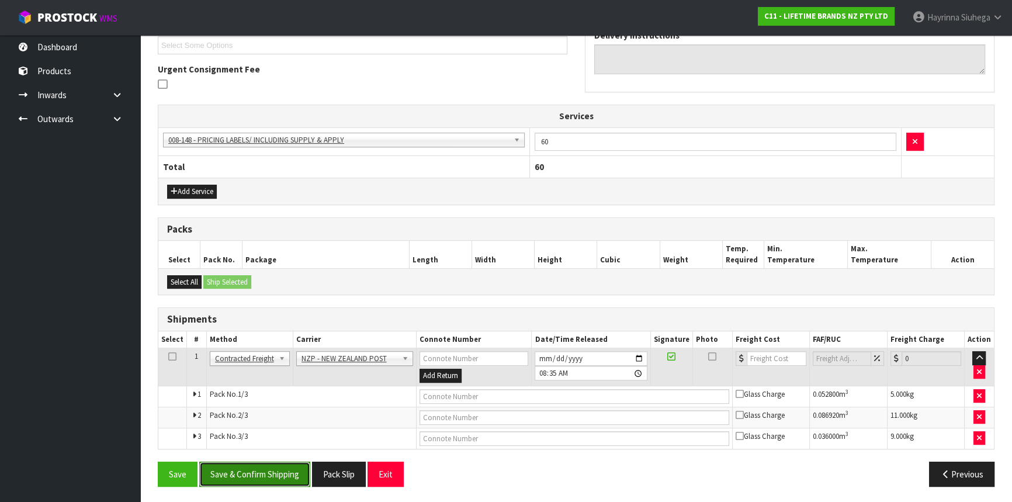
click at [282, 471] on button "Save & Confirm Shipping" at bounding box center [254, 473] width 111 height 25
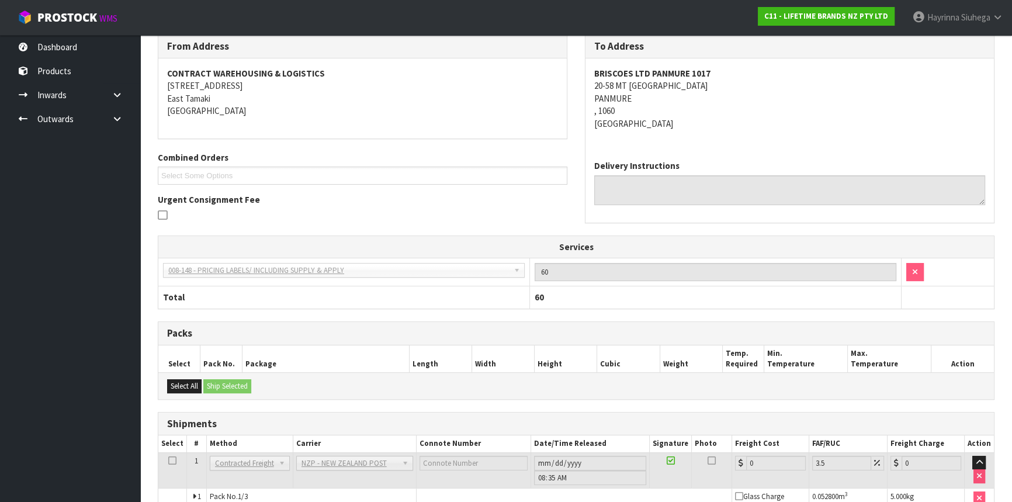
scroll to position [306, 0]
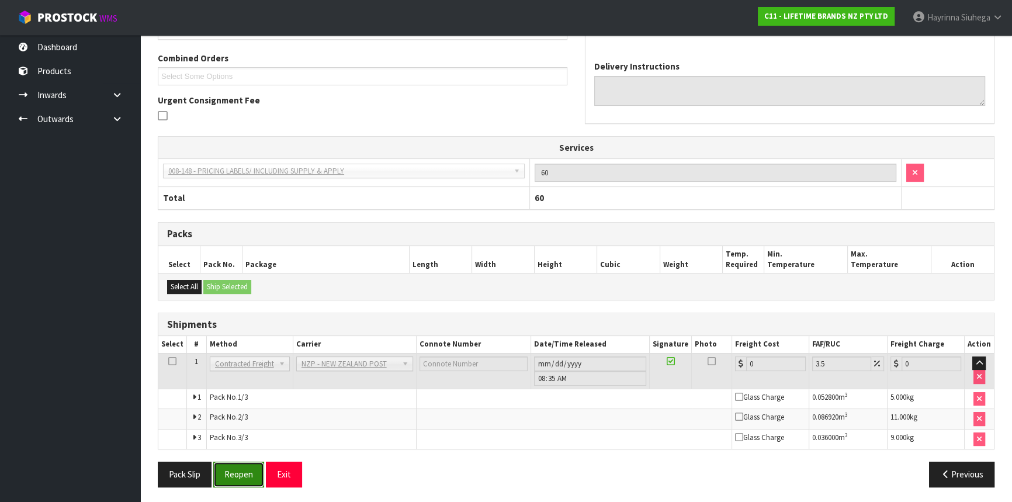
click at [244, 467] on button "Reopen" at bounding box center [238, 473] width 51 height 25
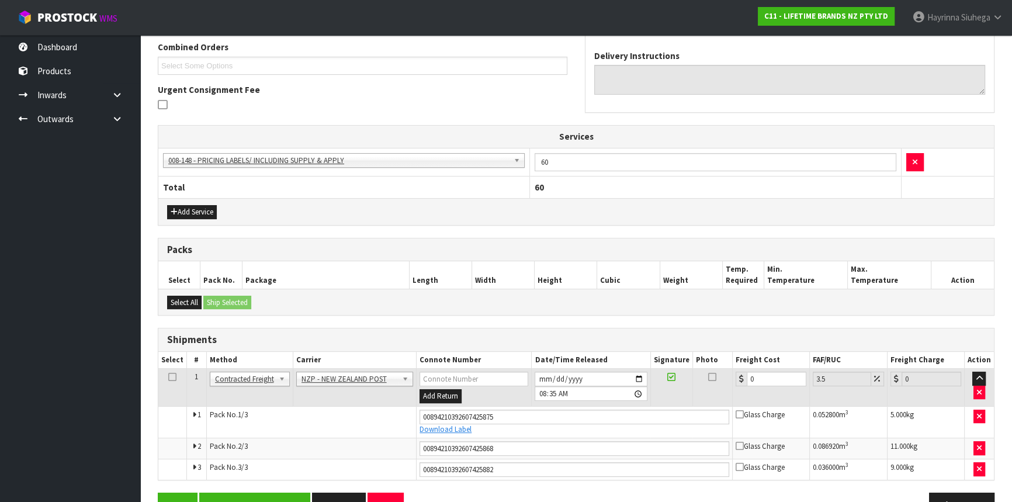
scroll to position [335, 0]
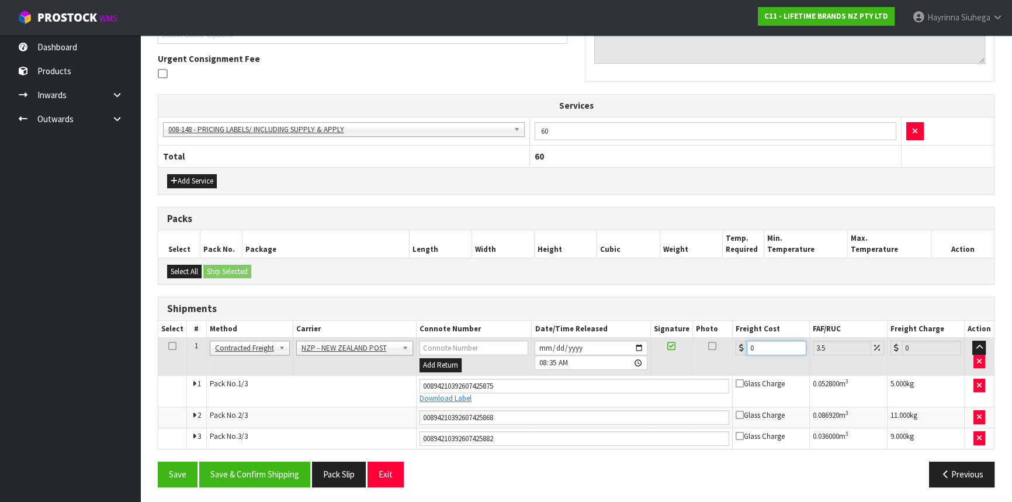
drag, startPoint x: 768, startPoint y: 341, endPoint x: 568, endPoint y: 340, distance: 199.7
click at [589, 341] on tr "1 Client Local Pickup Customer Local Pickup Company Freight Contracted Freight …" at bounding box center [575, 357] width 835 height 38
type input "1"
type input "1.03"
type input "12"
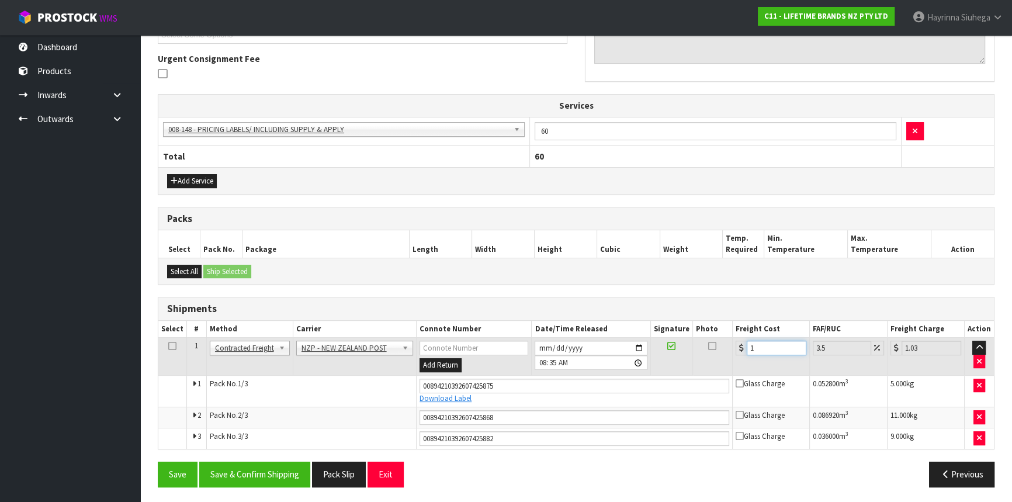
type input "12.42"
type input "12.9"
type input "13.35"
type input "12.99"
type input "13.44"
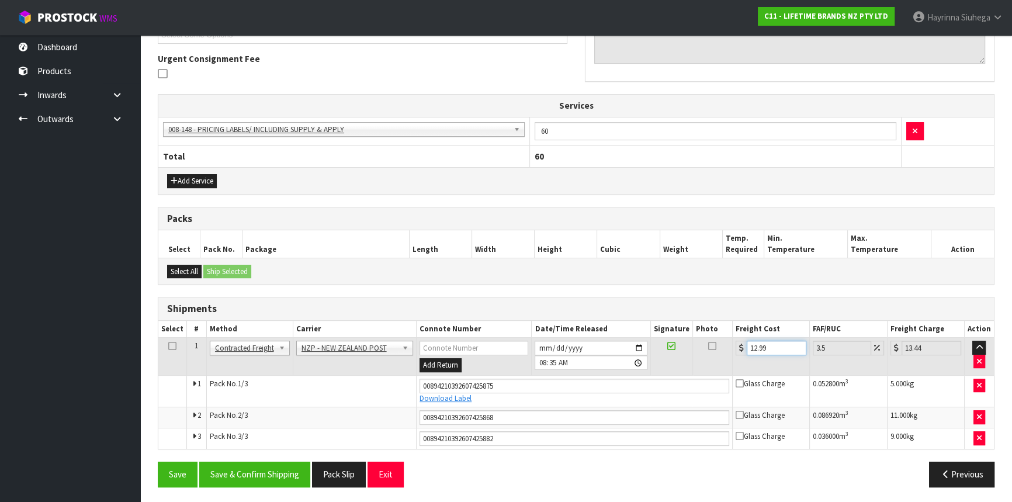
type input "12.99"
click at [158, 461] on button "Save" at bounding box center [178, 473] width 40 height 25
click at [291, 479] on button "Save & Confirm Shipping" at bounding box center [254, 473] width 111 height 25
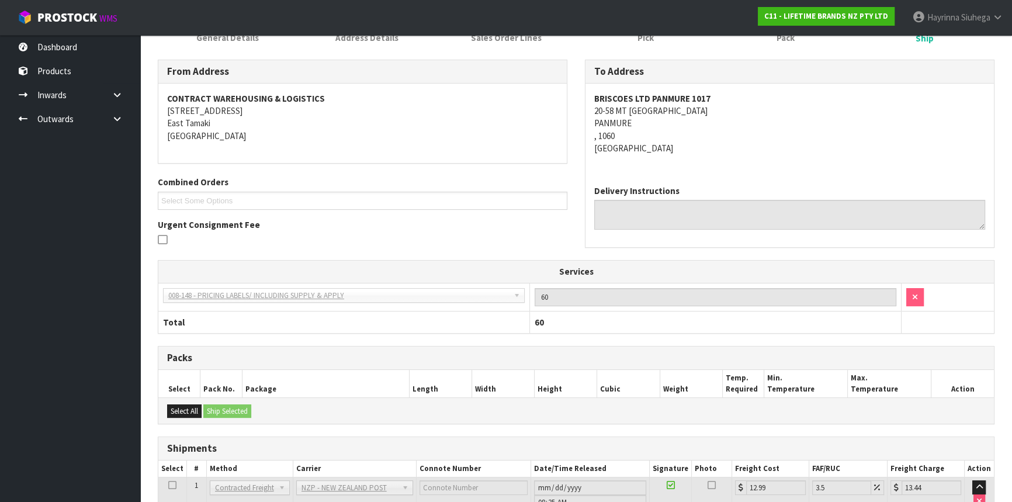
scroll to position [0, 0]
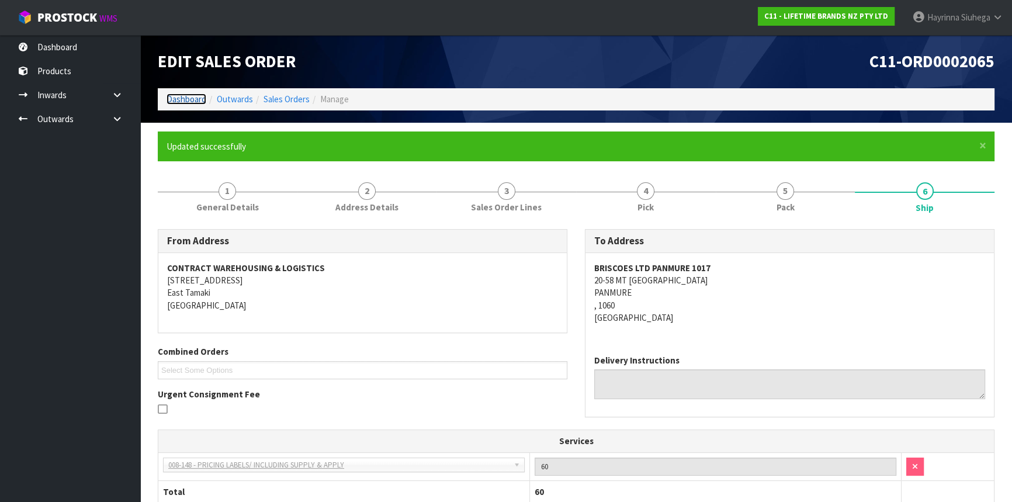
click at [185, 98] on link "Dashboard" at bounding box center [186, 98] width 40 height 11
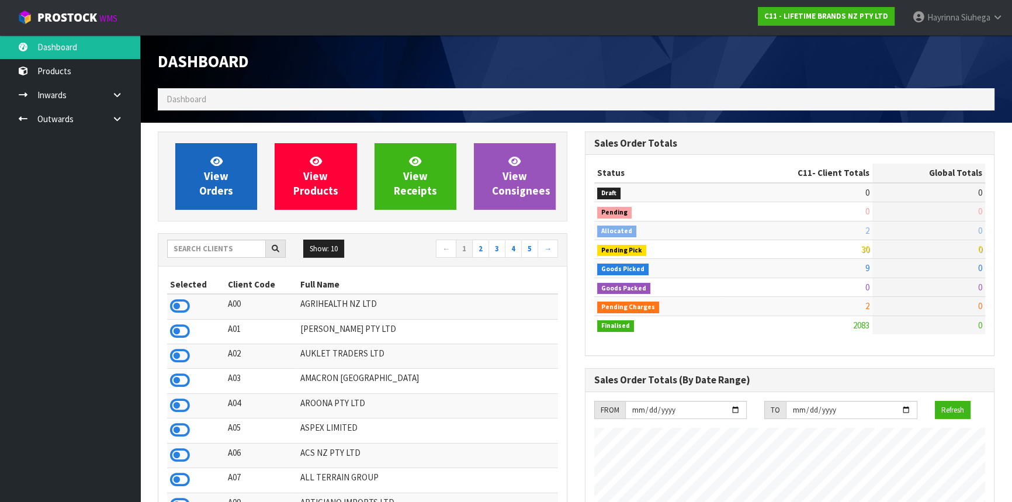
scroll to position [883, 426]
click at [216, 194] on span "View Orders" at bounding box center [216, 176] width 34 height 44
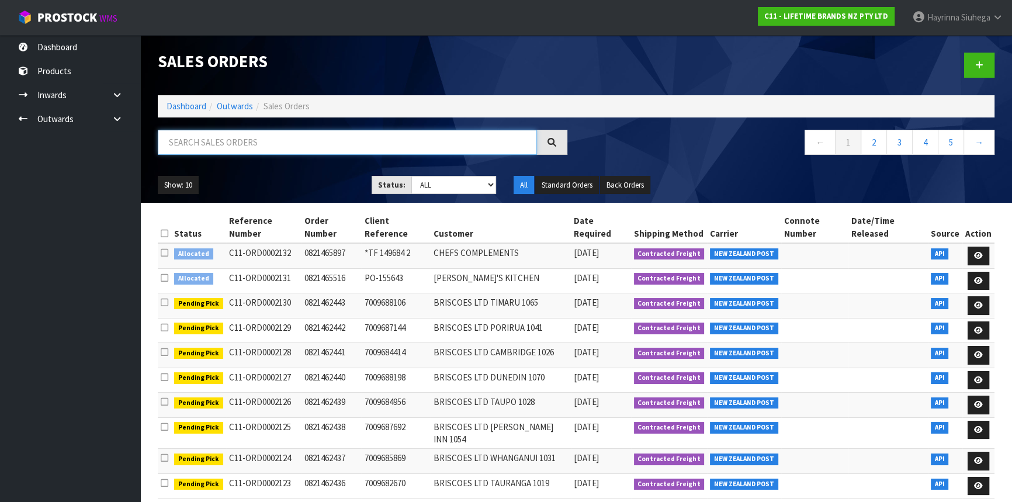
click at [319, 152] on input "text" at bounding box center [347, 142] width 379 height 25
type input "JOB-0415118"
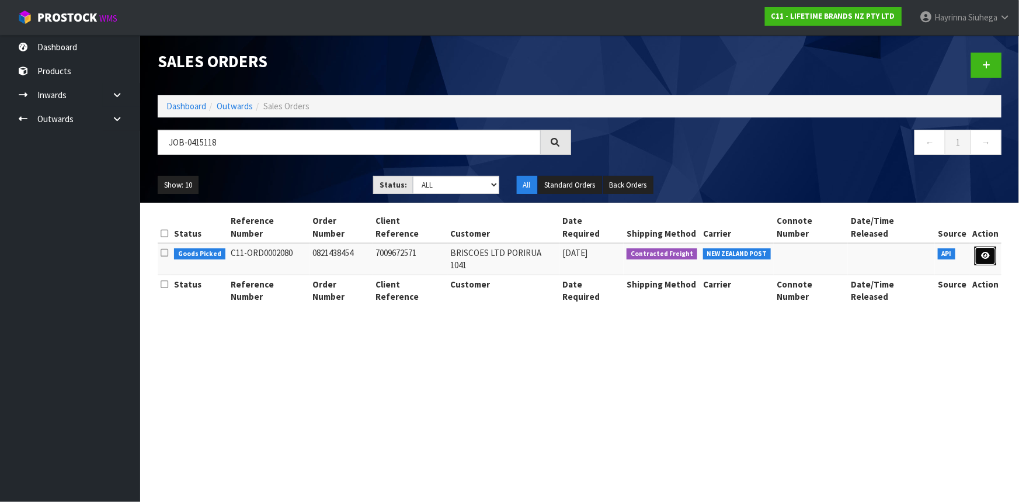
click at [987, 251] on link at bounding box center [986, 255] width 22 height 19
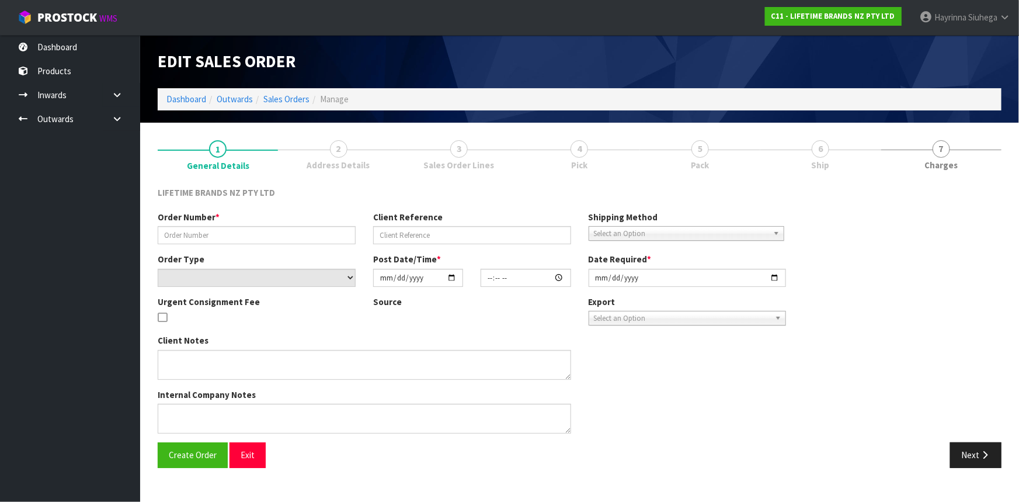
type input "0821438454"
type input "7009672571"
select select "number:0"
type input "[DATE]"
type input "17:24:28.000"
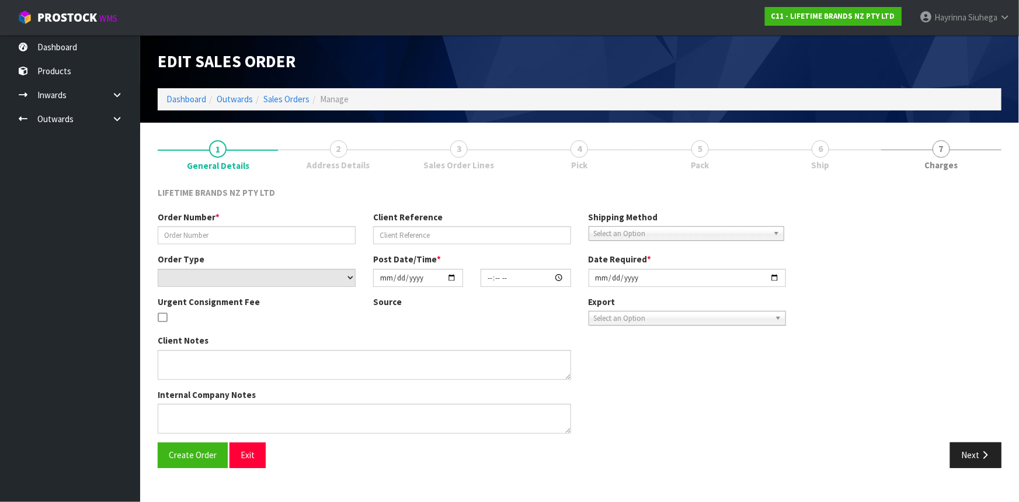
type input "[DATE]"
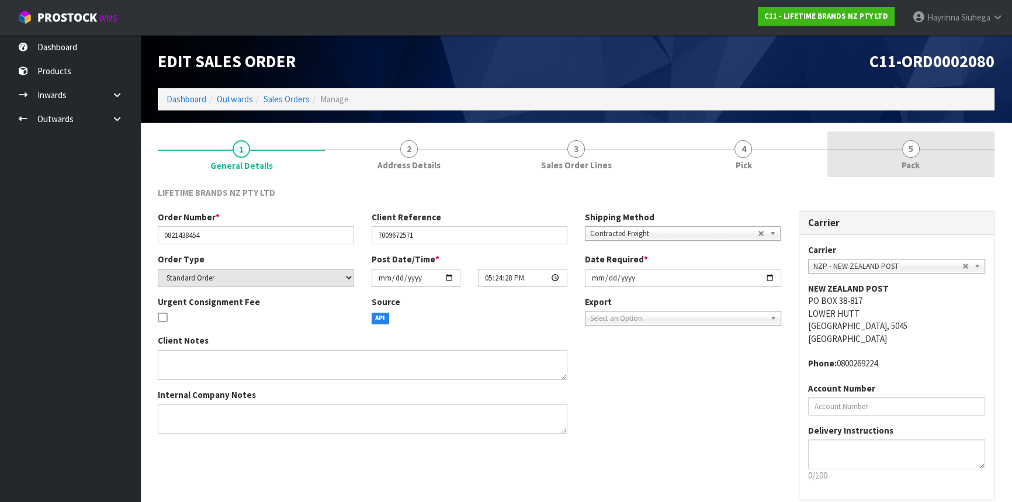
drag, startPoint x: 748, startPoint y: 173, endPoint x: 853, endPoint y: 145, distance: 108.1
click at [749, 172] on link "4 Pick" at bounding box center [742, 154] width 167 height 46
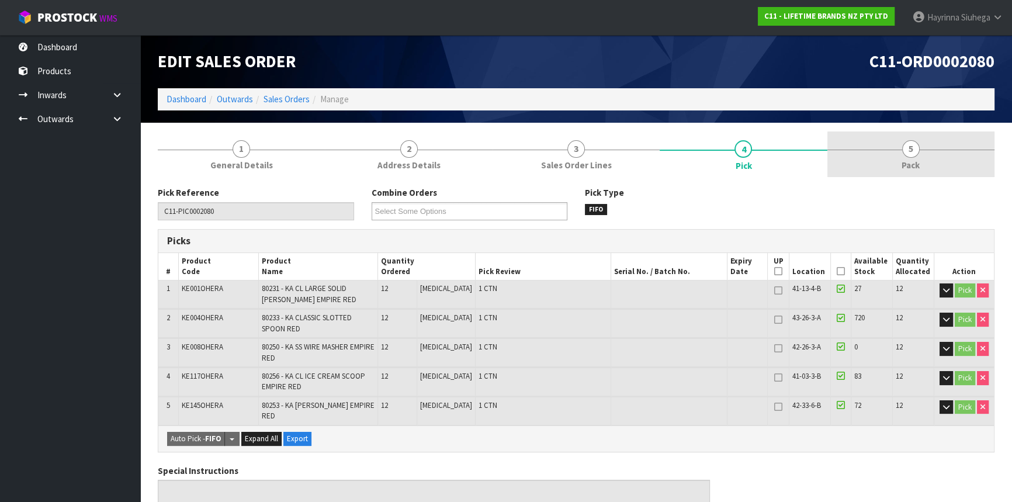
click at [881, 145] on link "5 Pack" at bounding box center [910, 154] width 167 height 46
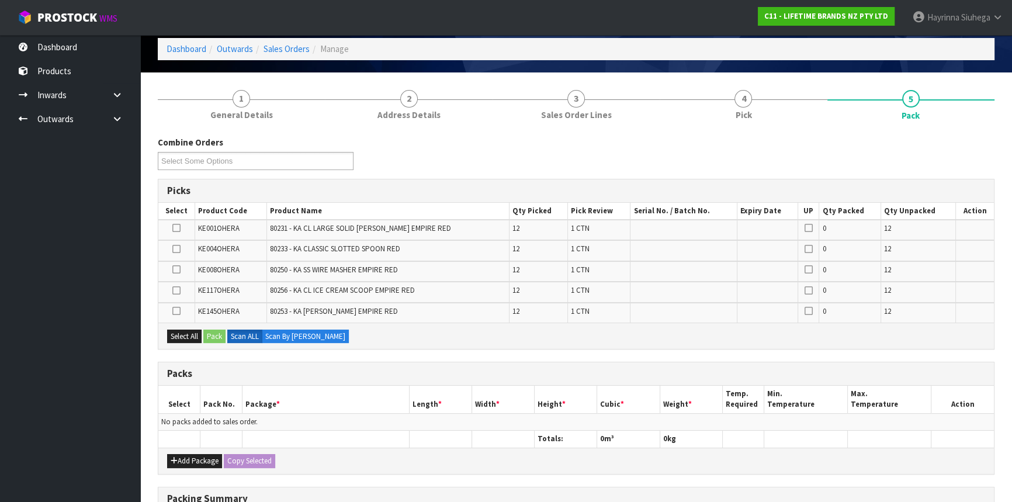
scroll to position [53, 0]
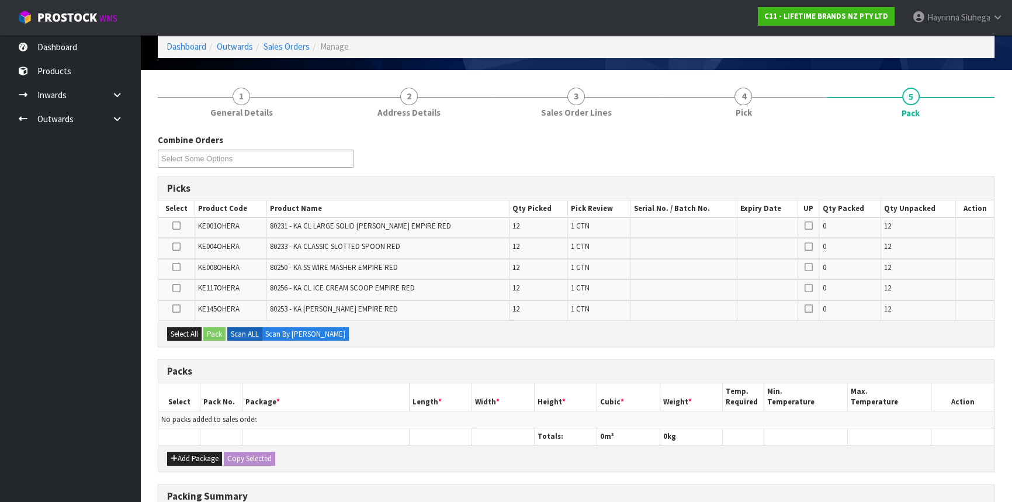
click at [366, 316] on td "80253 - KA [PERSON_NAME] EMPIRE RED" at bounding box center [387, 310] width 242 height 20
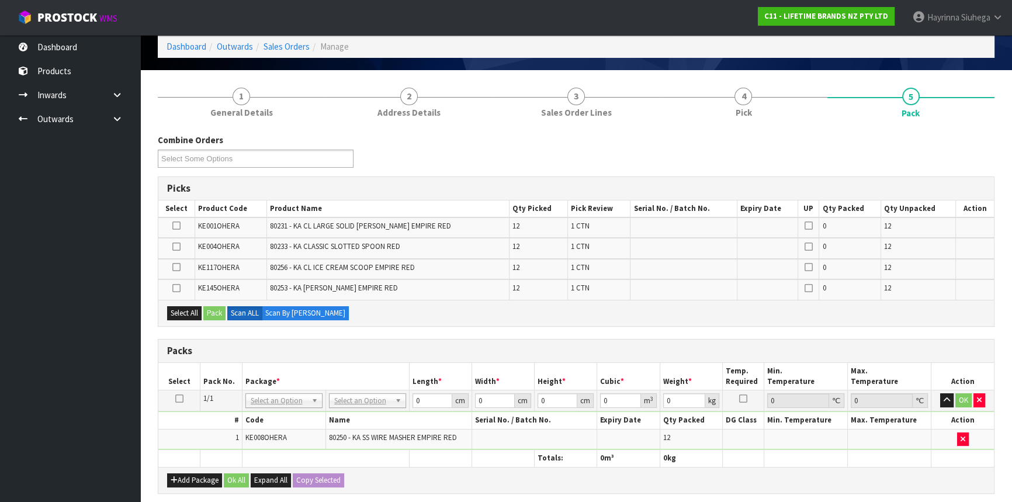
click at [179, 398] on icon at bounding box center [179, 398] width 8 height 1
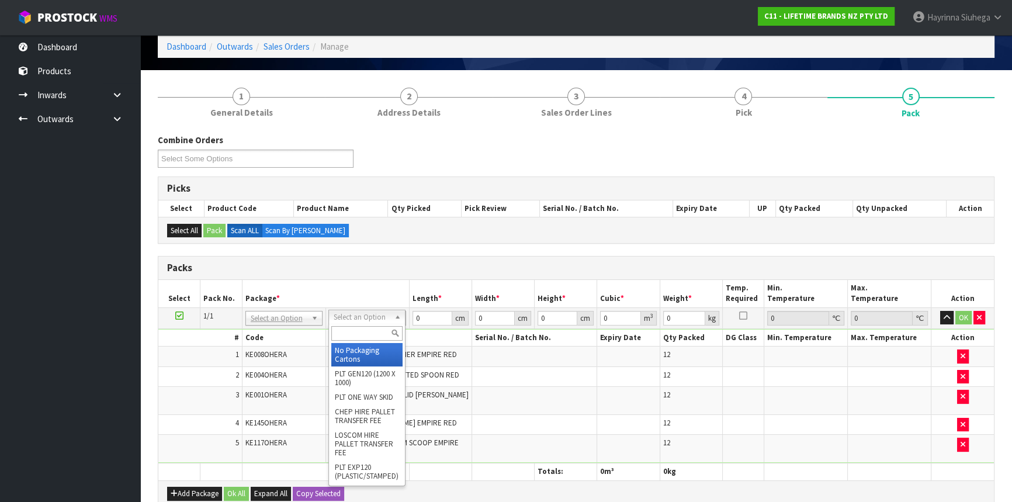
click at [359, 327] on input "text" at bounding box center [366, 333] width 71 height 15
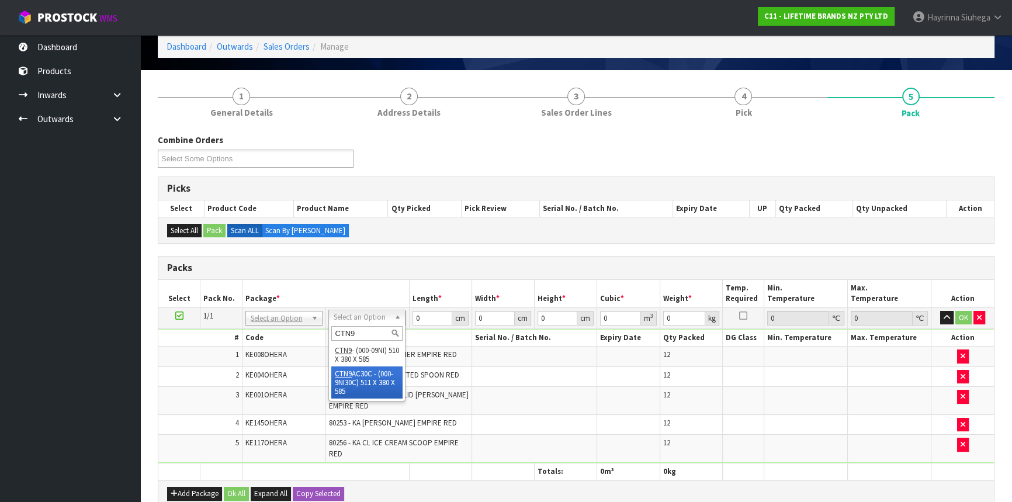
type input "CTN9"
type input "51"
type input "38"
type input "58.5"
type input "0.113373"
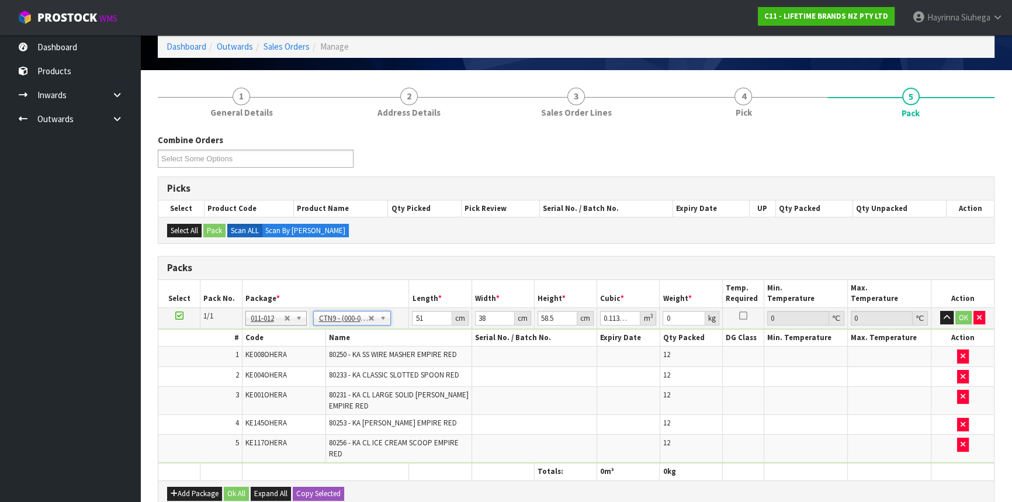
type input "12.56"
click at [418, 319] on input "51" at bounding box center [432, 318] width 40 height 15
type input "5"
type input "0.011115"
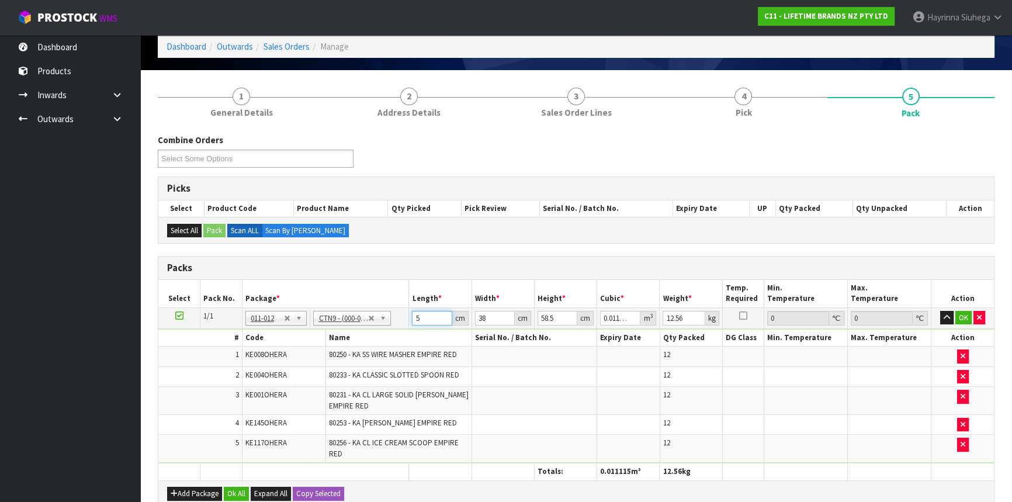
type input "52"
type input "0.115596"
type input "52"
type input "4"
type input "0.012168"
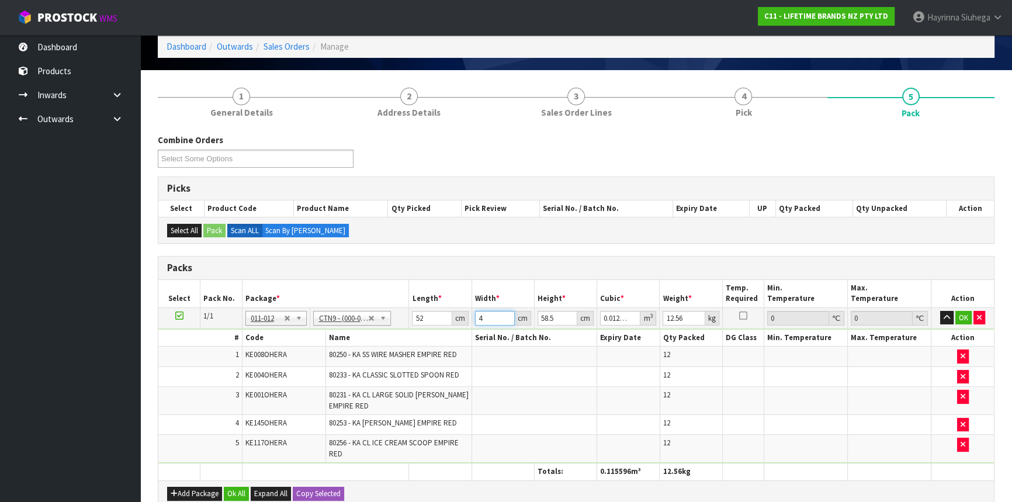
type input "40"
type input "0.12168"
type input "40"
type input "4"
type input "0.00832"
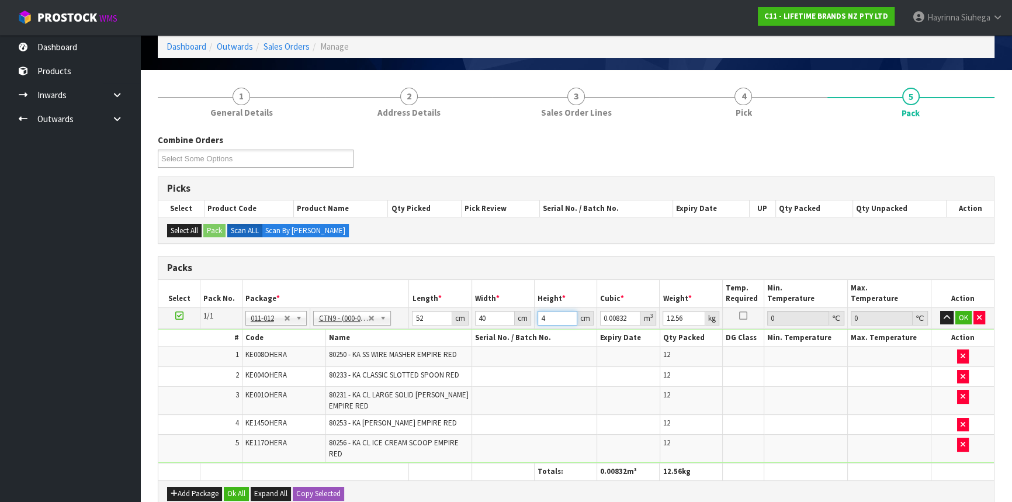
type input "44"
type input "0.09152"
type input "44"
type input "14"
click button "OK" at bounding box center [963, 318] width 16 height 14
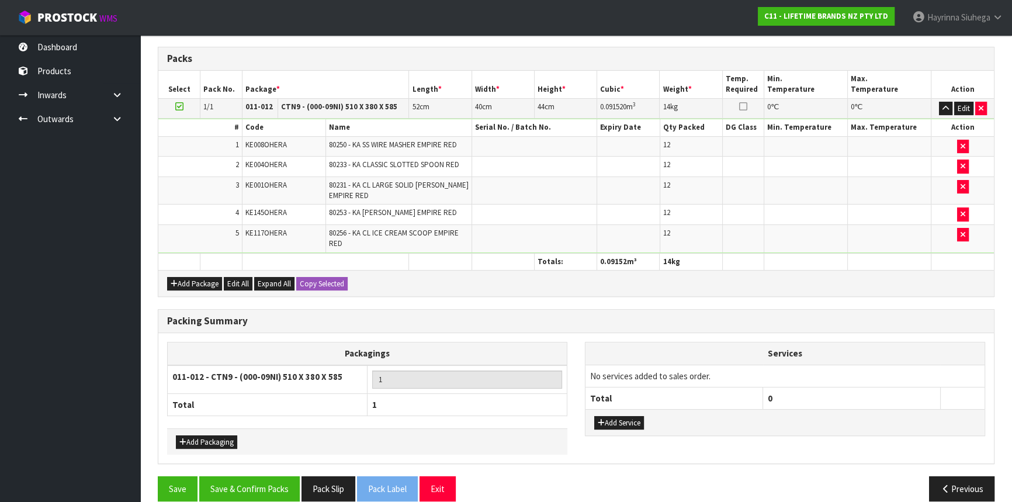
scroll to position [275, 0]
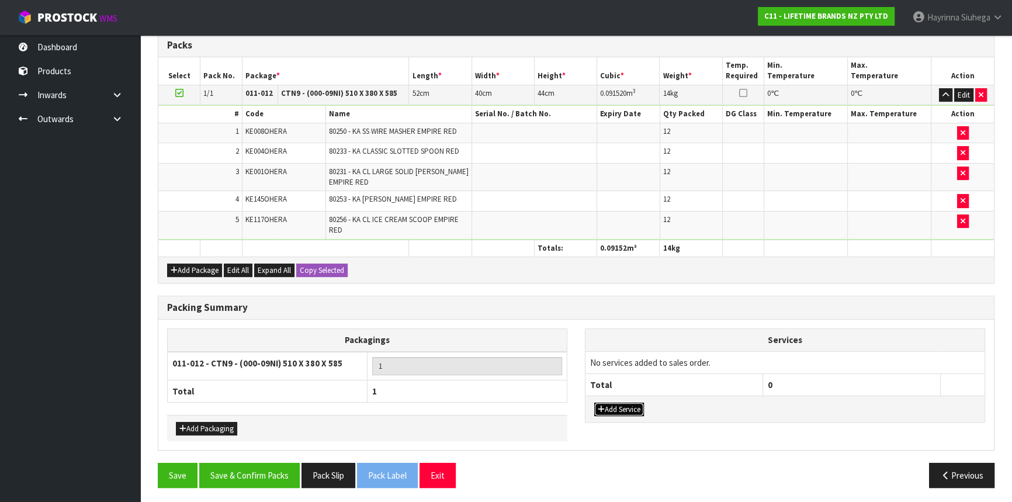
drag, startPoint x: 618, startPoint y: 409, endPoint x: 627, endPoint y: 401, distance: 11.6
click at [618, 408] on button "Add Service" at bounding box center [619, 409] width 50 height 14
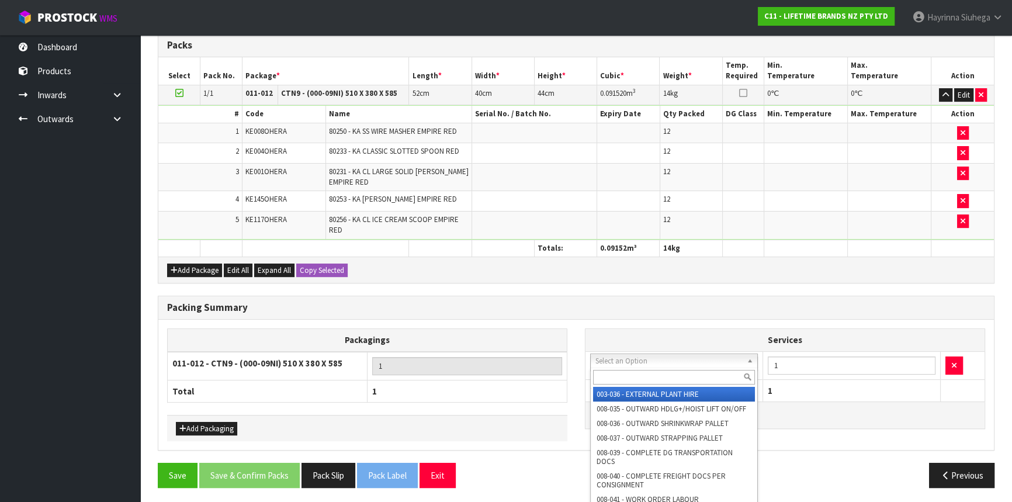
click at [668, 368] on div at bounding box center [673, 376] width 166 height 19
click at [657, 373] on input "text" at bounding box center [674, 377] width 162 height 15
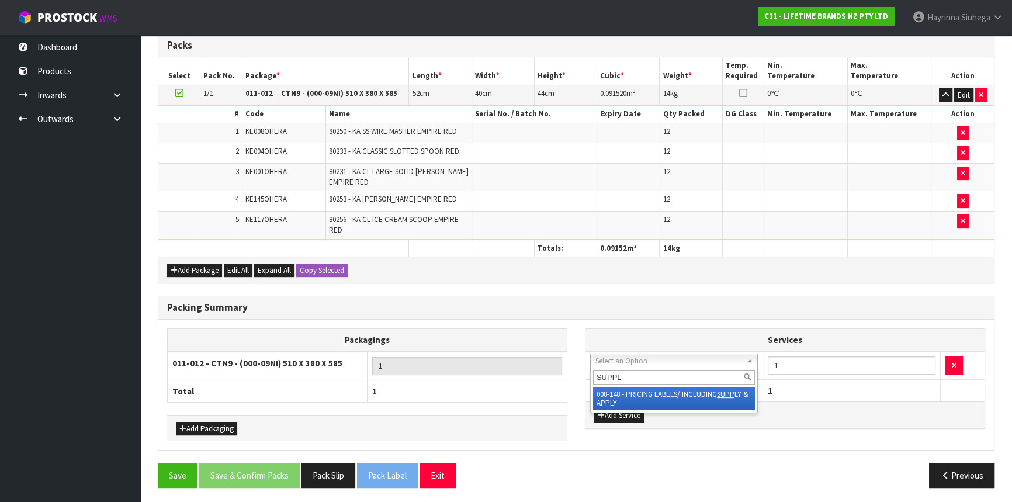
type input "SUPPLY"
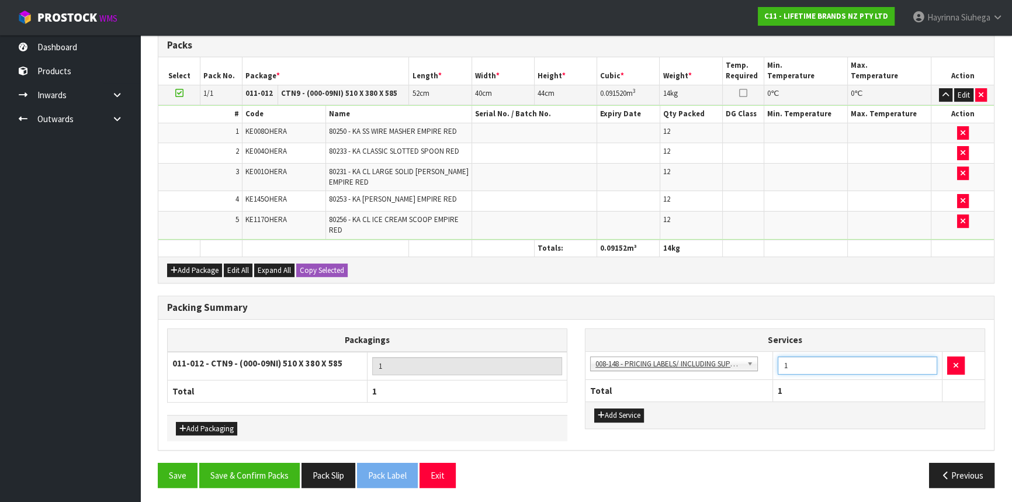
drag, startPoint x: 798, startPoint y: 367, endPoint x: 736, endPoint y: 354, distance: 62.7
click at [737, 359] on tr "003-036 - EXTERNAL PLANT HIRE 008-035 - OUTWARD HDLG+/HOIST LIFT ON/OFF 008-036…" at bounding box center [784, 365] width 399 height 29
type input "24"
click at [239, 464] on button "Save & Confirm Packs" at bounding box center [249, 475] width 100 height 25
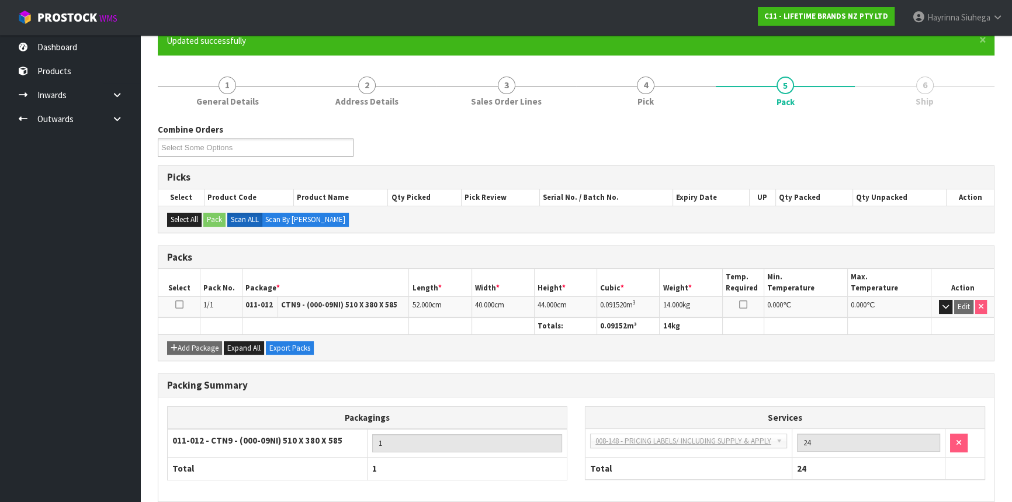
scroll to position [158, 0]
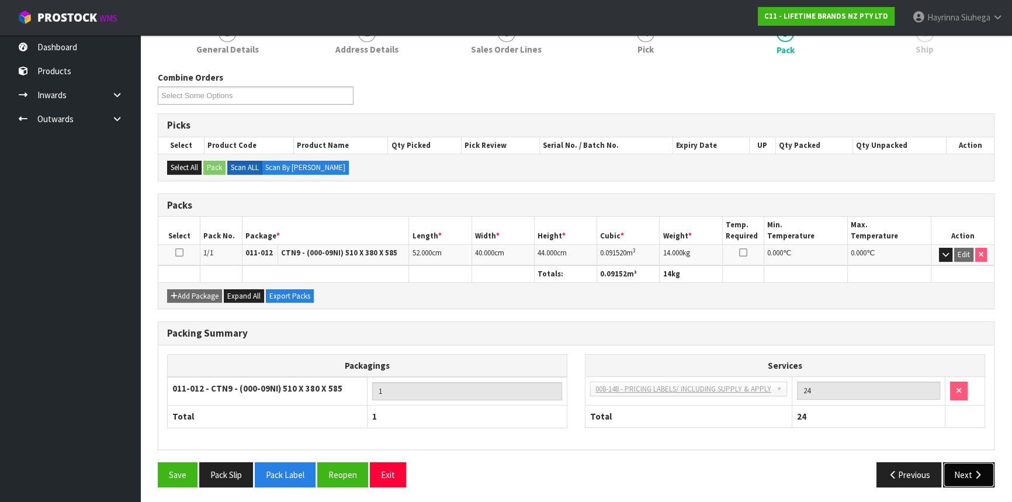
click at [962, 468] on button "Next" at bounding box center [968, 474] width 51 height 25
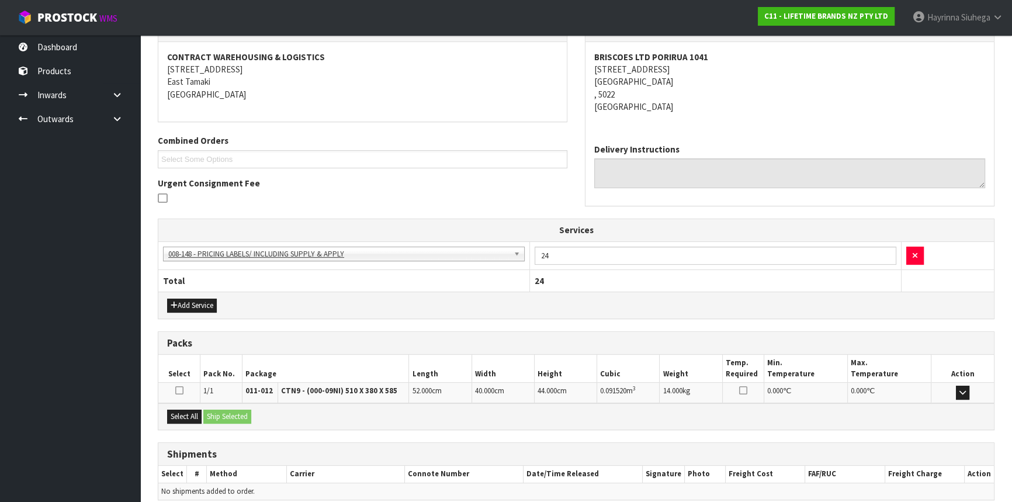
scroll to position [262, 0]
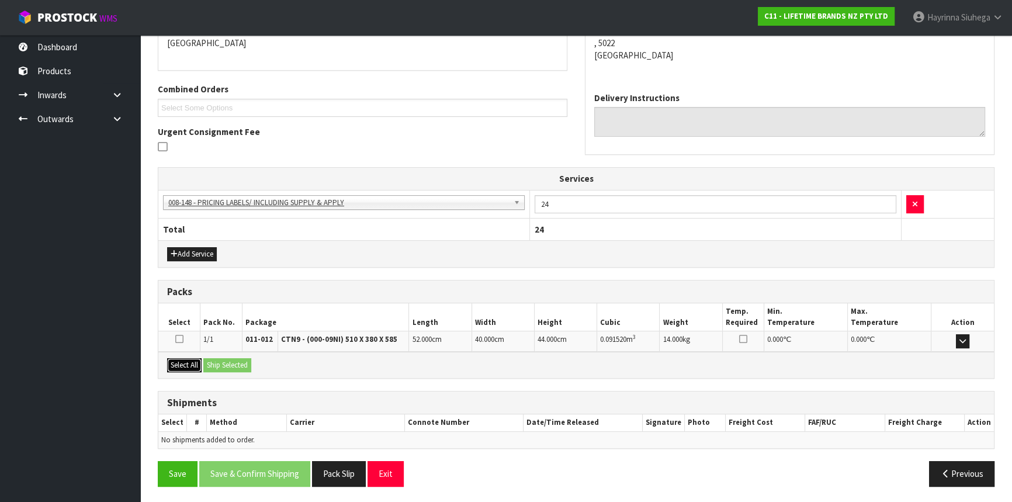
click at [189, 358] on button "Select All" at bounding box center [184, 365] width 34 height 14
click at [238, 364] on button "Ship Selected" at bounding box center [227, 365] width 48 height 14
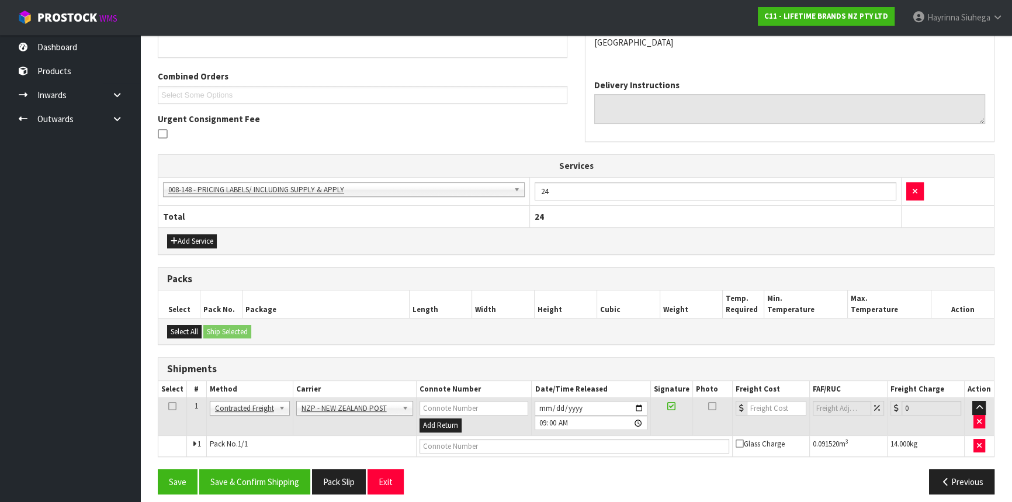
scroll to position [283, 0]
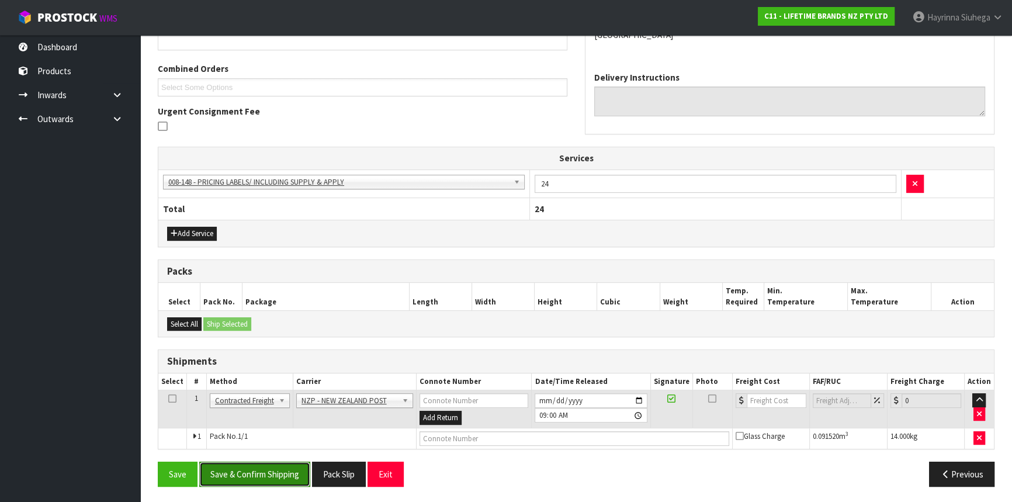
click at [260, 476] on button "Save & Confirm Shipping" at bounding box center [254, 473] width 111 height 25
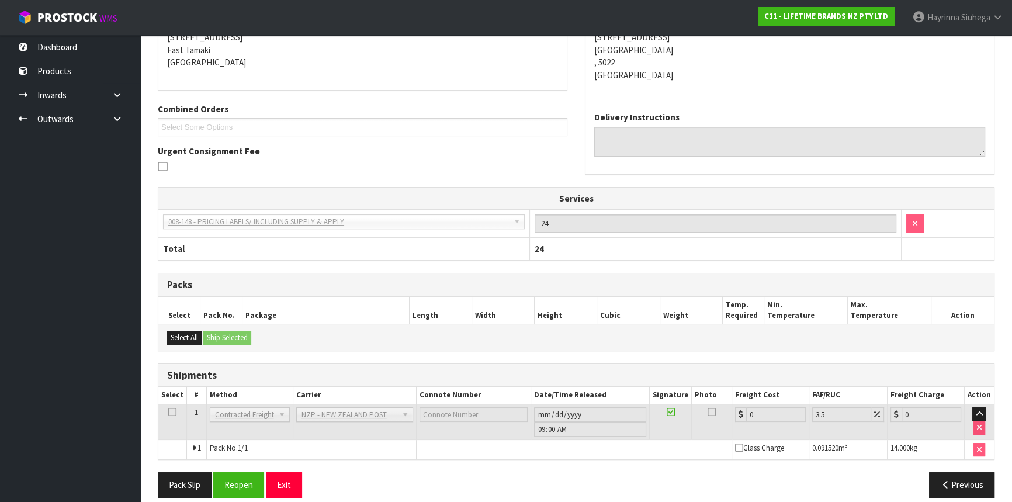
scroll to position [266, 0]
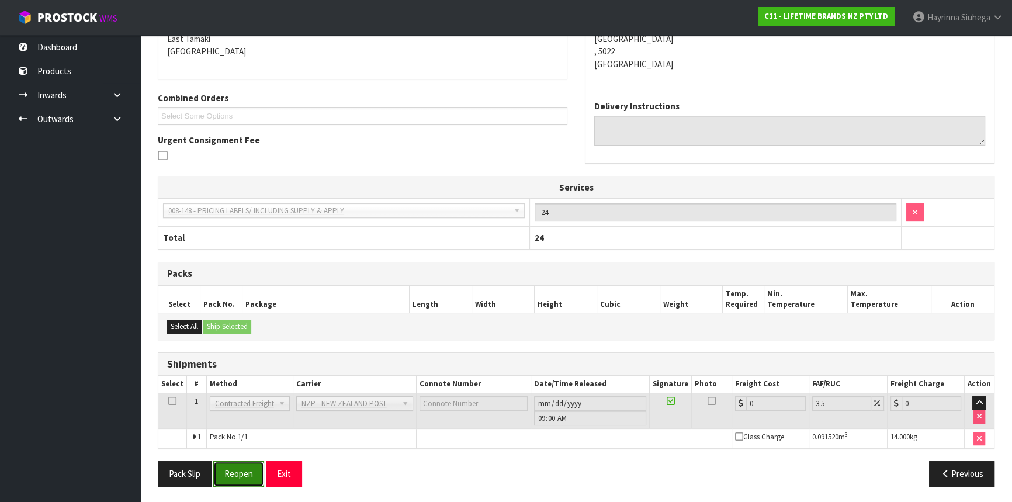
click at [245, 461] on button "Reopen" at bounding box center [238, 473] width 51 height 25
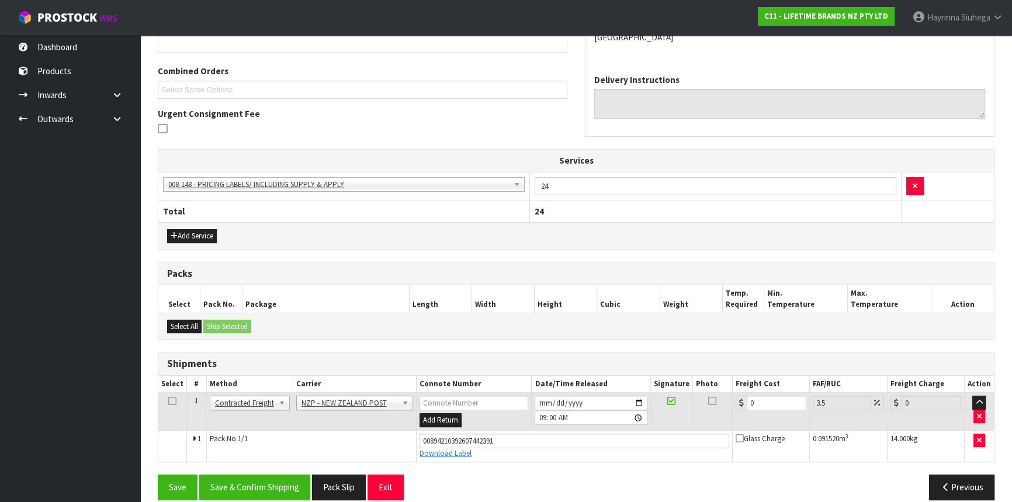
scroll to position [293, 0]
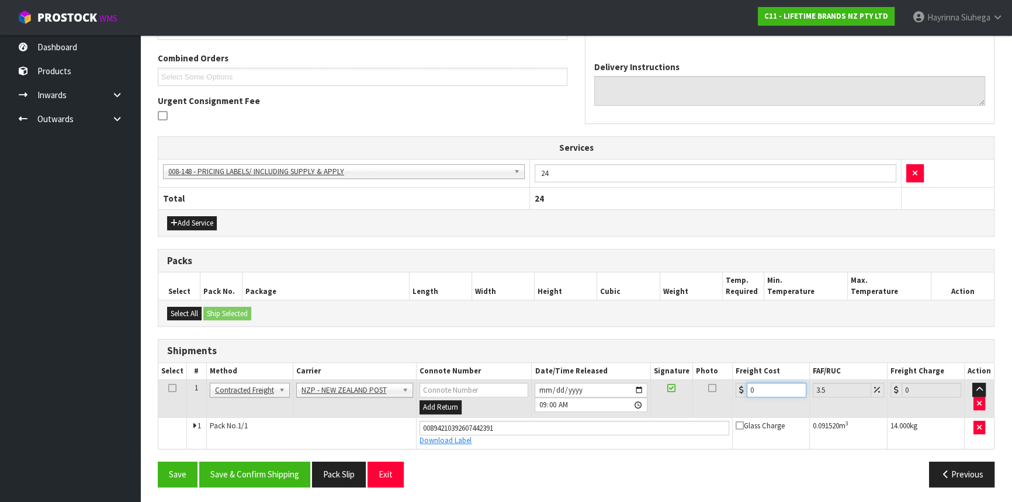
drag, startPoint x: 759, startPoint y: 385, endPoint x: 719, endPoint y: 381, distance: 39.9
click at [721, 382] on tr "1 Client Local Pickup Customer Local Pickup Company Freight Contracted Freight …" at bounding box center [575, 399] width 835 height 38
type input "1"
type input "1.03"
type input "15"
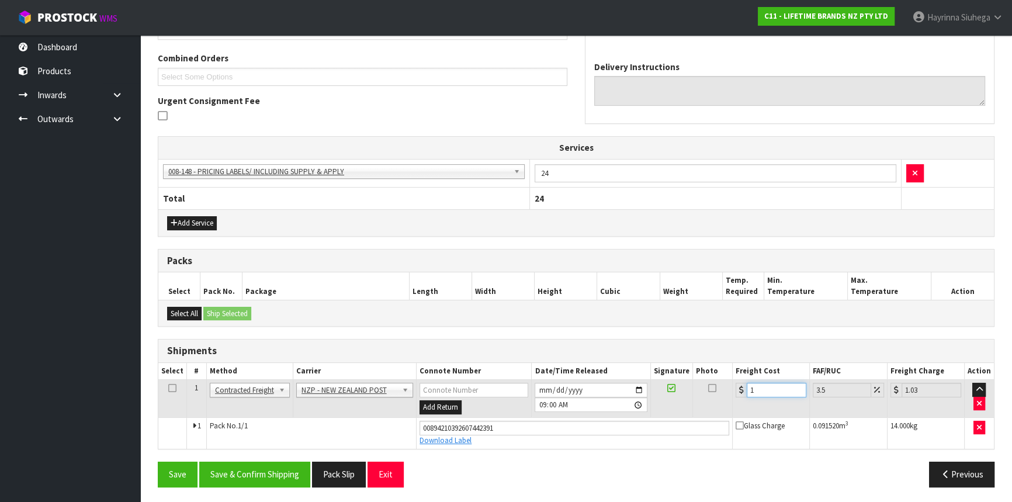
type input "15.52"
type input "15.7"
type input "16.25"
type input "15.76"
type input "16.31"
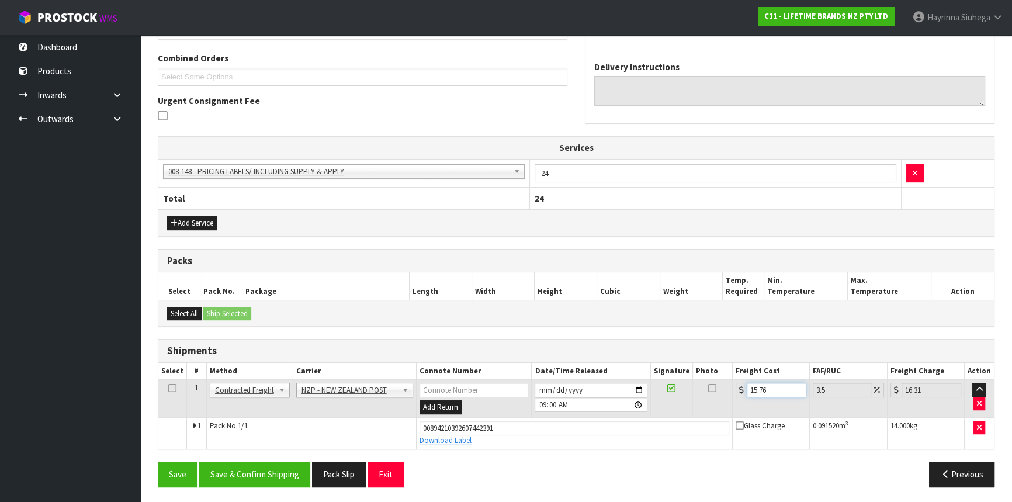
type input "15.76"
click at [158, 461] on button "Save" at bounding box center [178, 473] width 40 height 25
click at [262, 475] on button "Save & Confirm Shipping" at bounding box center [254, 473] width 111 height 25
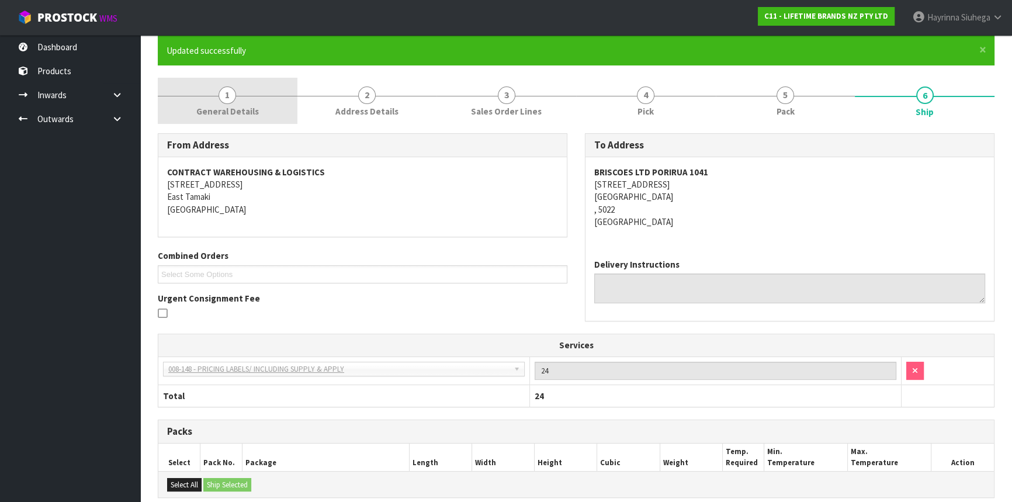
scroll to position [0, 0]
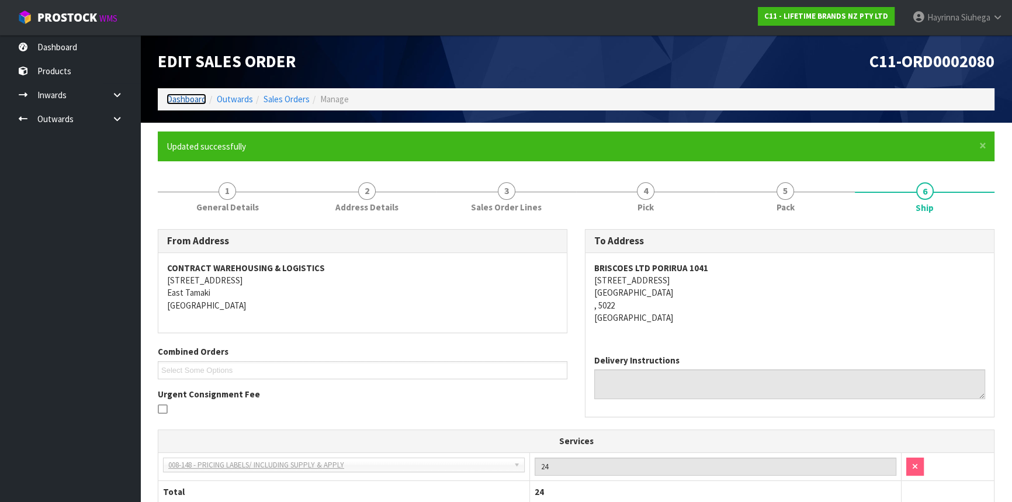
click at [193, 99] on link "Dashboard" at bounding box center [186, 98] width 40 height 11
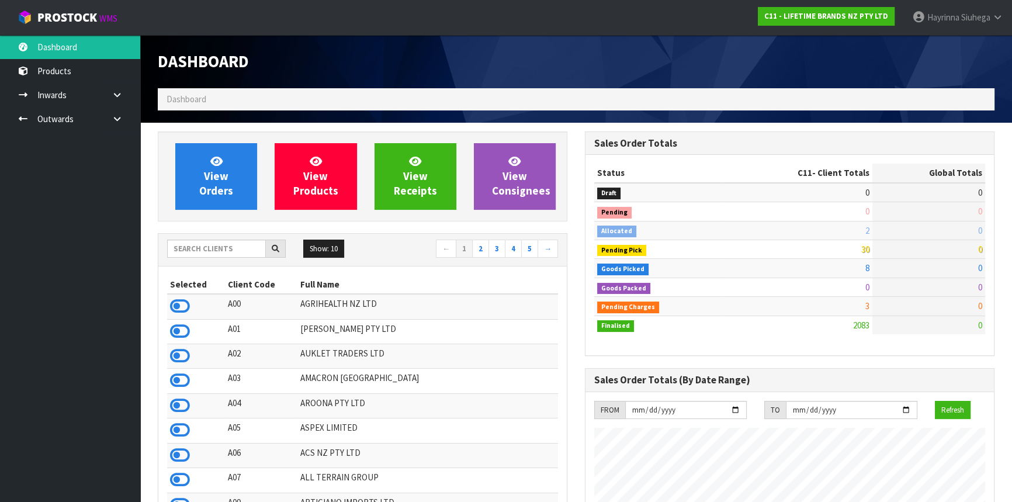
scroll to position [883, 426]
click at [210, 249] on input "text" at bounding box center [216, 248] width 99 height 18
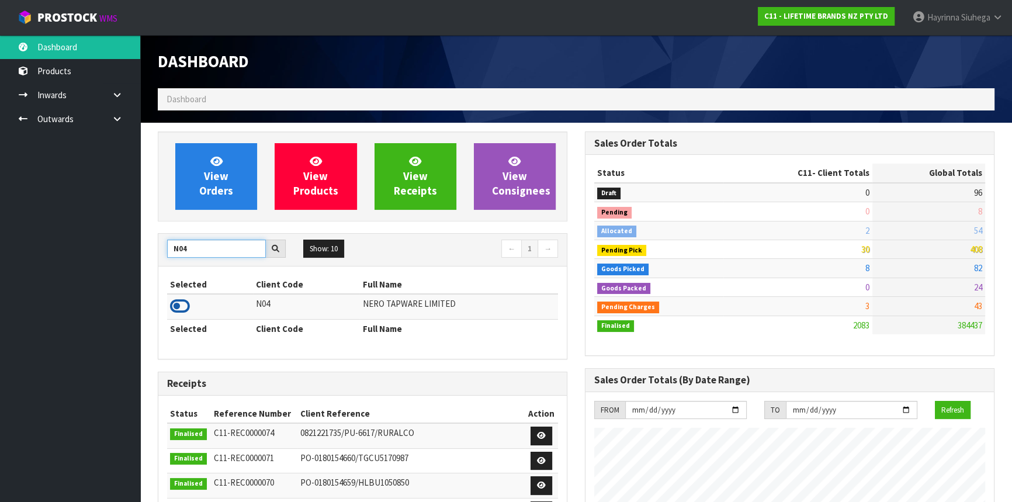
type input "N04"
click at [183, 301] on icon at bounding box center [180, 306] width 20 height 18
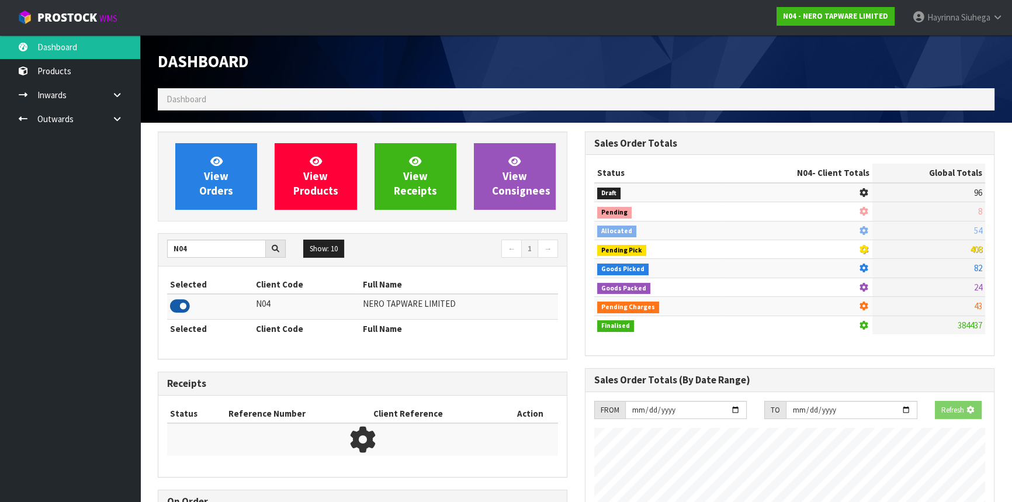
scroll to position [920, 426]
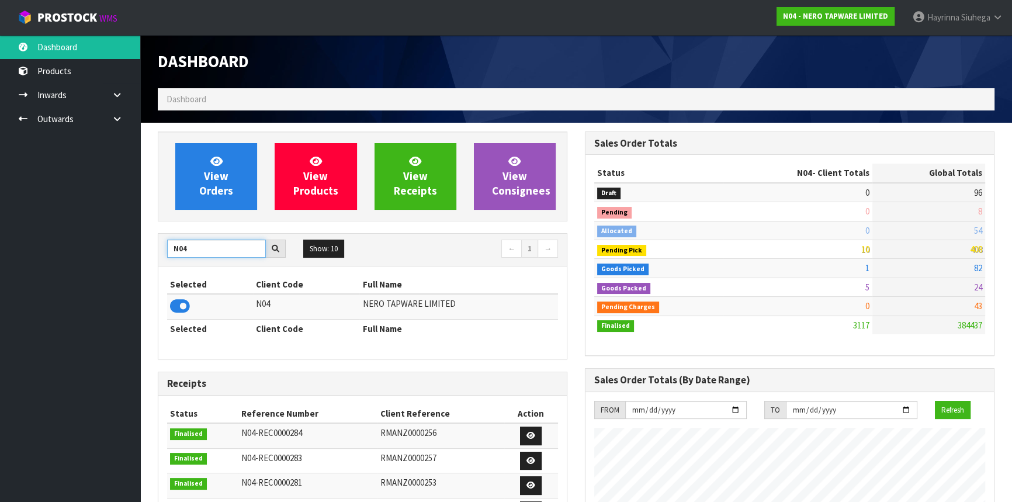
drag, startPoint x: 194, startPoint y: 253, endPoint x: 149, endPoint y: 245, distance: 45.6
click at [150, 245] on div "View Orders View Products View Receipts View Consignees N04 Show: 10 5 10 25 50…" at bounding box center [362, 473] width 427 height 684
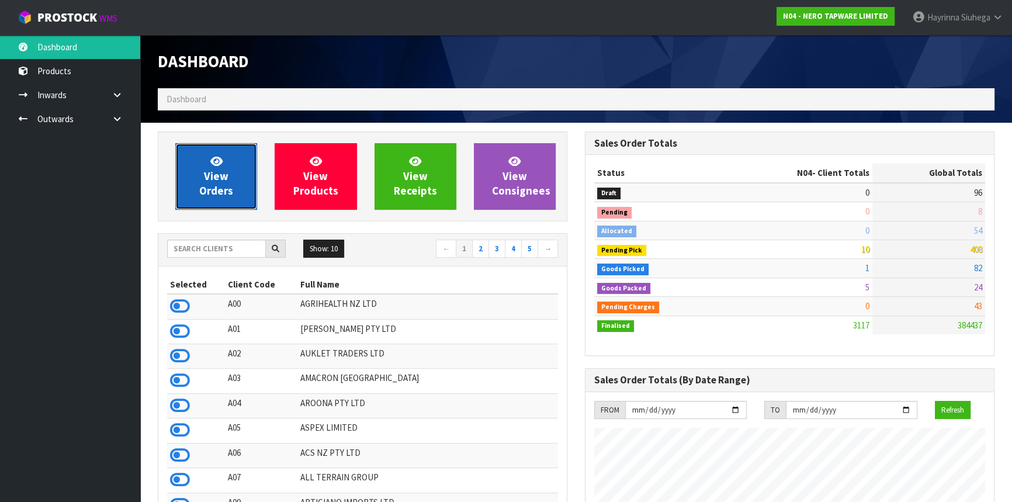
click at [239, 159] on link "View Orders" at bounding box center [216, 176] width 82 height 67
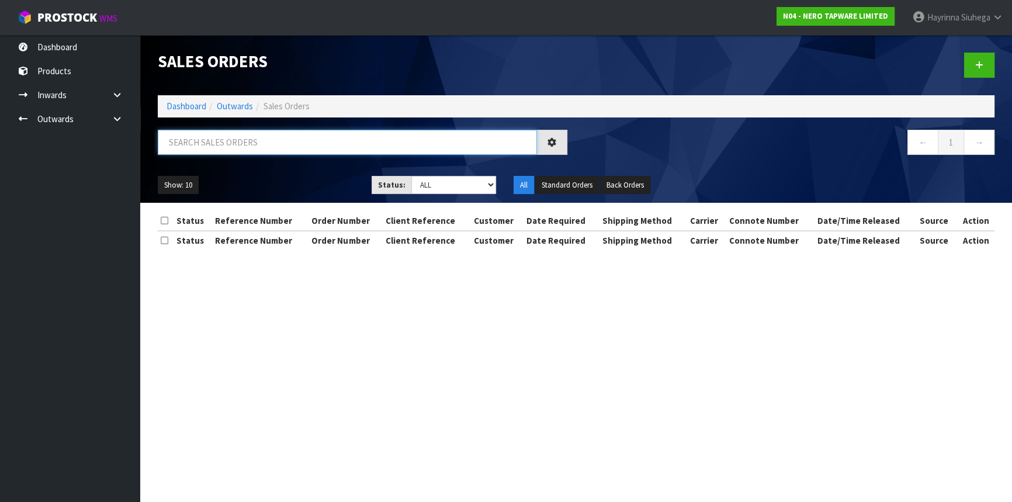
click at [273, 147] on input "text" at bounding box center [347, 142] width 379 height 25
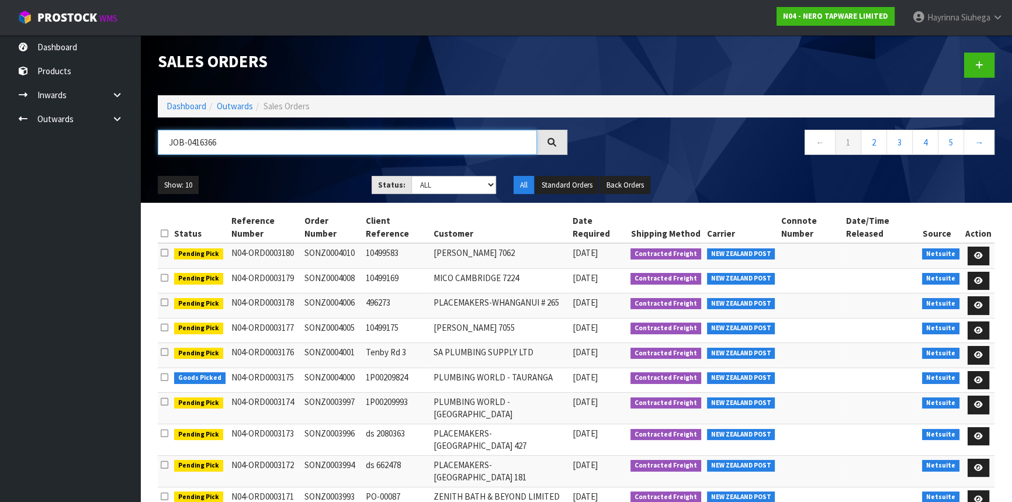
type input "JOB-0416366"
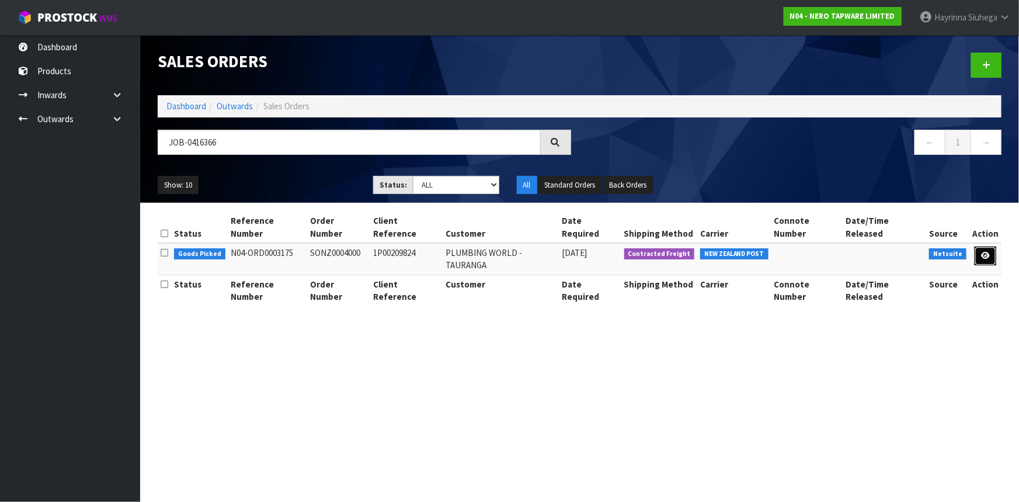
click at [984, 252] on icon at bounding box center [985, 256] width 9 height 8
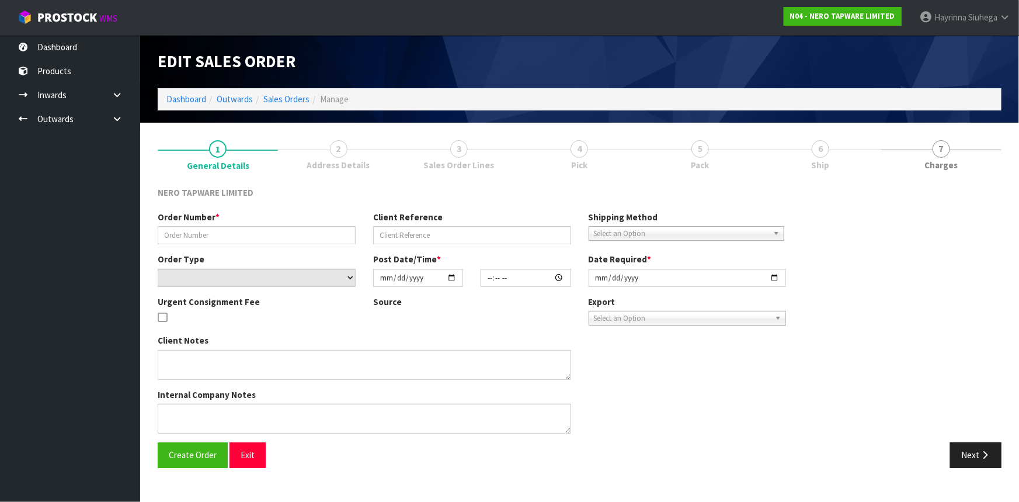
type input "SONZ0004000"
type input "1P00209824"
select select "number:0"
type input "[DATE]"
type input "16:00:06.000"
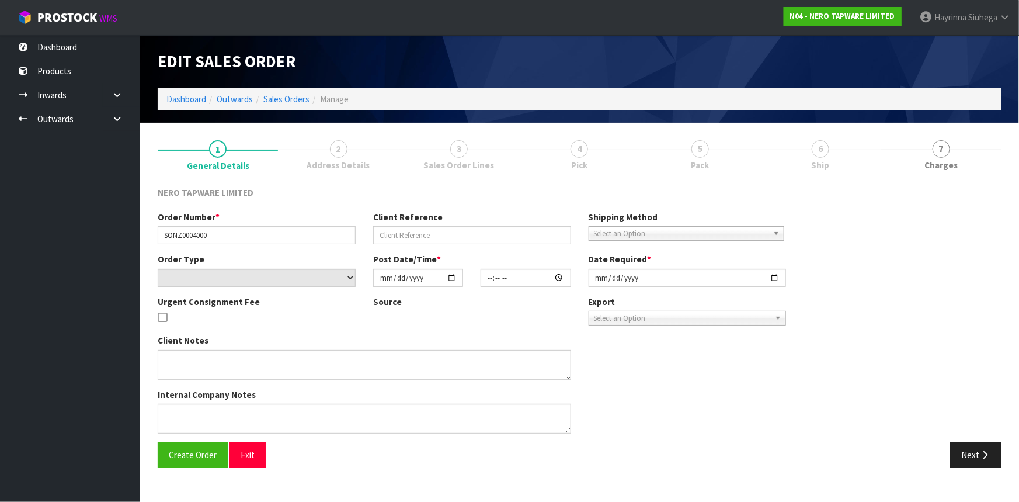
type input "[DATE]"
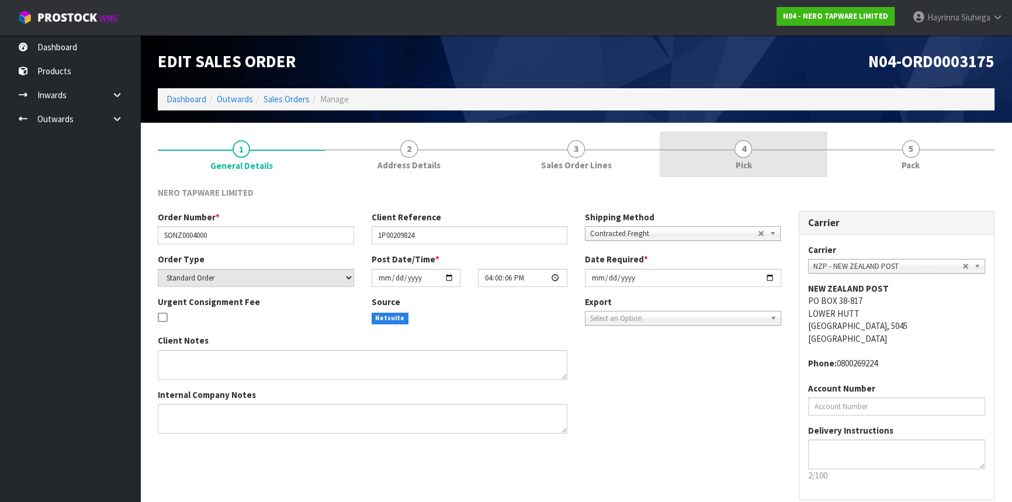
click at [788, 169] on link "4 Pick" at bounding box center [742, 154] width 167 height 46
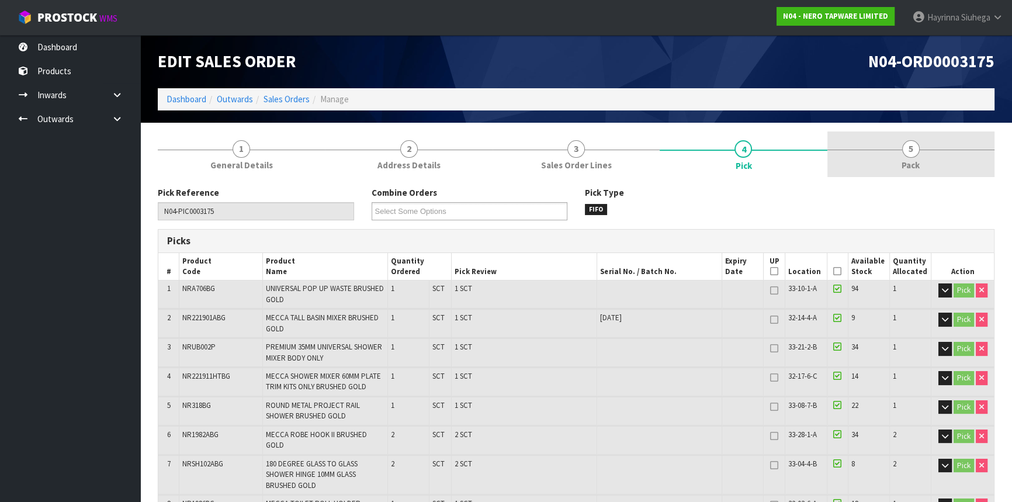
click at [908, 146] on span "5" at bounding box center [911, 149] width 18 height 18
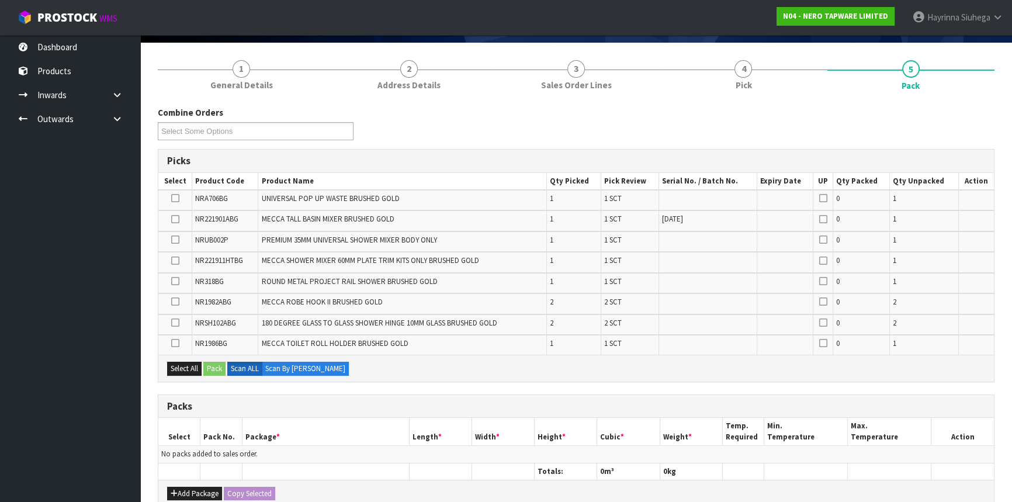
scroll to position [159, 0]
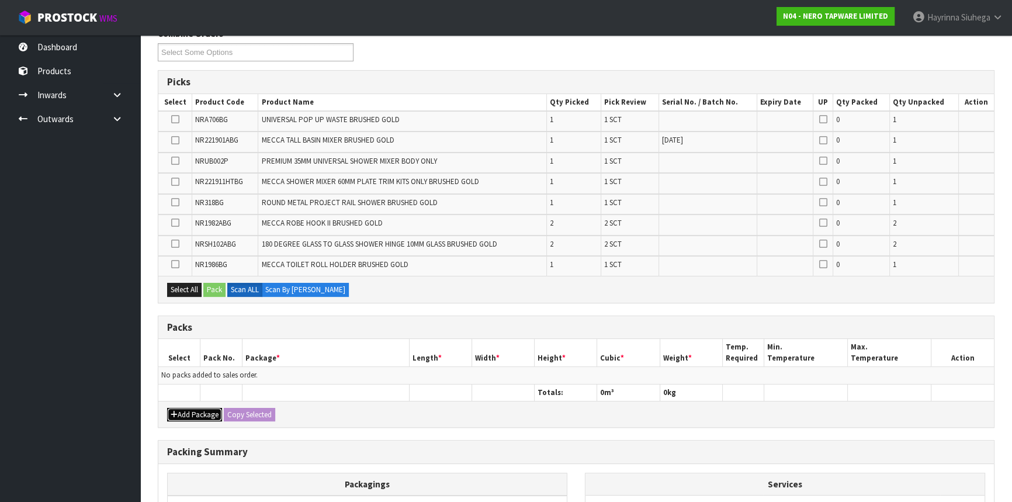
click at [176, 411] on icon "button" at bounding box center [174, 415] width 7 height 8
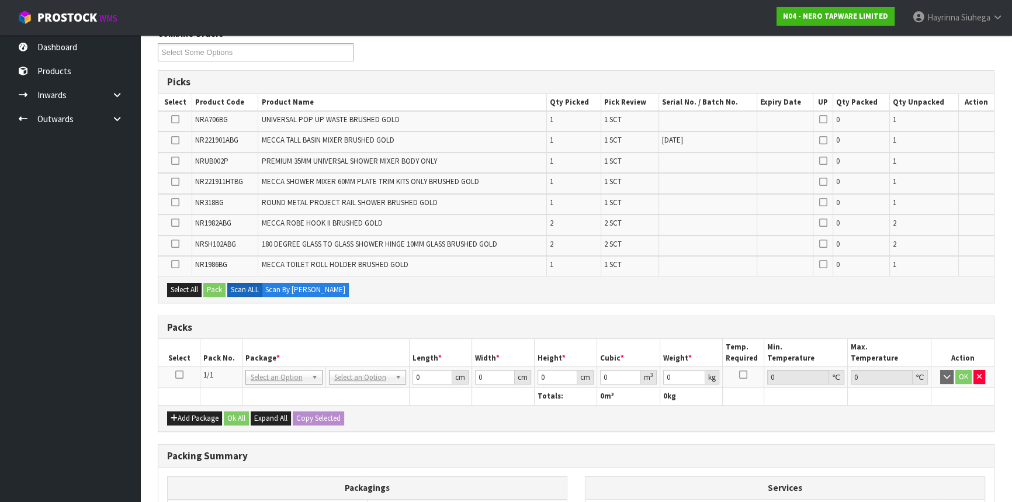
click at [181, 374] on icon at bounding box center [179, 374] width 8 height 1
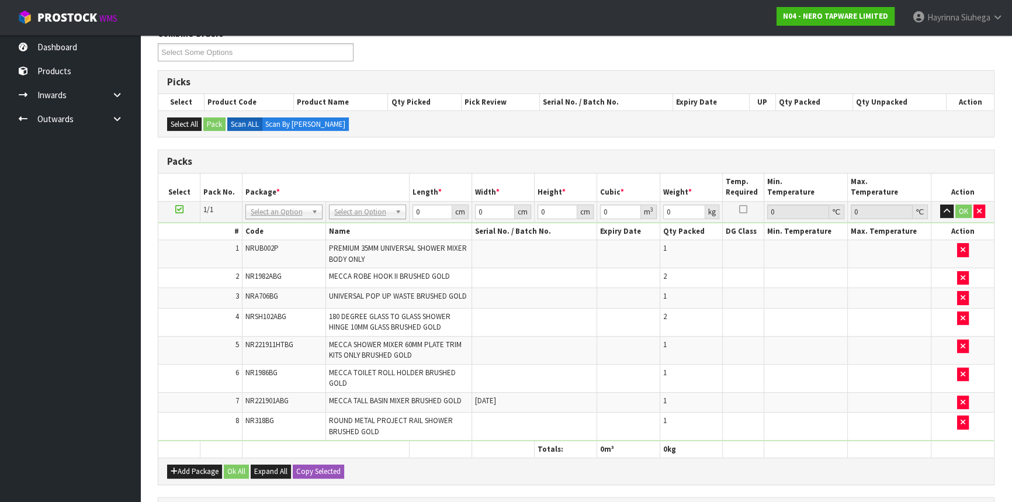
scroll to position [141, 0]
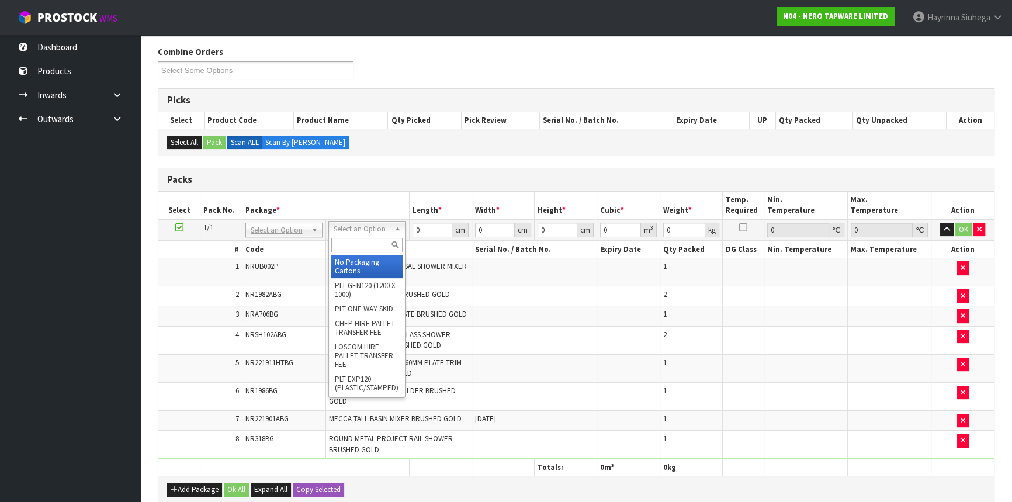
click at [362, 240] on input "text" at bounding box center [366, 245] width 71 height 15
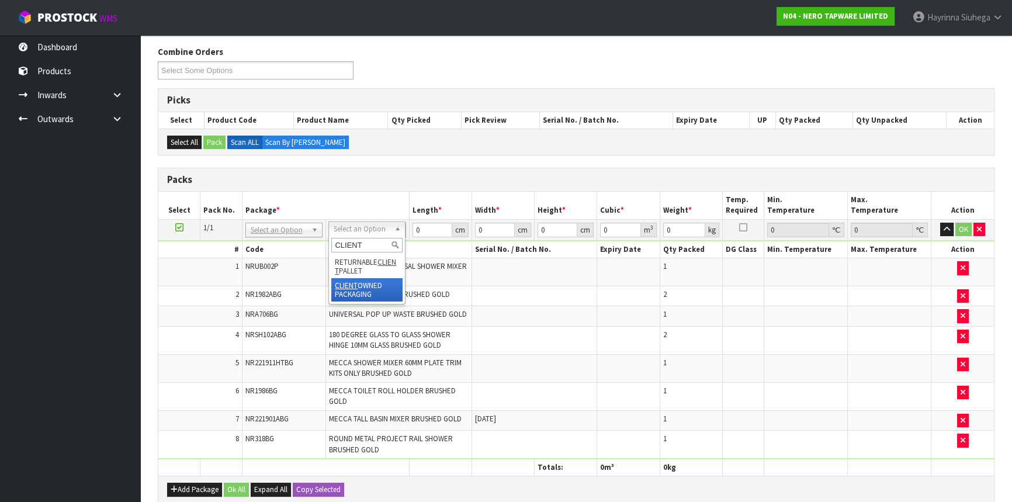
type input "CLIENT"
type input "8.34"
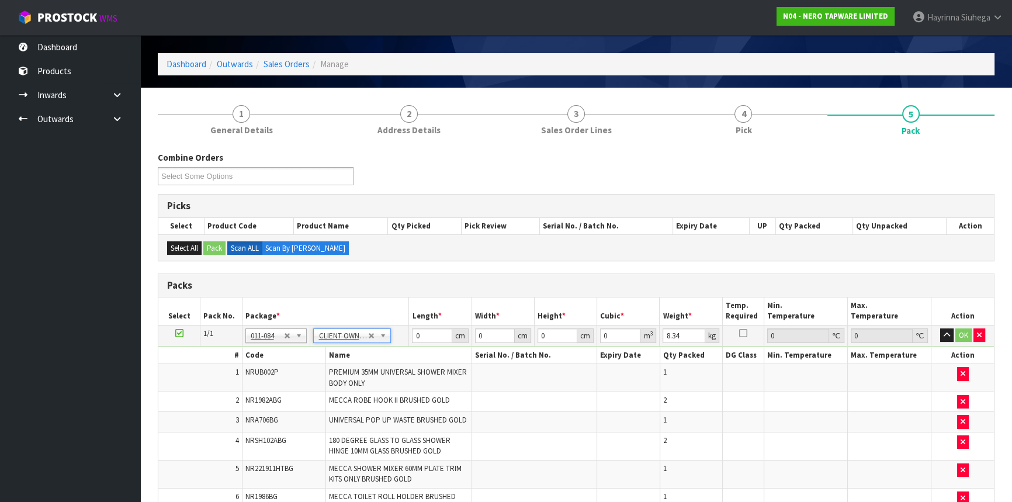
scroll to position [194, 0]
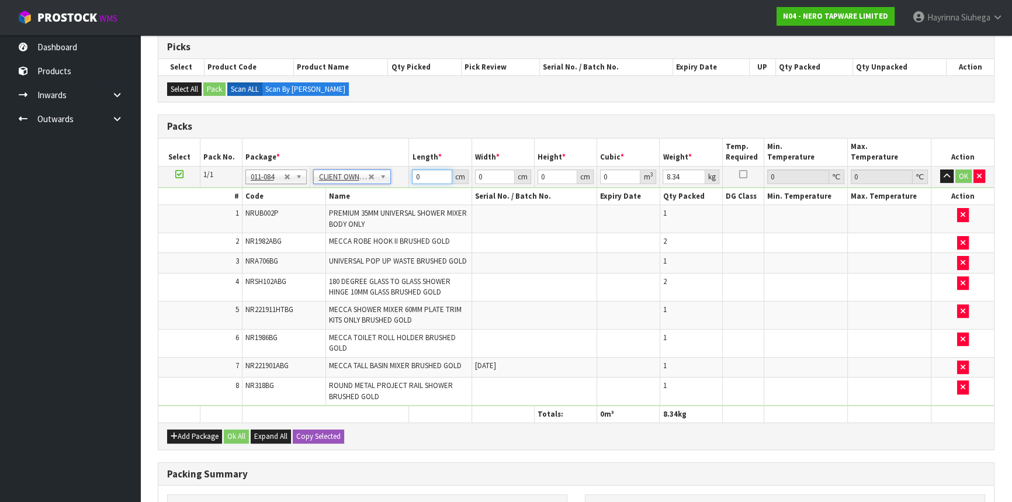
click at [415, 175] on input "0" at bounding box center [432, 176] width 40 height 15
click at [413, 175] on input "number" at bounding box center [432, 176] width 40 height 15
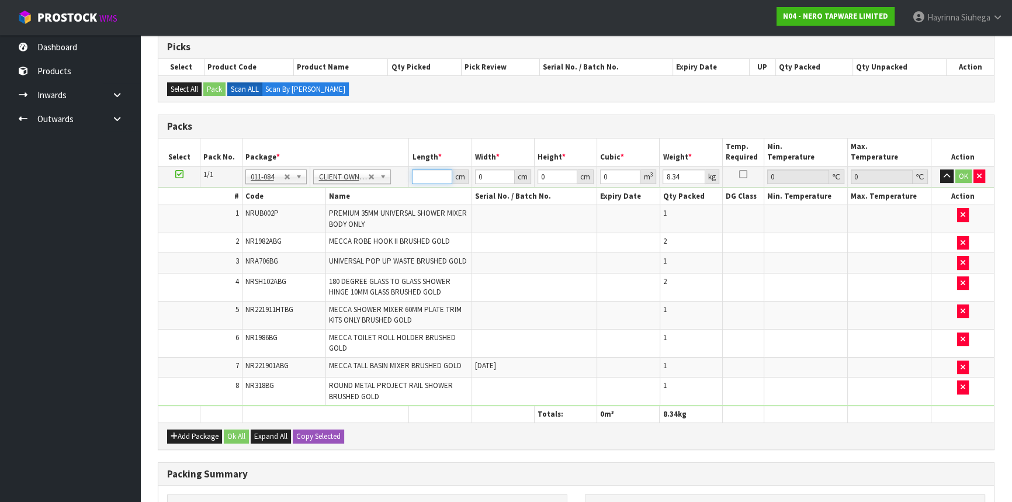
click at [415, 172] on input "number" at bounding box center [432, 176] width 40 height 15
click at [974, 173] on button "button" at bounding box center [979, 176] width 12 height 14
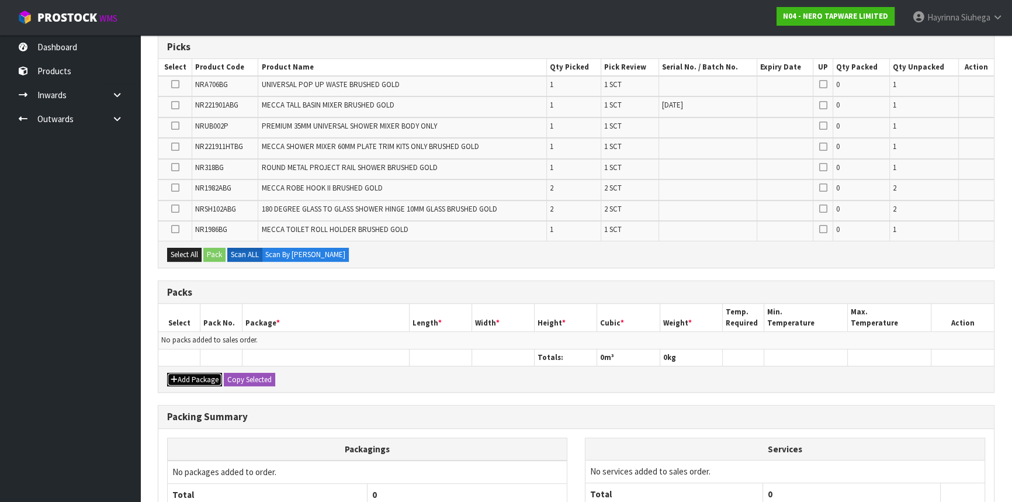
click at [187, 381] on button "Add Package" at bounding box center [194, 380] width 55 height 14
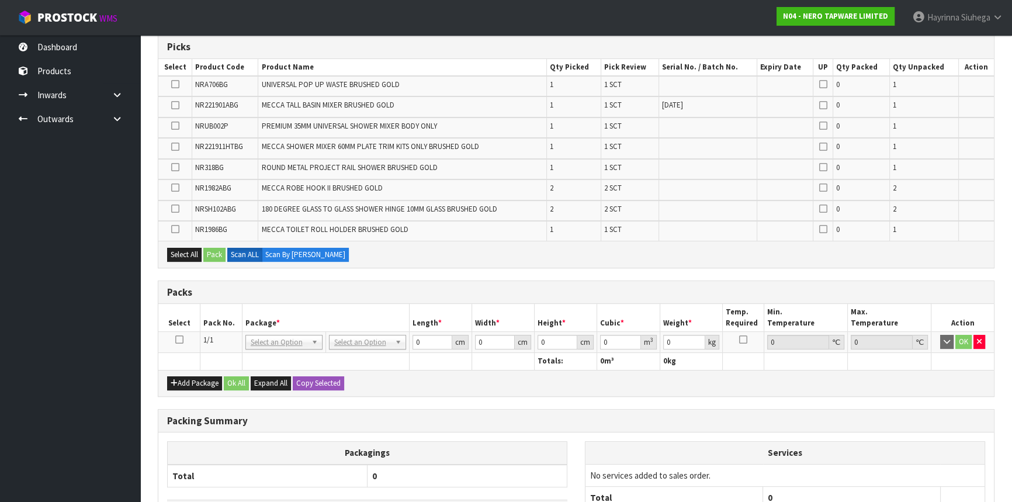
click at [175, 340] on icon at bounding box center [179, 339] width 8 height 1
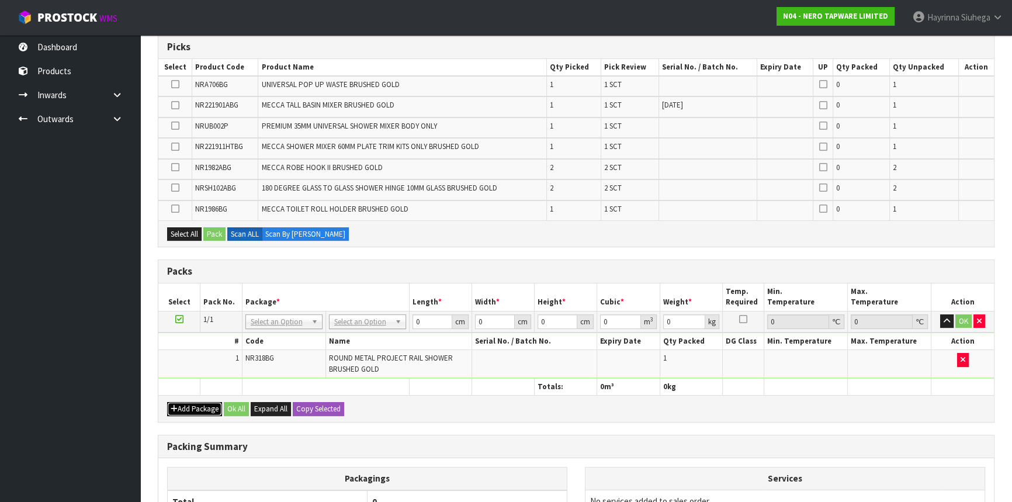
click at [214, 408] on button "Add Package" at bounding box center [194, 409] width 55 height 14
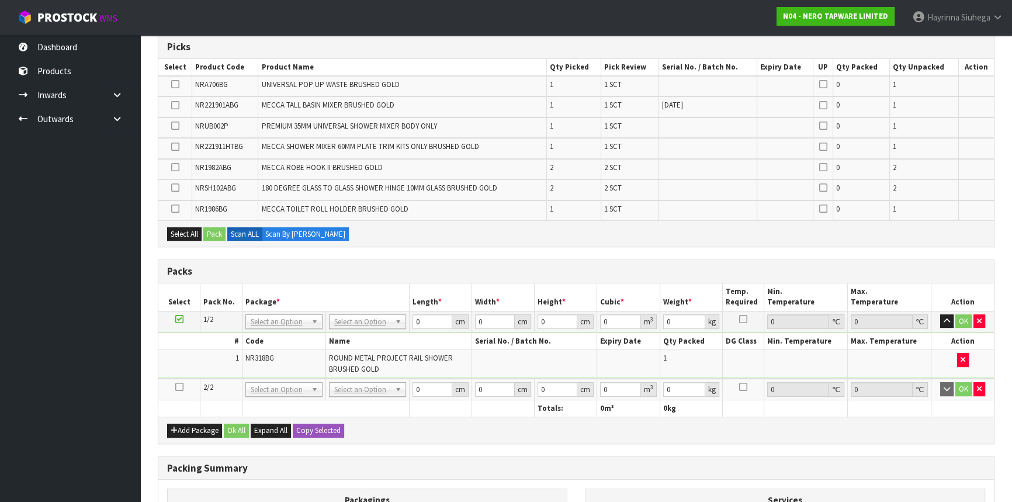
click at [175, 387] on icon at bounding box center [179, 387] width 8 height 1
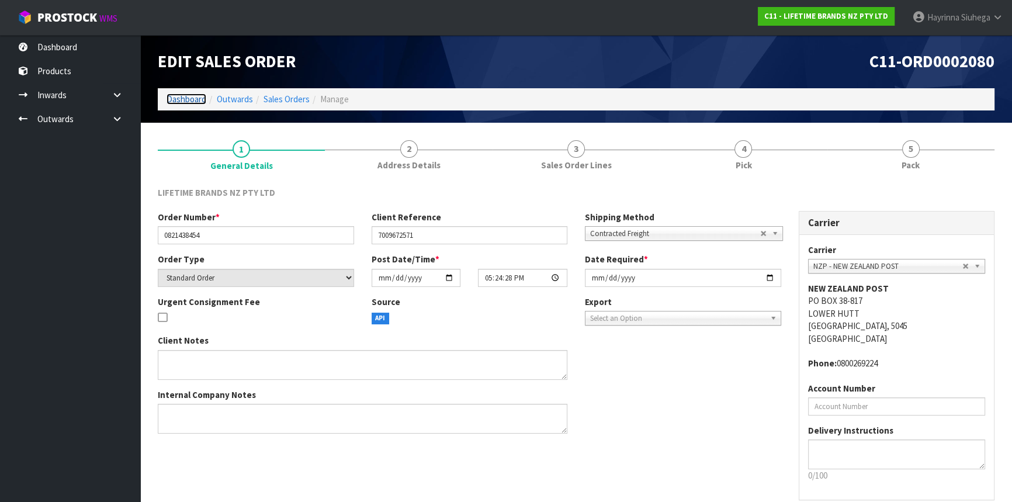
click at [175, 98] on link "Dashboard" at bounding box center [186, 98] width 40 height 11
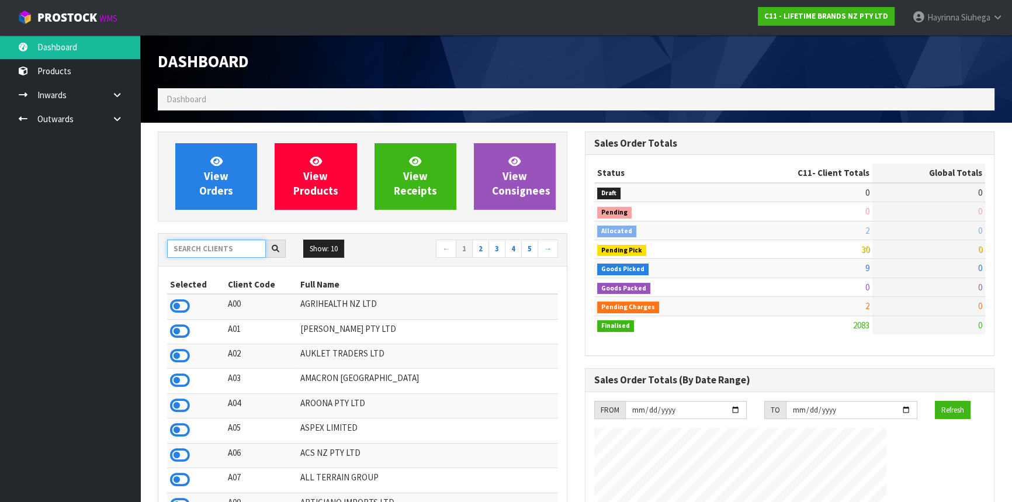
click at [231, 255] on input "text" at bounding box center [216, 248] width 99 height 18
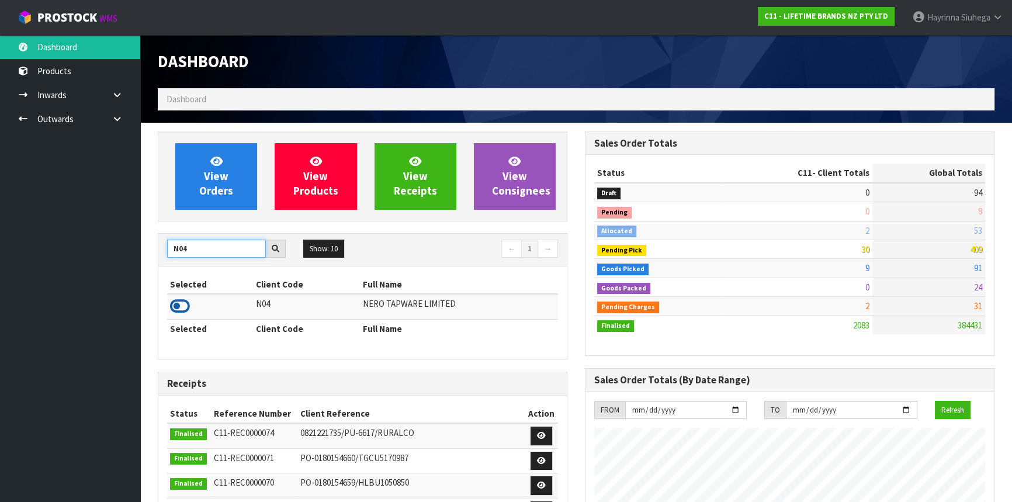
type input "N04"
click at [185, 303] on icon at bounding box center [180, 306] width 20 height 18
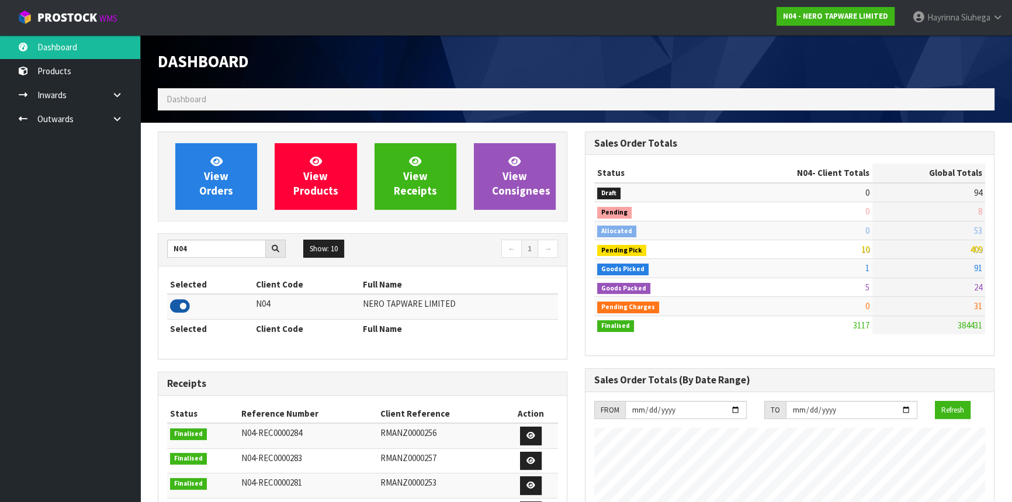
scroll to position [920, 426]
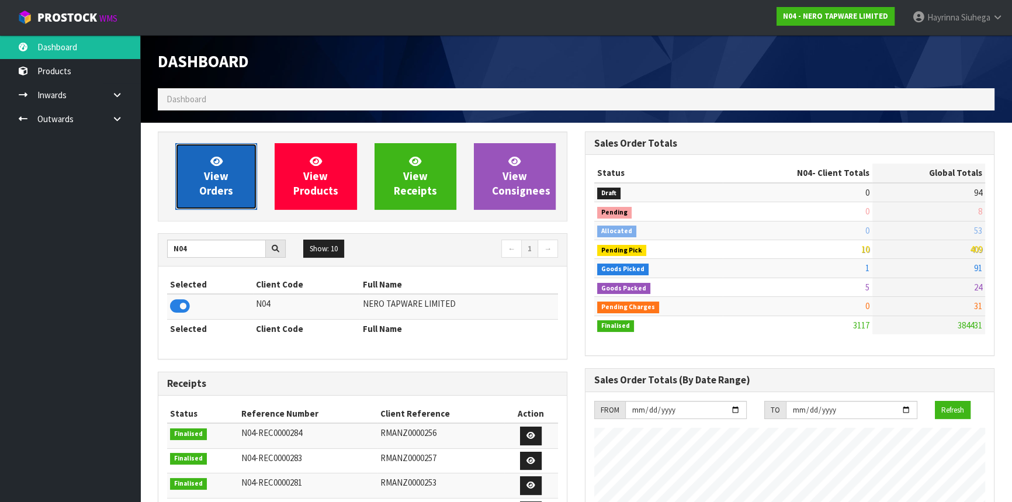
click at [224, 186] on span "View Orders" at bounding box center [216, 176] width 34 height 44
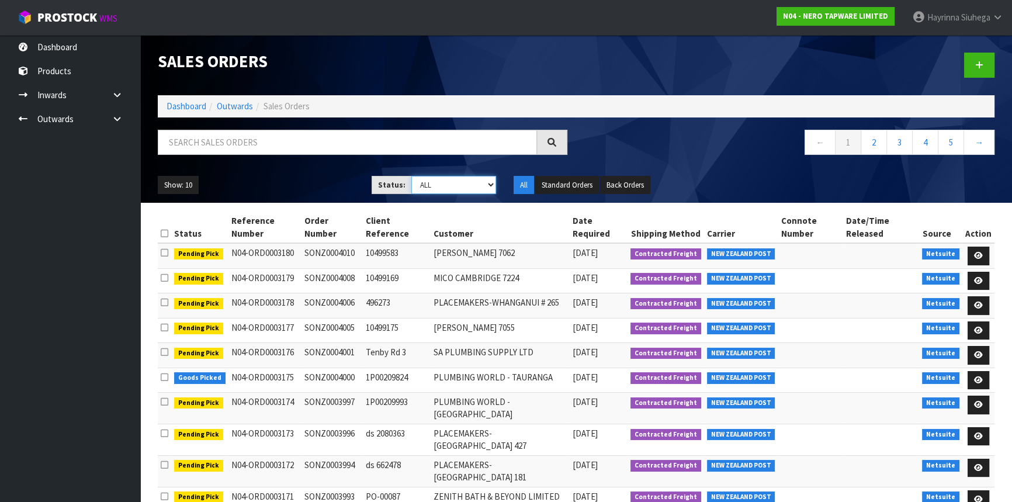
click at [448, 187] on select "Draft Pending Allocated Pending Pick Goods Picked Goods Packed Pending Charges …" at bounding box center [453, 185] width 85 height 18
select select "string:3"
click at [411, 176] on select "Draft Pending Allocated Pending Pick Goods Picked Goods Packed Pending Charges …" at bounding box center [453, 185] width 85 height 18
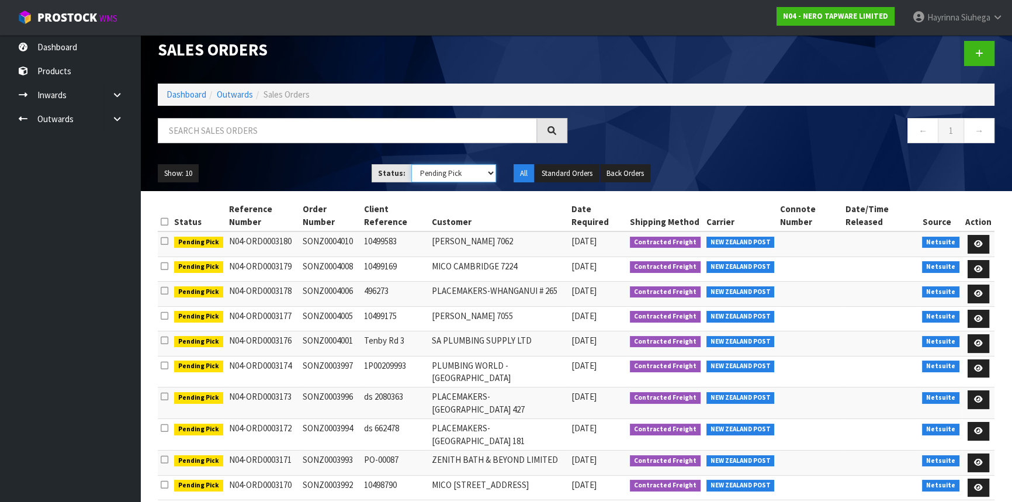
scroll to position [15, 0]
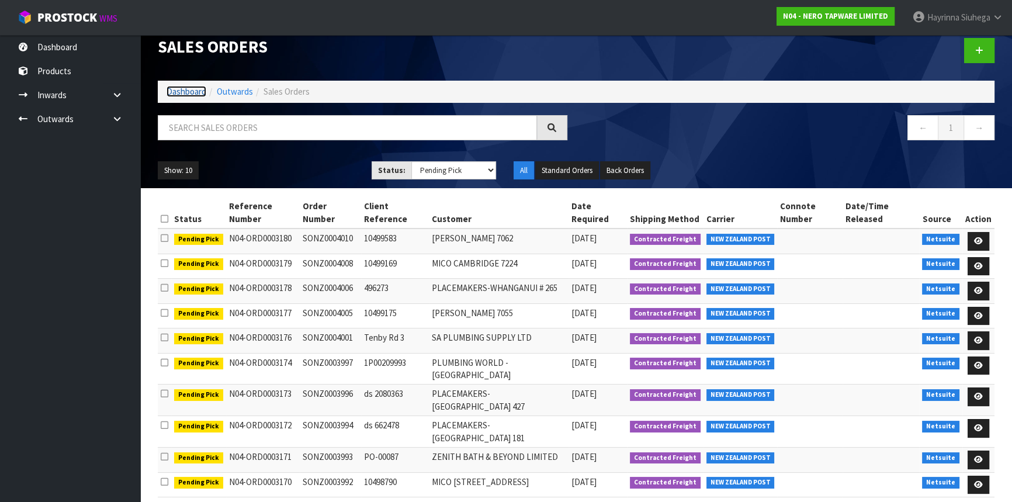
click at [193, 91] on link "Dashboard" at bounding box center [186, 91] width 40 height 11
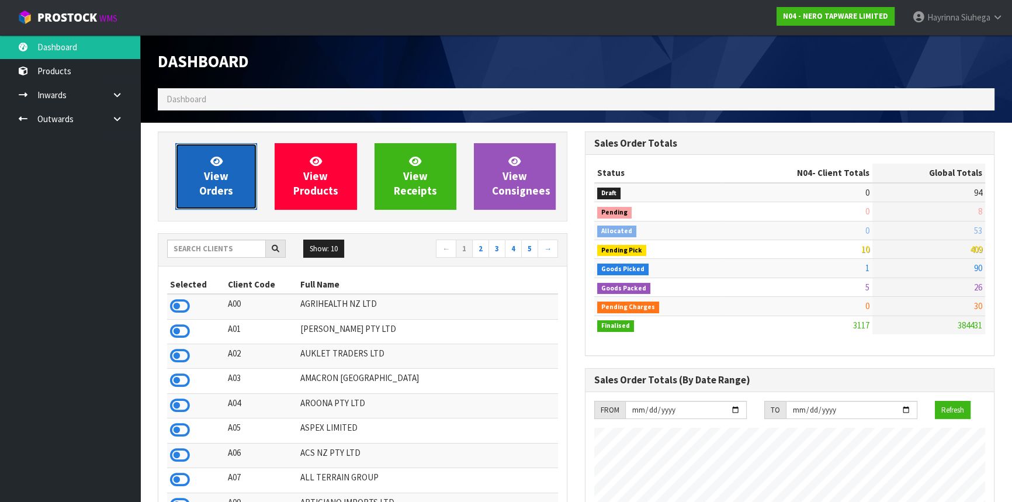
click at [216, 178] on span "View Orders" at bounding box center [216, 176] width 34 height 44
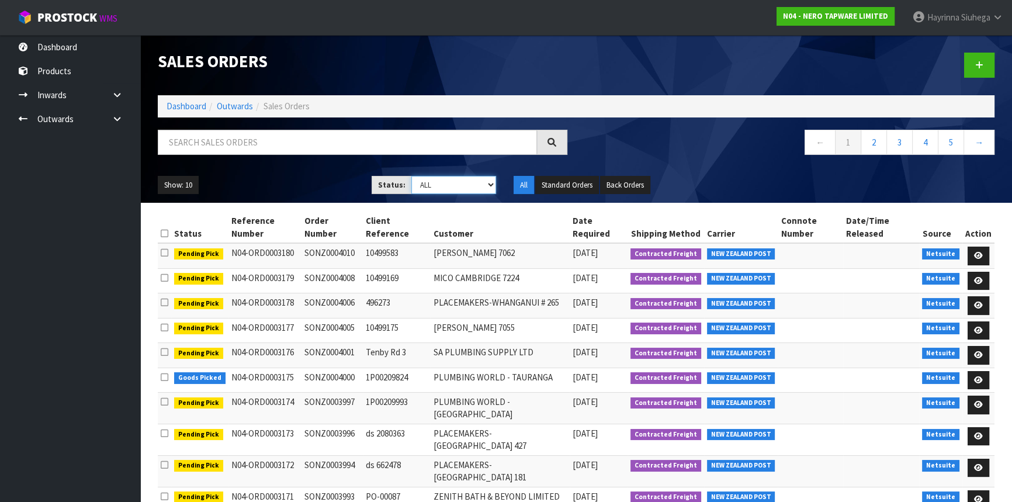
click at [429, 182] on select "Draft Pending Allocated Pending Pick Goods Picked Goods Packed Pending Charges …" at bounding box center [453, 185] width 85 height 18
select select "string:4"
click at [411, 176] on select "Draft Pending Allocated Pending Pick Goods Picked Goods Packed Pending Charges …" at bounding box center [453, 185] width 85 height 18
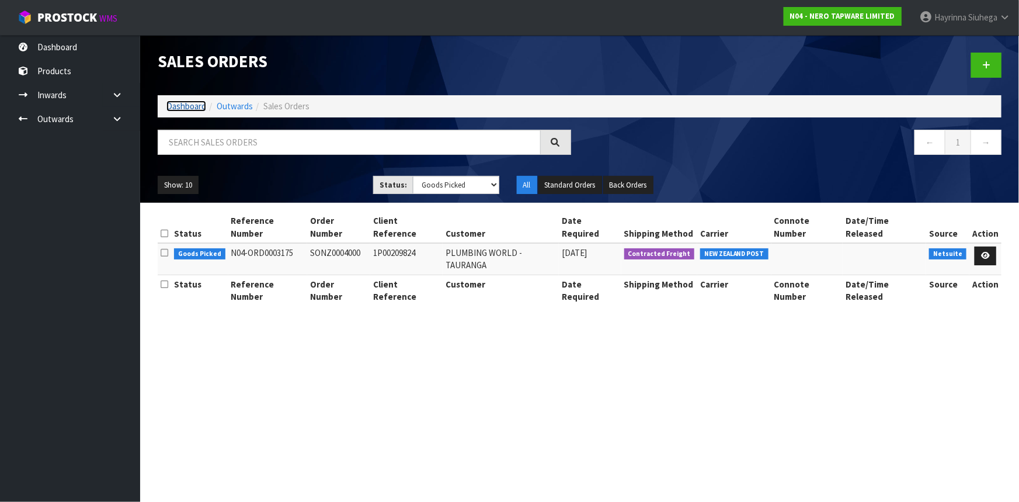
click at [189, 102] on link "Dashboard" at bounding box center [186, 105] width 40 height 11
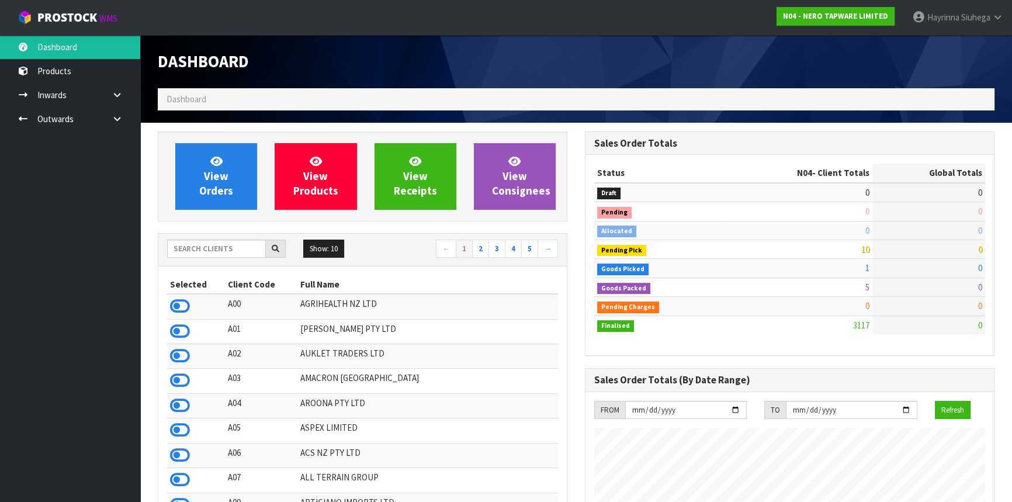
scroll to position [908, 426]
